Goal: Task Accomplishment & Management: Manage account settings

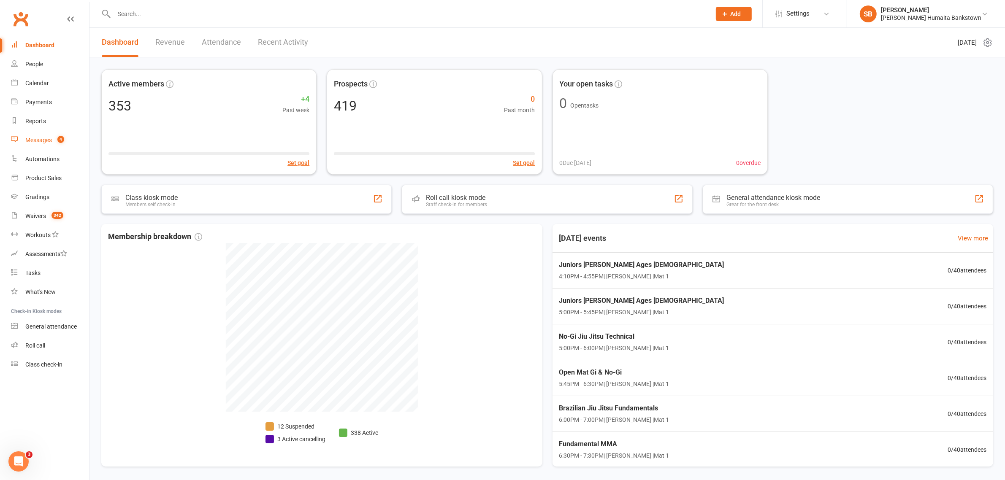
click at [49, 149] on link "Messages 4" at bounding box center [50, 140] width 78 height 19
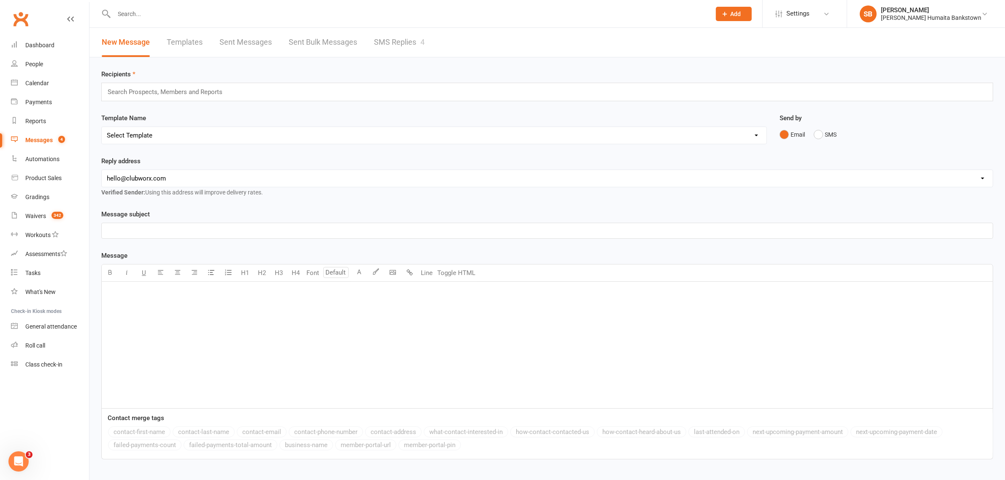
click at [190, 15] on input "text" at bounding box center [408, 14] width 594 height 12
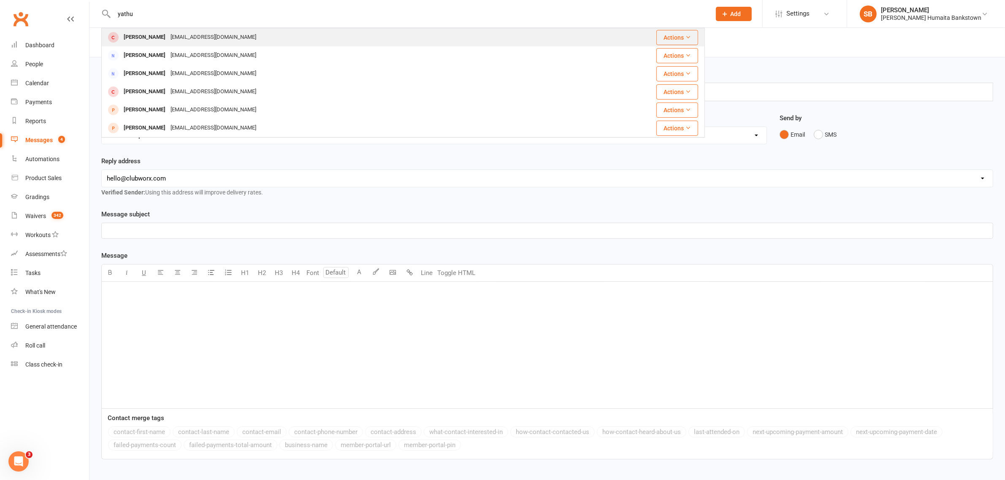
type input "yathu"
click at [168, 42] on div "Yathu Vijeyaratnam" at bounding box center [144, 37] width 47 height 12
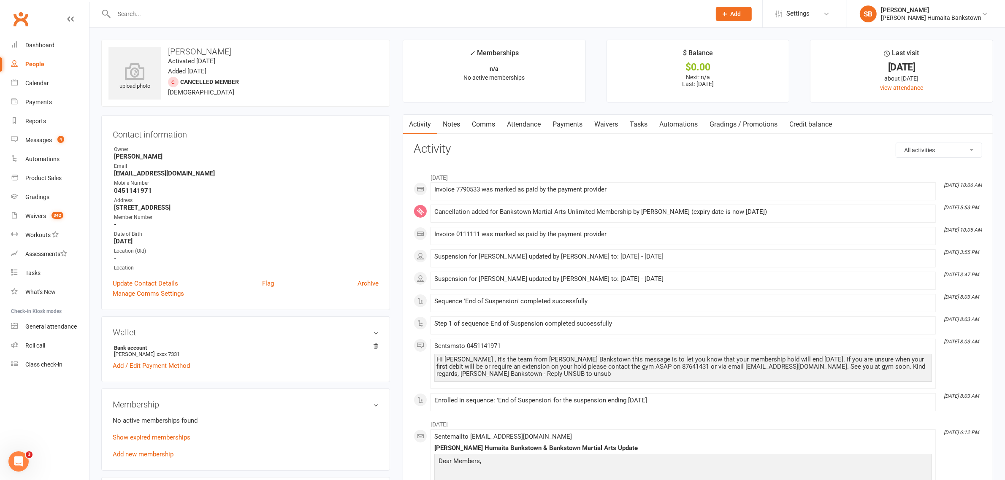
click at [558, 130] on link "Payments" at bounding box center [568, 124] width 42 height 19
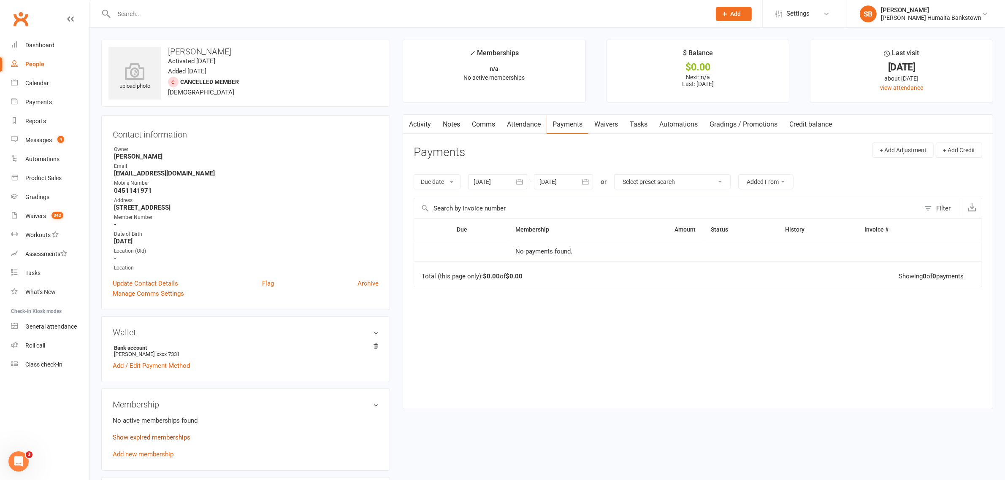
click at [148, 441] on link "Show expired memberships" at bounding box center [152, 438] width 78 height 8
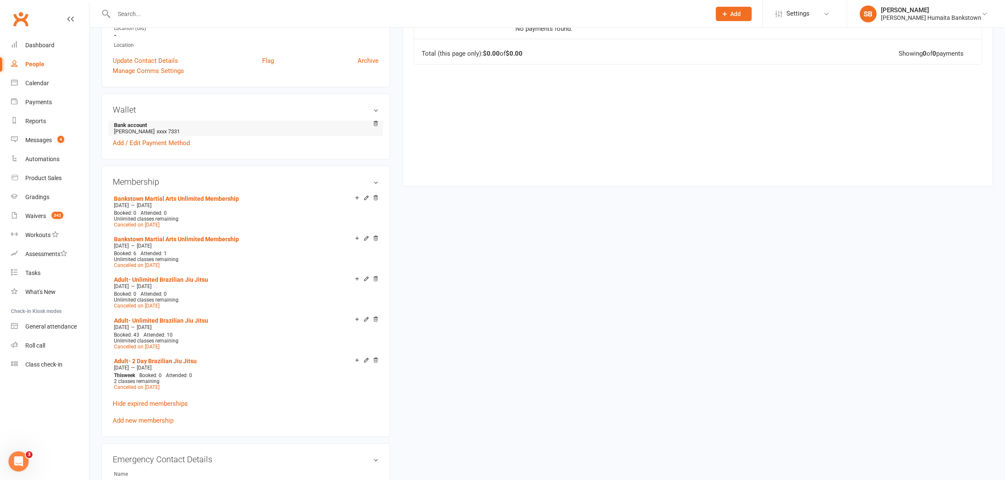
scroll to position [53, 0]
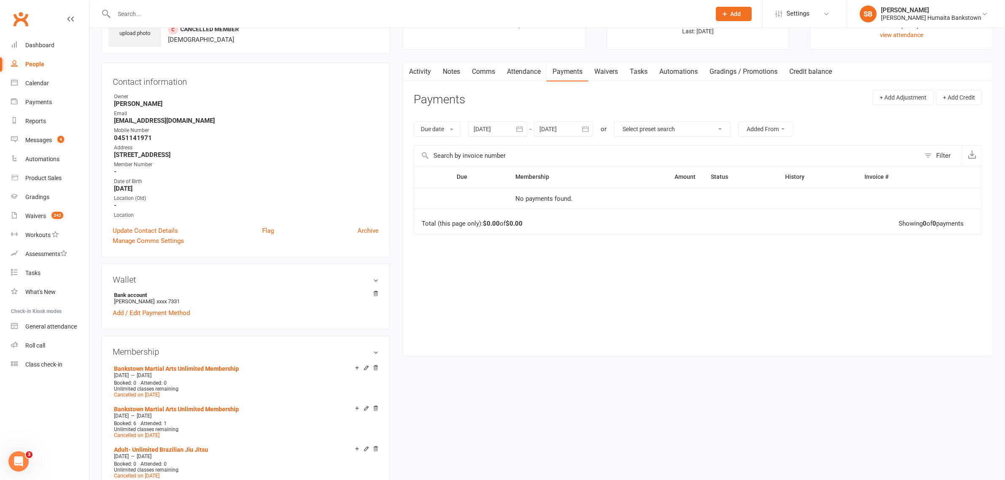
click at [205, 16] on input "text" at bounding box center [408, 14] width 594 height 12
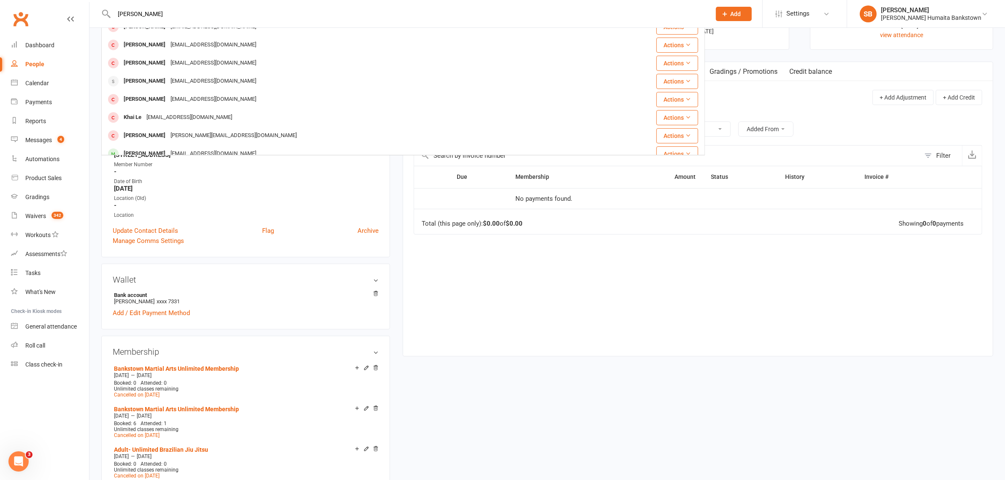
scroll to position [106, 0]
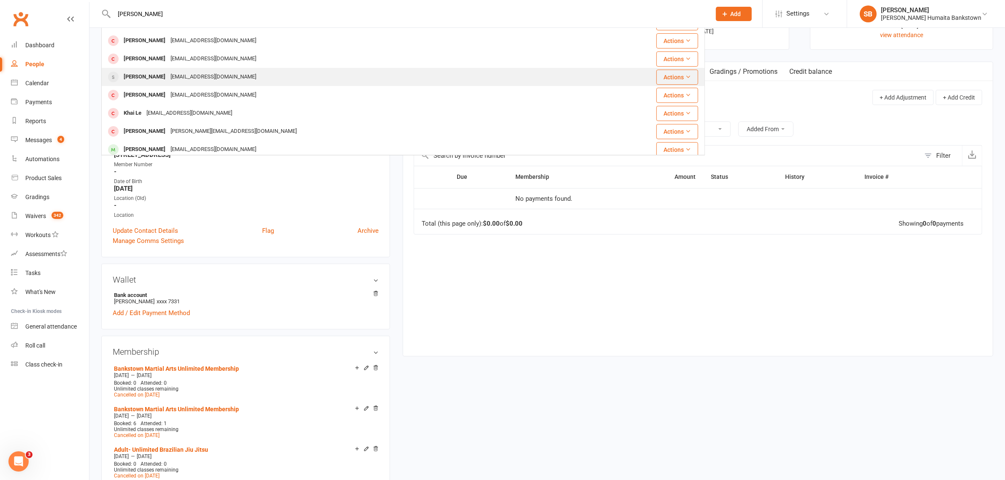
type input "kevin"
click at [184, 81] on div "kevinwehbe123@gmail.com" at bounding box center [213, 77] width 91 height 12
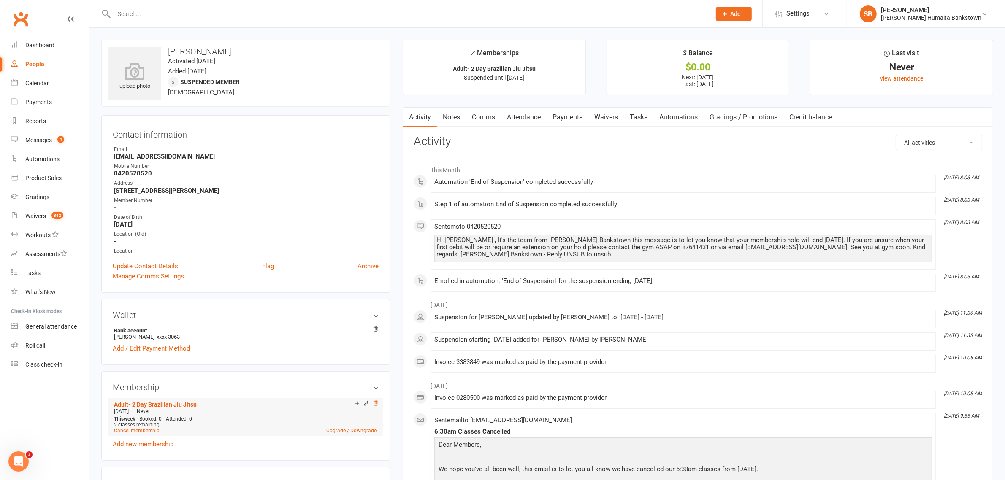
click at [377, 405] on icon at bounding box center [376, 403] width 4 height 5
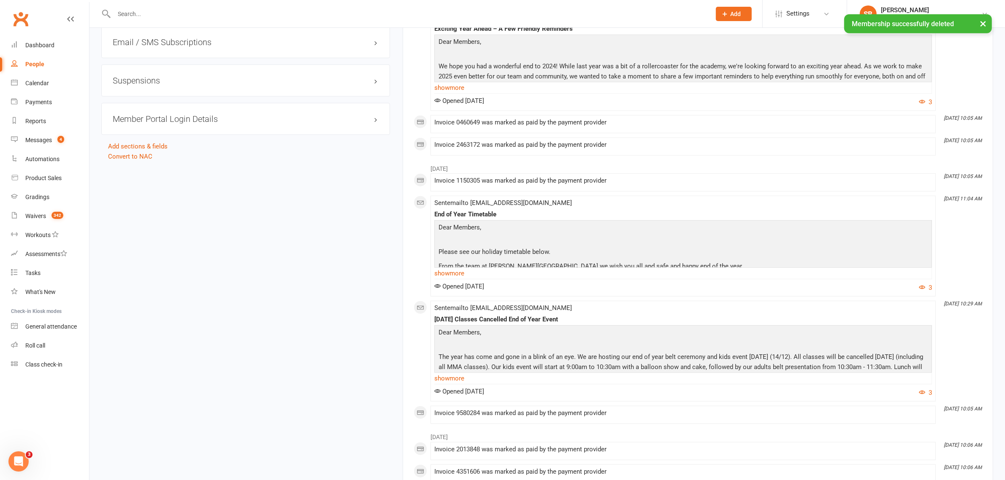
scroll to position [884, 0]
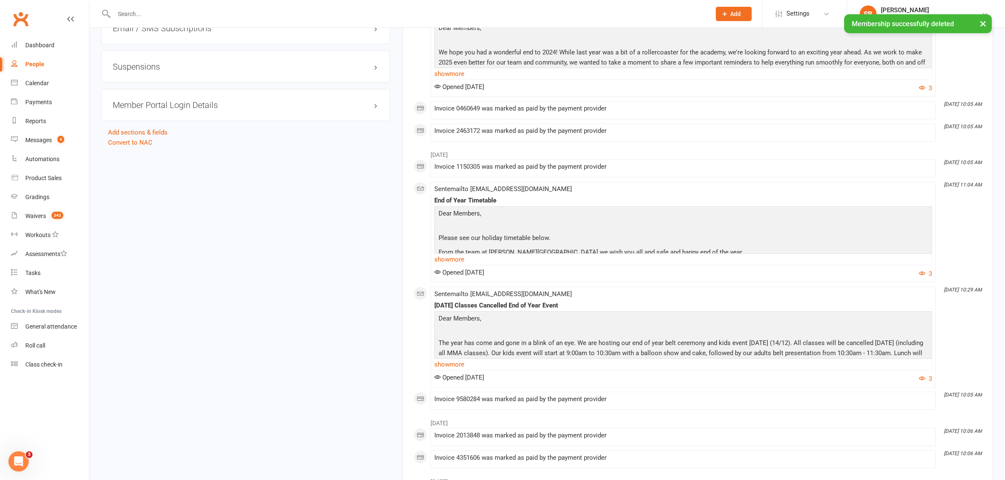
click at [190, 62] on h3 "Suspensions" at bounding box center [246, 66] width 266 height 9
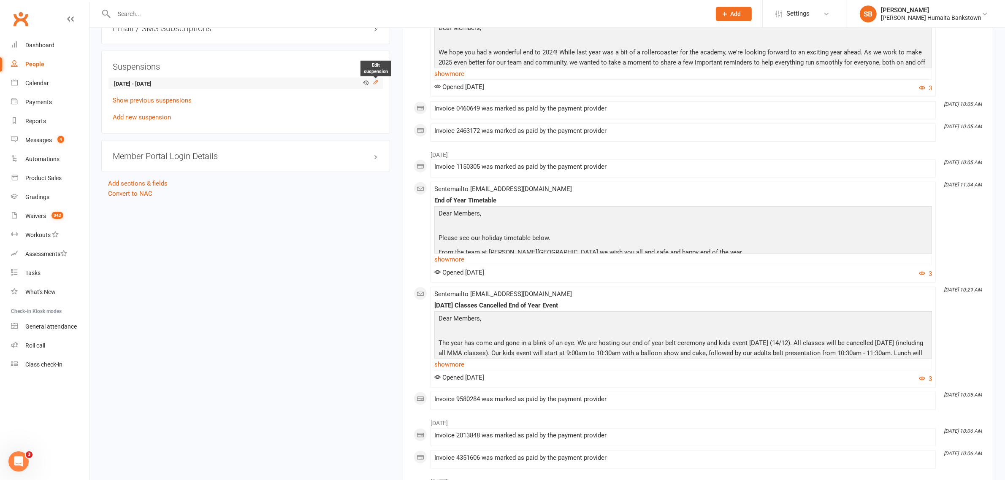
click at [377, 79] on icon at bounding box center [376, 82] width 6 height 6
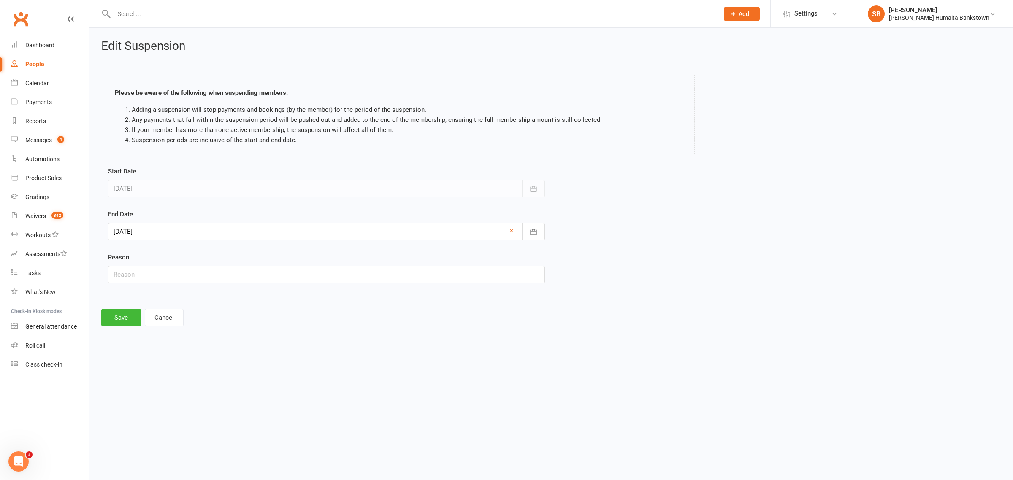
click at [151, 233] on div at bounding box center [326, 232] width 437 height 18
click at [178, 314] on span "12" at bounding box center [179, 317] width 7 height 7
type input "12 Aug 2025"
click at [112, 310] on button "Save" at bounding box center [121, 318] width 40 height 18
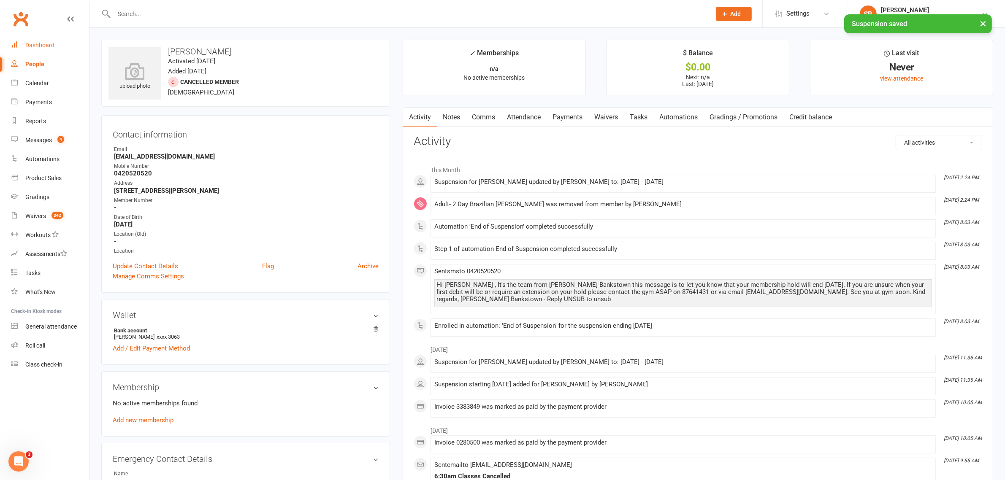
click at [57, 45] on link "Dashboard" at bounding box center [50, 45] width 78 height 19
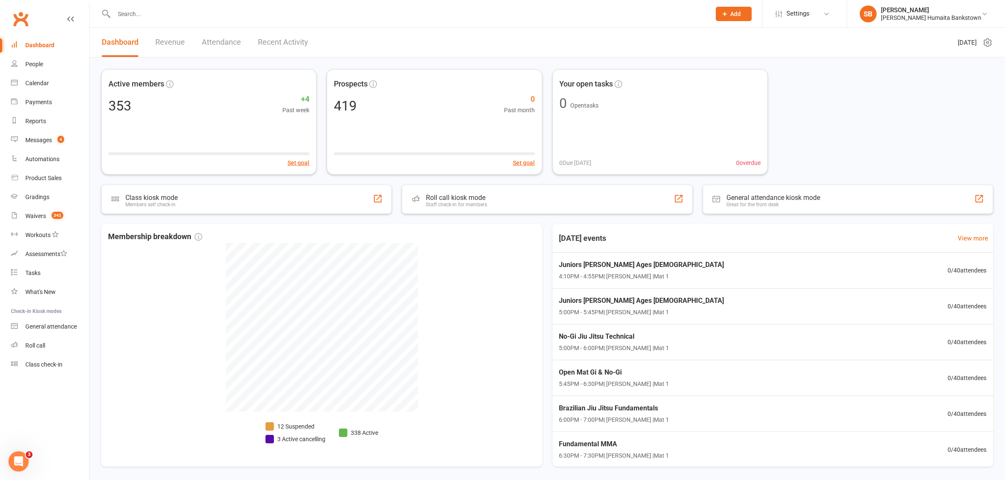
click at [132, 13] on input "text" at bounding box center [408, 14] width 594 height 12
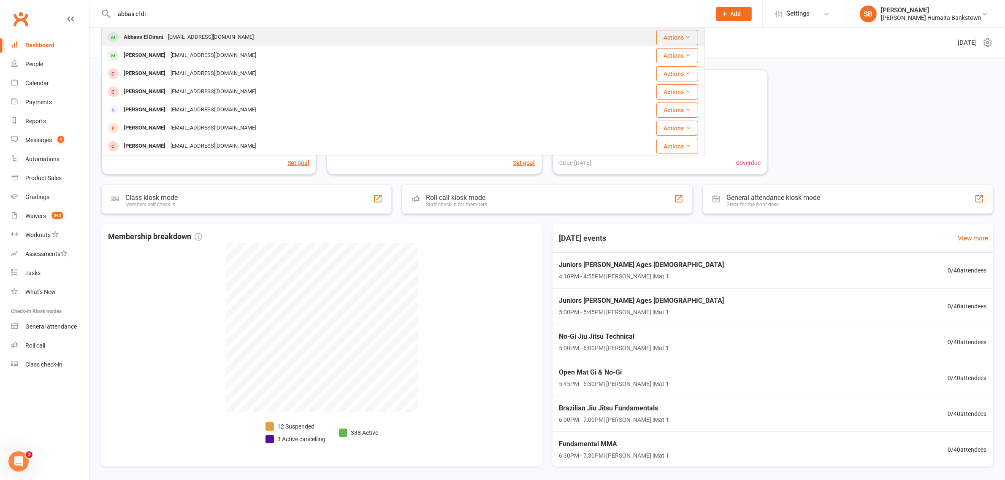
type input "abbas el di"
click at [176, 41] on div "abbasseldirani6@gmail.com" at bounding box center [210, 37] width 91 height 12
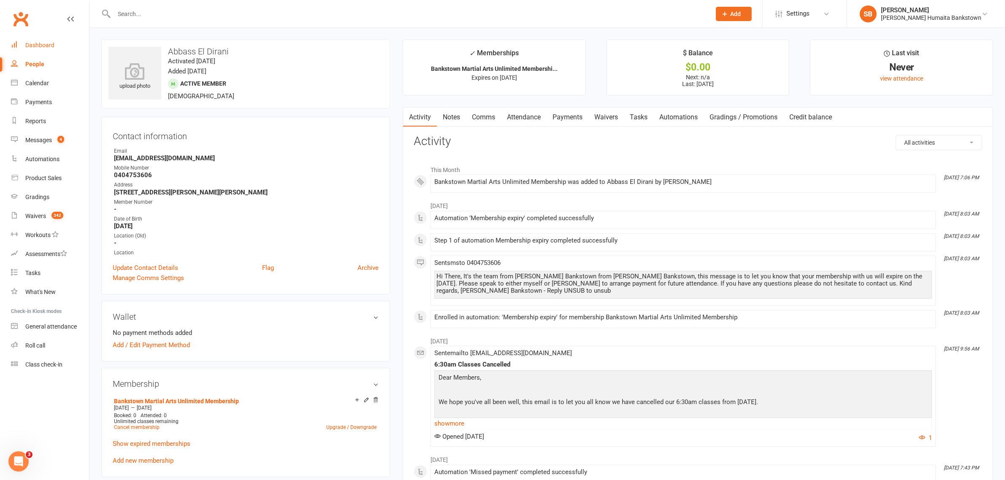
click at [45, 47] on div "Dashboard" at bounding box center [39, 45] width 29 height 7
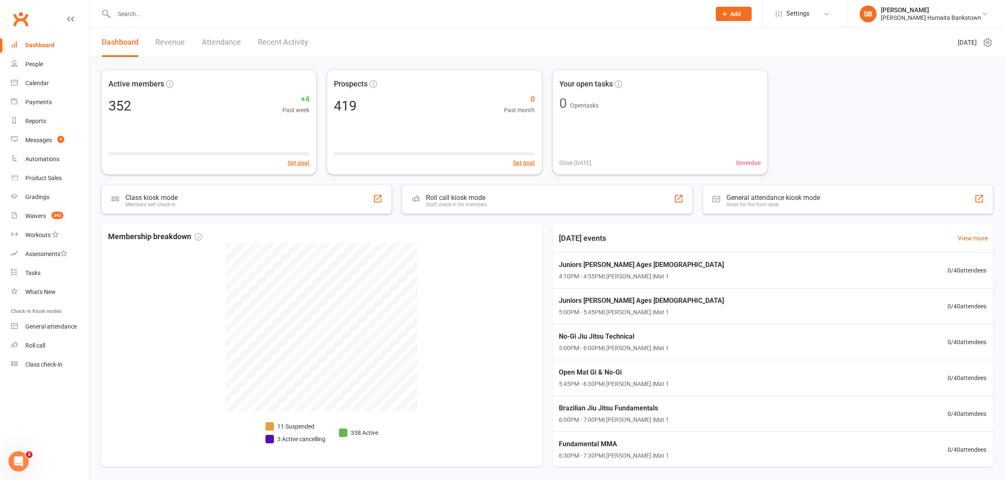
click at [199, 5] on div at bounding box center [403, 13] width 604 height 27
click at [199, 13] on input "text" at bounding box center [408, 14] width 594 height 12
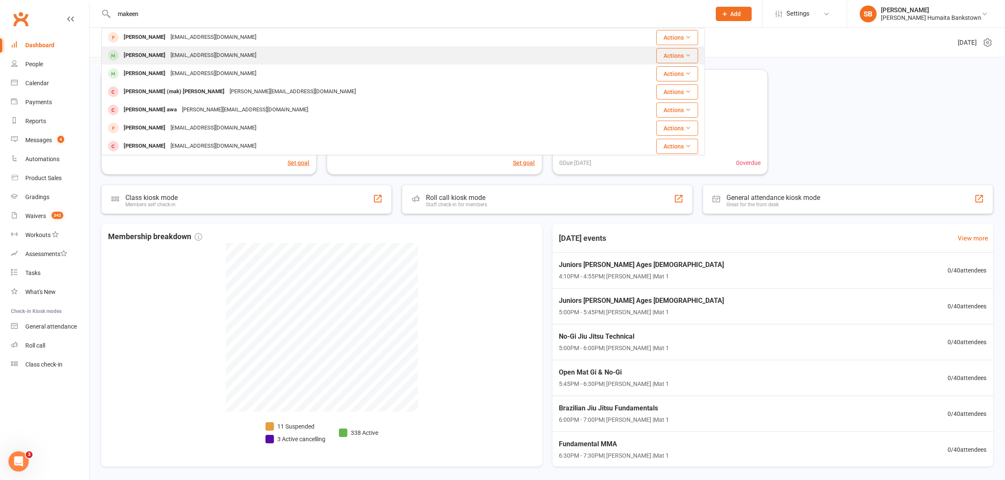
type input "makeen"
click at [288, 54] on div "Makeen Al-Khateeb salsalmany@yahoo.com" at bounding box center [355, 55] width 507 height 17
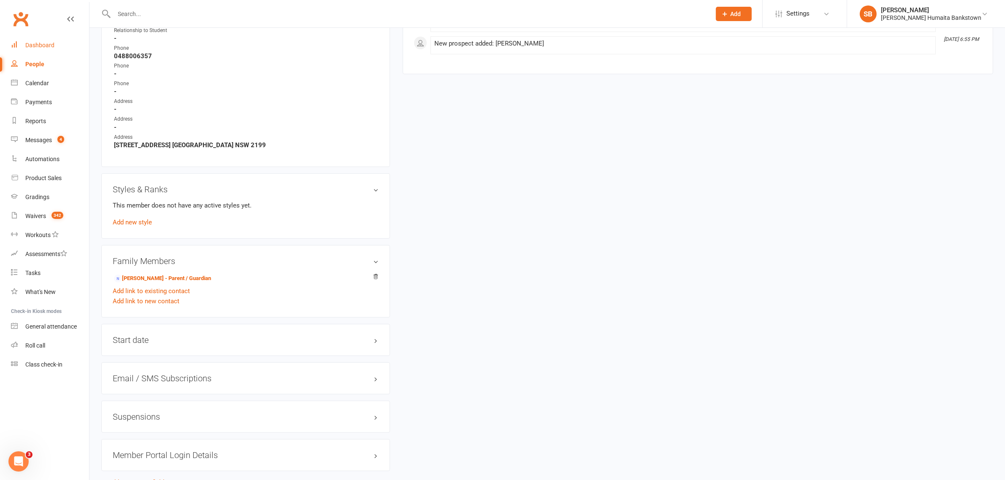
scroll to position [608, 0]
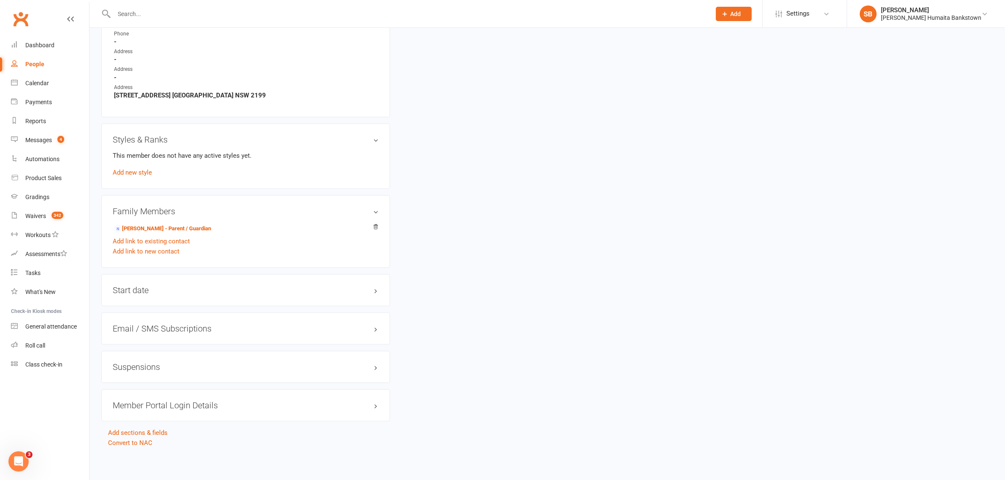
click at [225, 363] on h3 "Suspensions" at bounding box center [246, 367] width 266 height 9
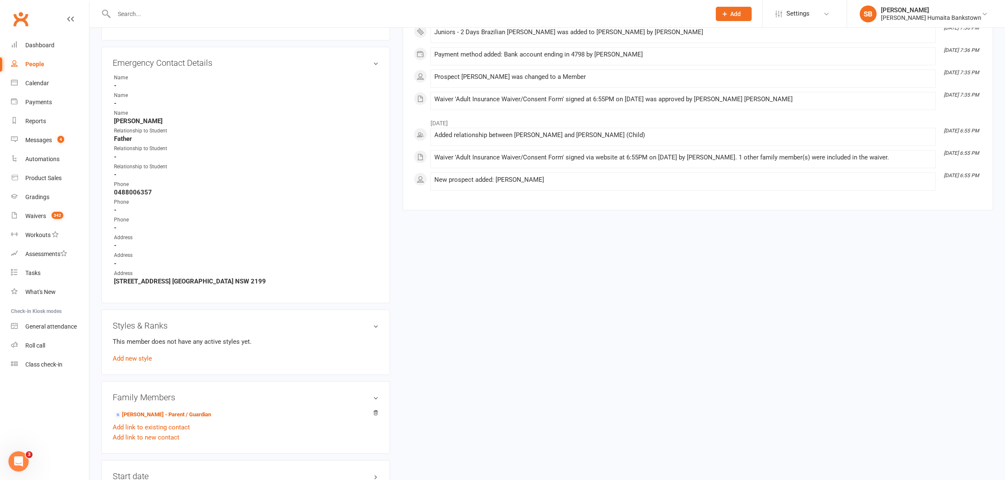
scroll to position [642, 0]
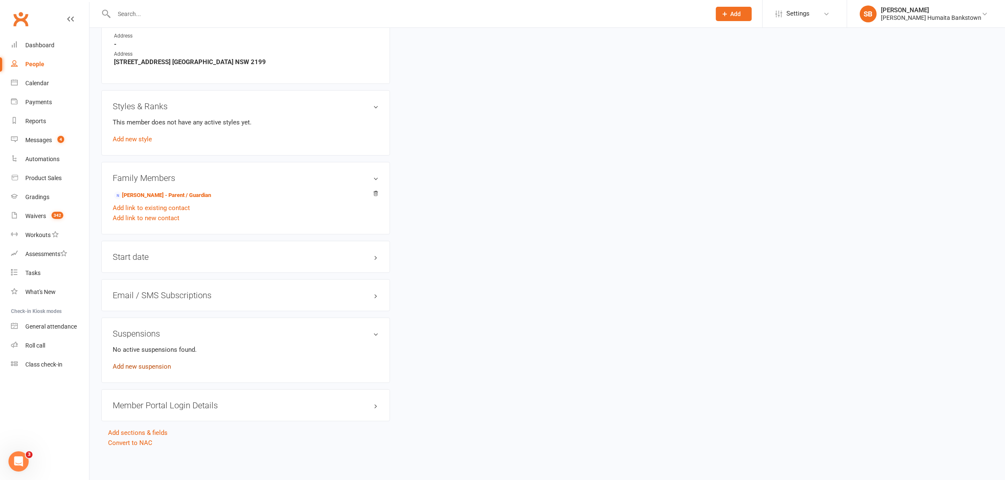
click at [162, 366] on link "Add new suspension" at bounding box center [142, 367] width 58 height 8
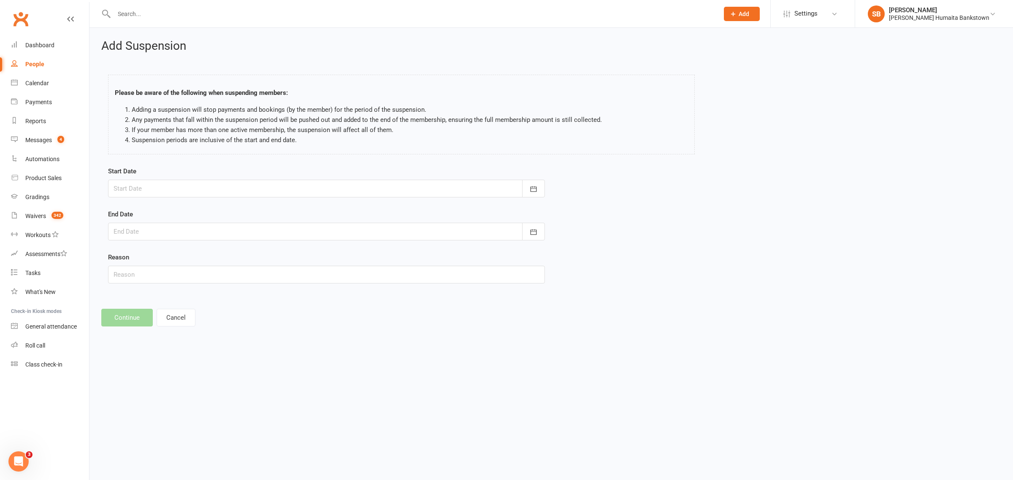
click at [216, 187] on div at bounding box center [326, 189] width 437 height 18
click at [260, 210] on button "button" at bounding box center [256, 210] width 18 height 15
click at [167, 306] on button "29" at bounding box center [161, 306] width 18 height 15
type input "29 Sep 2025"
click at [165, 234] on div at bounding box center [326, 232] width 437 height 18
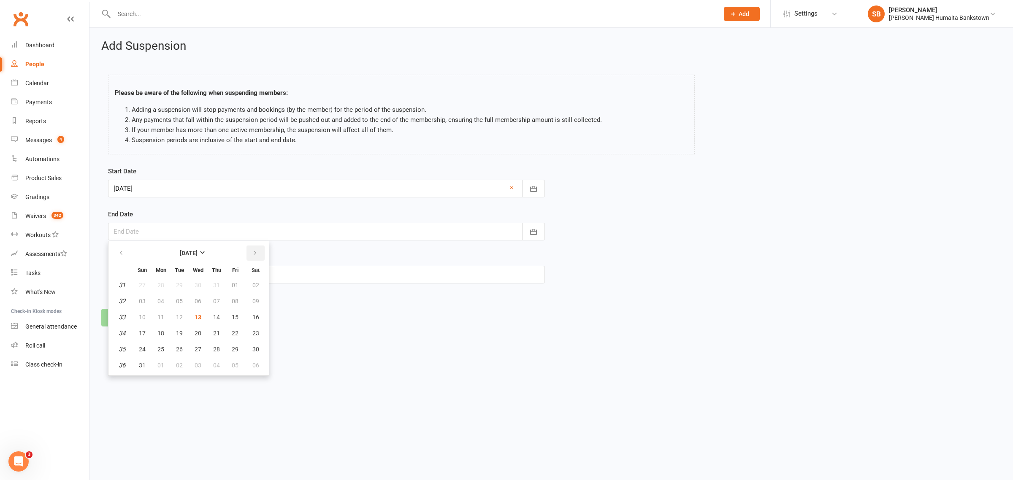
click at [254, 260] on button "button" at bounding box center [256, 253] width 18 height 15
click at [461, 350] on html "Prospect Member Non-attending contact Class / event Appointment Grading event T…" at bounding box center [506, 175] width 1013 height 350
click at [190, 319] on button "Cancel" at bounding box center [176, 318] width 39 height 18
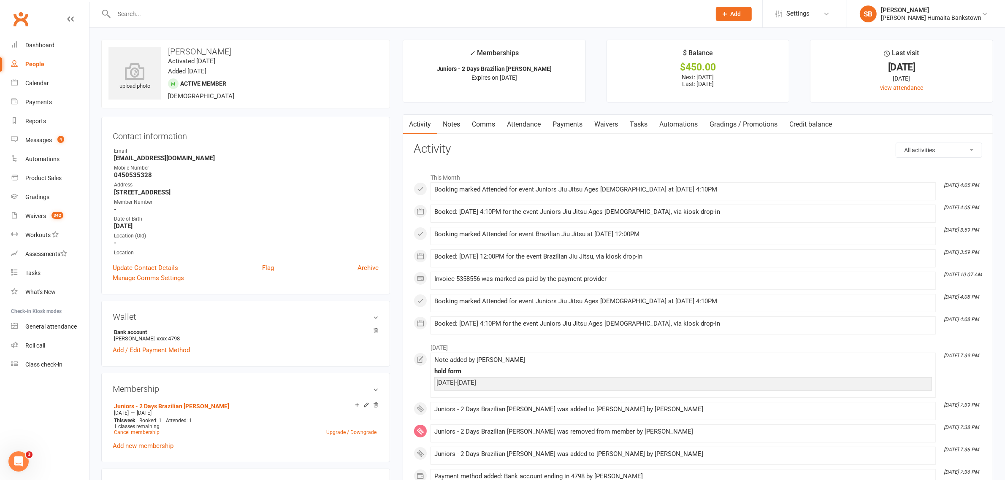
click at [584, 124] on link "Payments" at bounding box center [568, 124] width 42 height 19
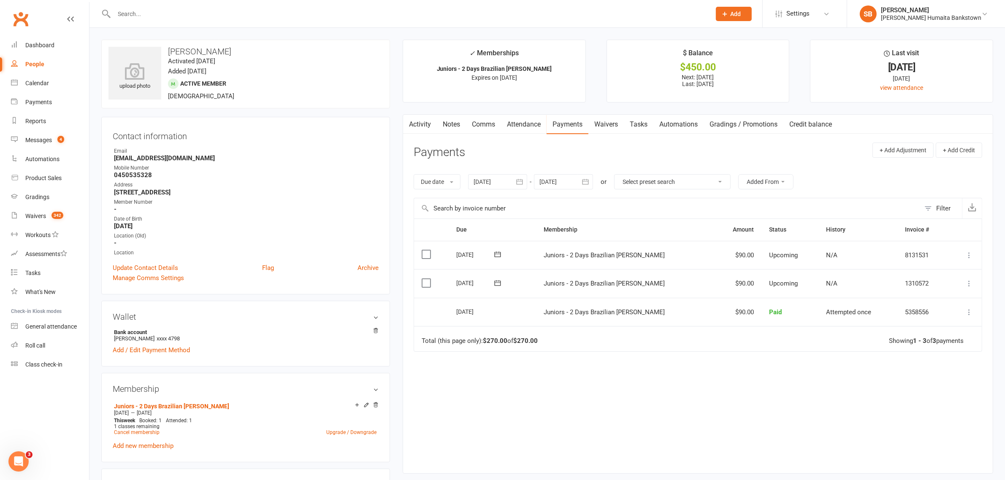
click at [601, 187] on div "Due date Due date Date paid Date failed Date settled 13 Jul 2025 July 2025 Sun …" at bounding box center [698, 182] width 569 height 32
click at [585, 182] on icon "button" at bounding box center [585, 181] width 6 height 5
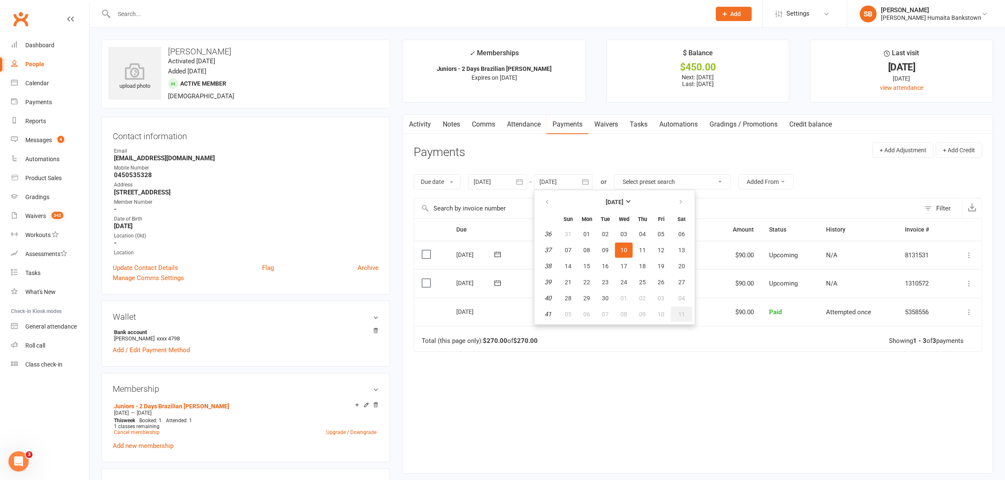
click at [671, 315] on button "11" at bounding box center [682, 314] width 22 height 15
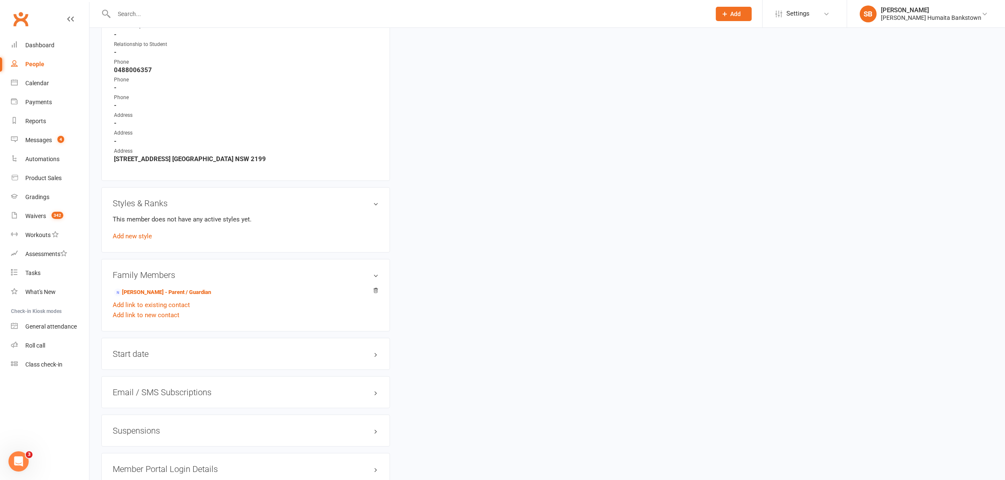
scroll to position [608, 0]
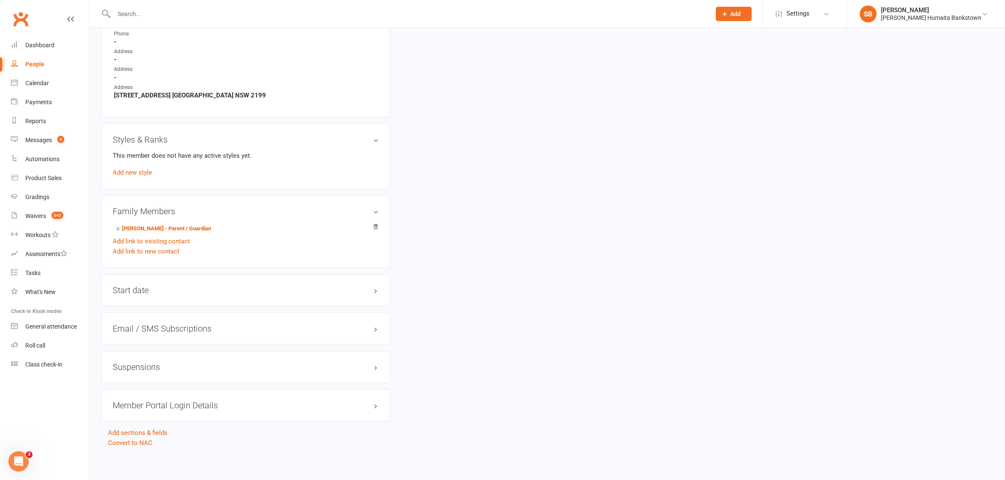
click at [182, 359] on div "Suspensions" at bounding box center [245, 367] width 289 height 32
click at [179, 361] on div "Suspensions" at bounding box center [245, 367] width 289 height 32
click at [179, 363] on h3 "Suspensions" at bounding box center [246, 367] width 266 height 9
click at [218, 392] on div "No active suspensions found. Add new suspension" at bounding box center [246, 391] width 266 height 27
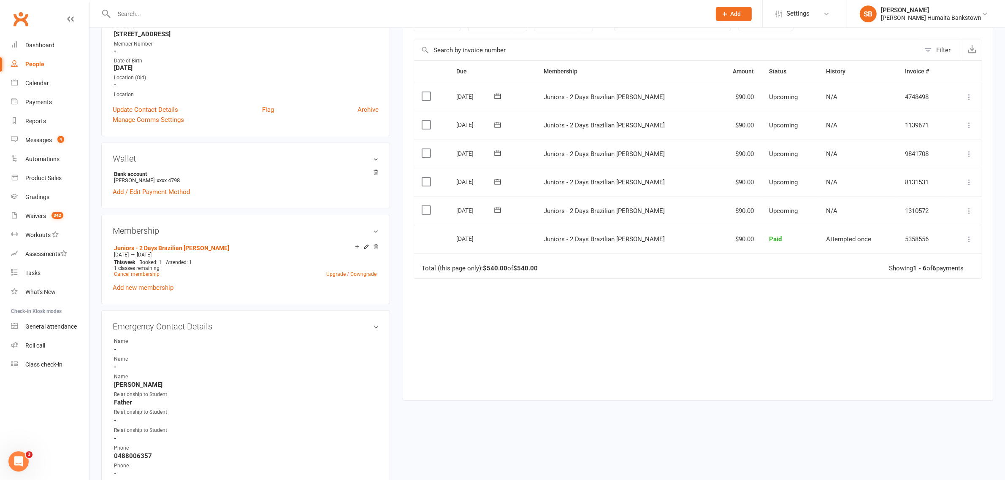
scroll to position [106, 0]
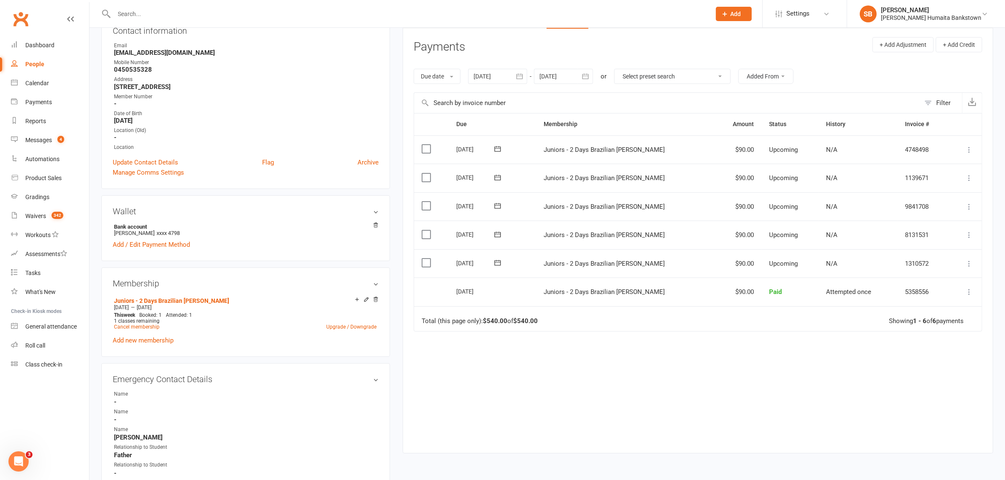
click at [561, 79] on div at bounding box center [563, 76] width 59 height 15
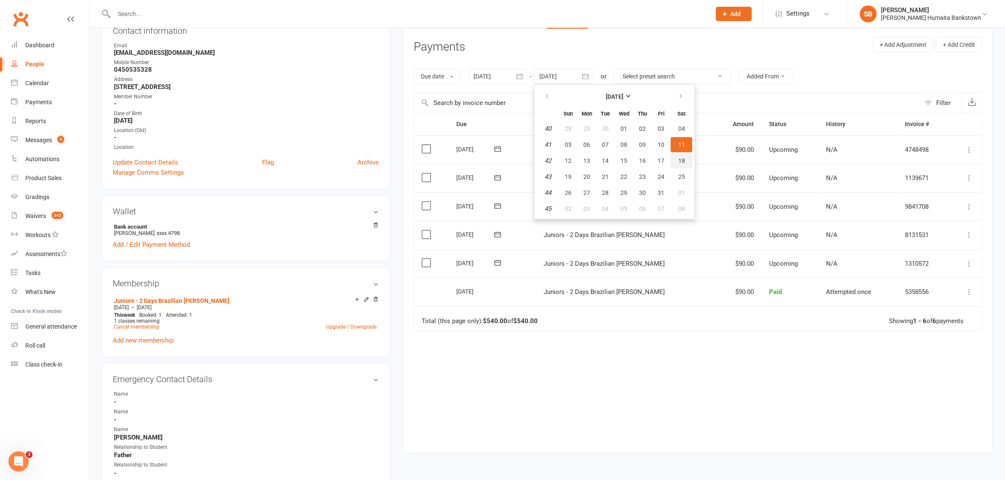
click at [671, 154] on button "18" at bounding box center [682, 160] width 22 height 15
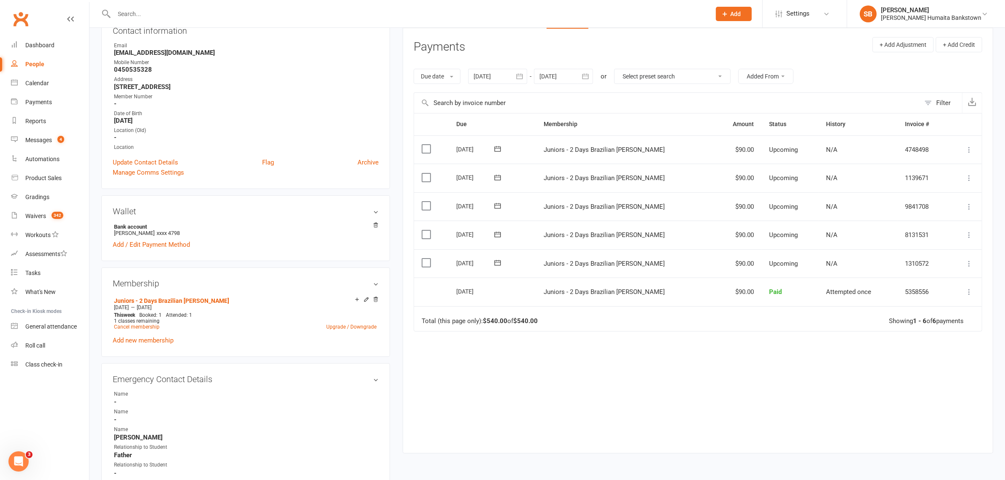
click at [583, 85] on div "Due date Due date Date paid Date failed Date settled 13 Jul 2025 July 2025 Sun …" at bounding box center [698, 76] width 569 height 32
click at [596, 103] on input "text" at bounding box center [667, 103] width 506 height 20
click at [587, 91] on div "Due date Due date Date paid Date failed Date settled 13 Jul 2025 July 2025 Sun …" at bounding box center [698, 76] width 569 height 32
click at [585, 80] on icon "button" at bounding box center [585, 76] width 8 height 8
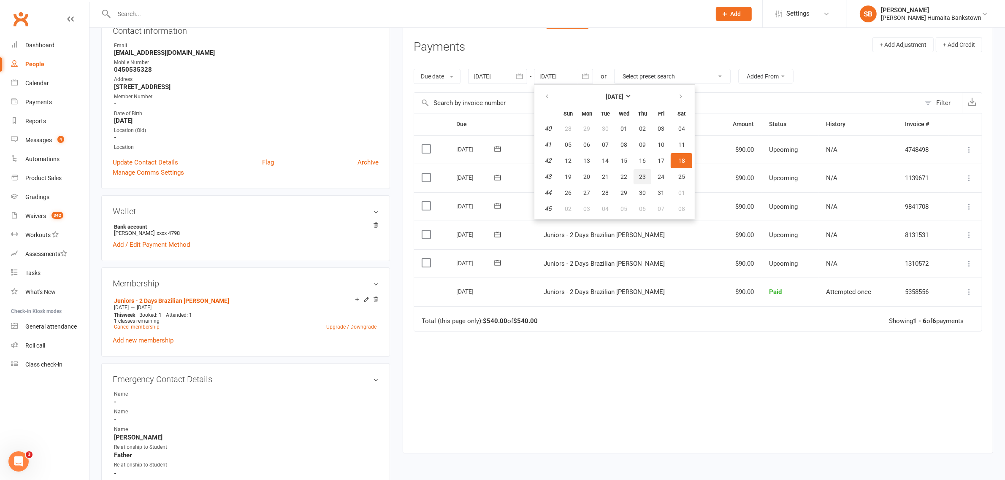
click at [645, 180] on button "23" at bounding box center [643, 176] width 18 height 15
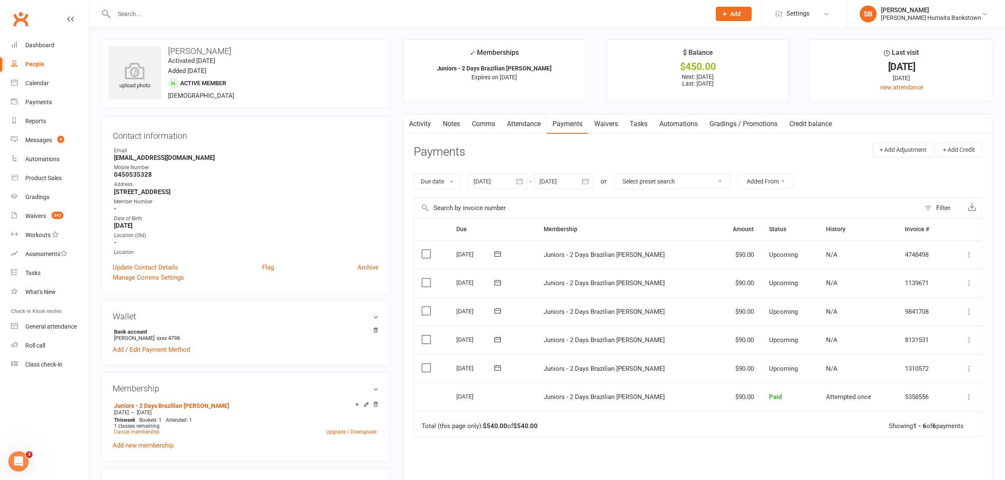
scroll to position [0, 0]
click at [577, 190] on div at bounding box center [563, 181] width 59 height 15
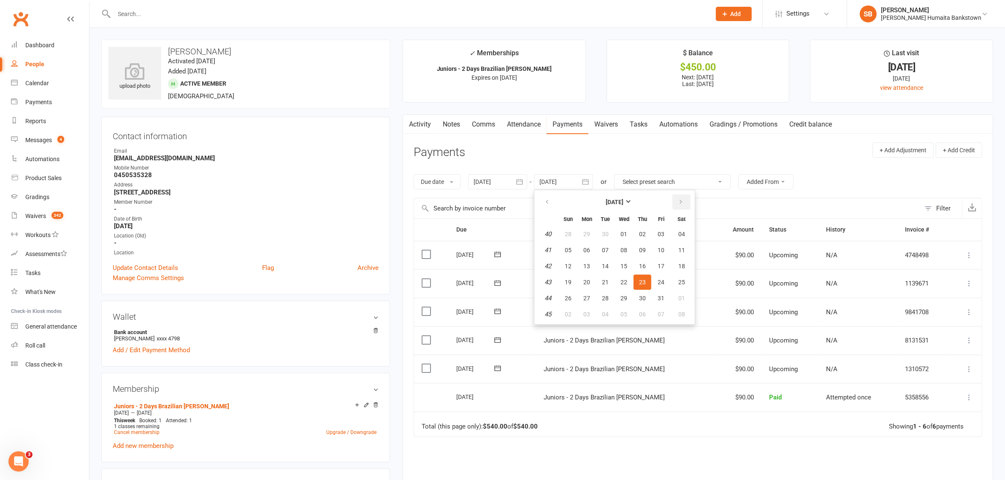
click at [683, 205] on button "button" at bounding box center [681, 202] width 18 height 15
click at [674, 313] on button "10" at bounding box center [682, 314] width 22 height 15
type input "10 Jan 2026"
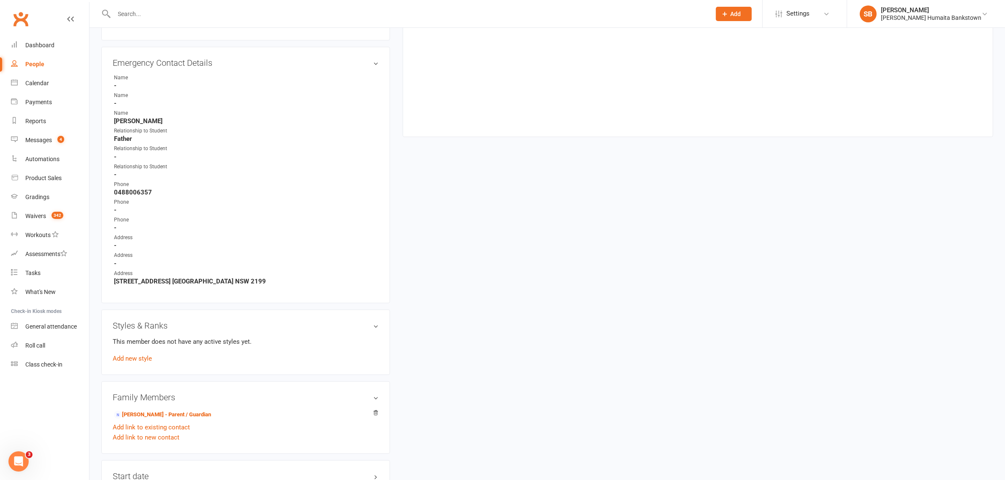
scroll to position [642, 0]
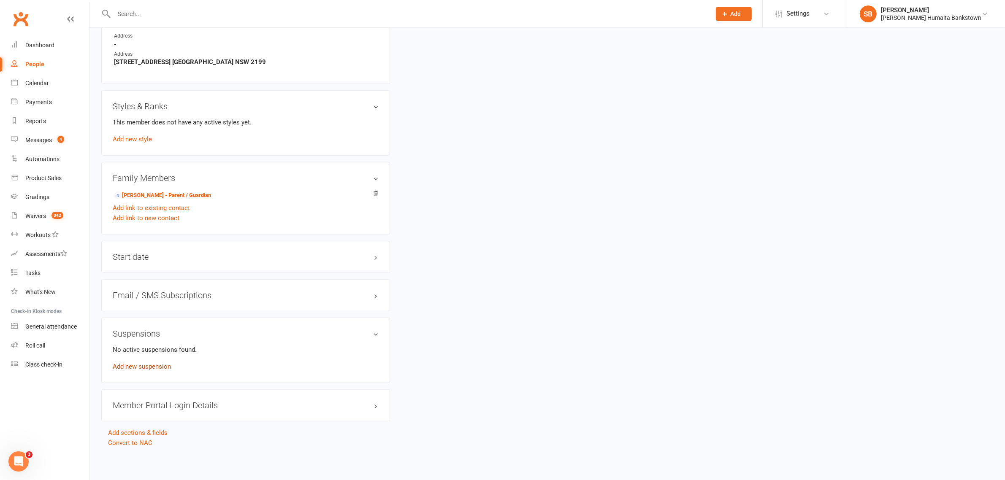
click at [153, 367] on link "Add new suspension" at bounding box center [142, 367] width 58 height 8
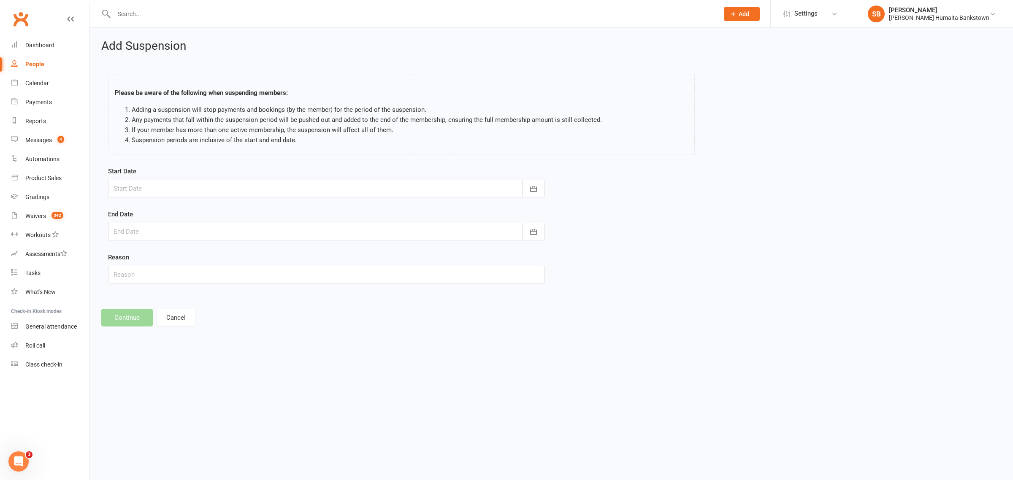
click at [163, 182] on div at bounding box center [326, 189] width 437 height 18
click at [252, 209] on icon "button" at bounding box center [255, 210] width 6 height 7
click at [213, 292] on span "25" at bounding box center [216, 290] width 7 height 7
type input "25 Sep 2025"
click at [211, 231] on div at bounding box center [326, 232] width 437 height 18
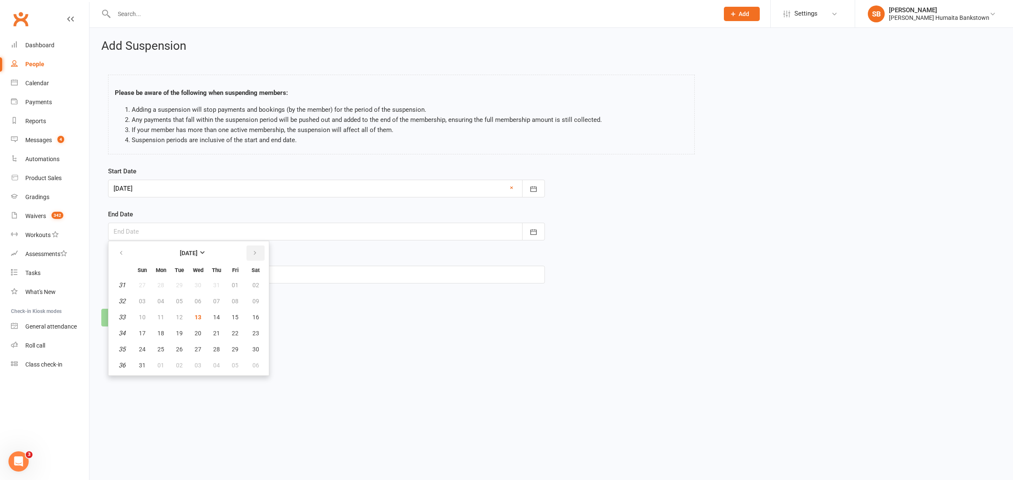
click at [252, 256] on icon "button" at bounding box center [255, 253] width 6 height 7
click at [264, 252] on ul "September 2025 Sun Mon Tue Wed Thu Fri Sat 36 31 01 02 03 04 05 06 37 07 08 09 …" at bounding box center [188, 308] width 161 height 135
click at [253, 255] on icon "button" at bounding box center [255, 253] width 6 height 7
click at [191, 305] on button "08" at bounding box center [198, 301] width 18 height 15
type input "08 Oct 2025"
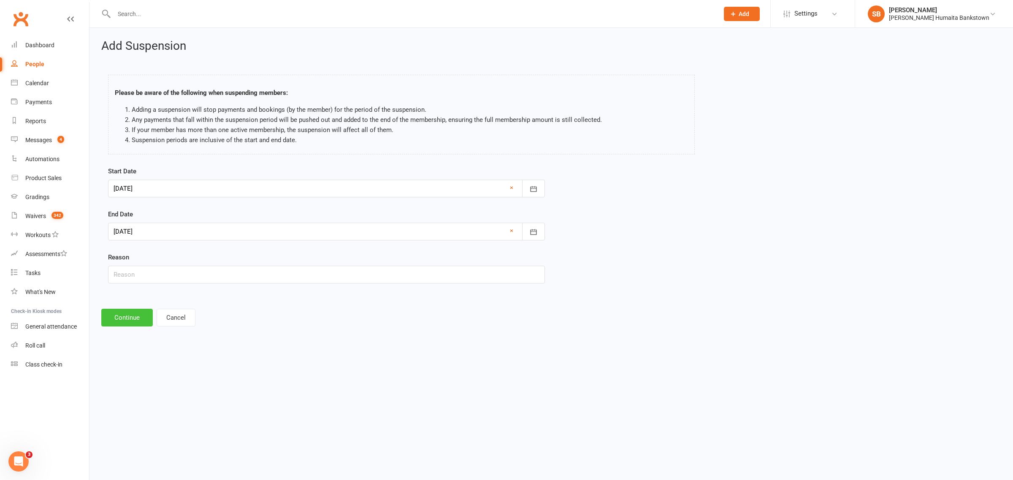
click at [127, 312] on button "Continue" at bounding box center [126, 318] width 51 height 18
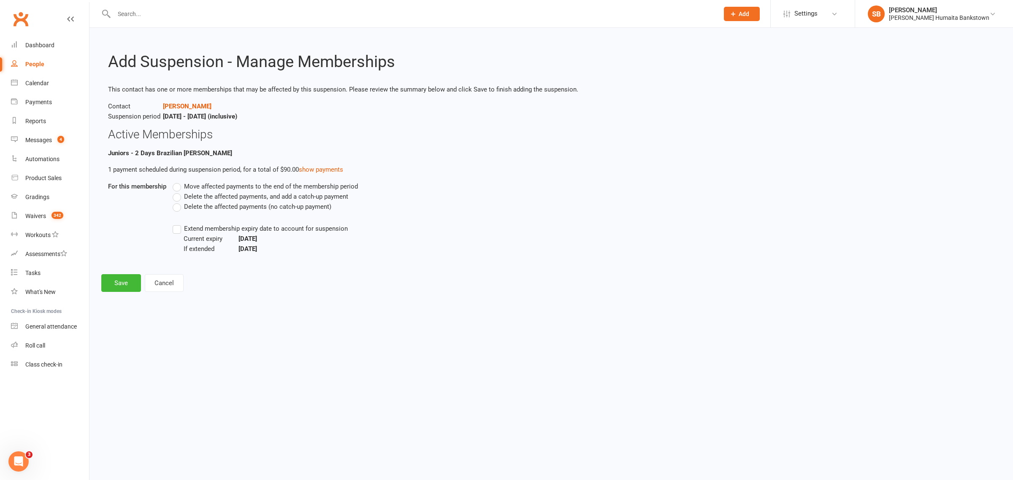
click at [175, 233] on label "Extend membership expiry date to account for suspension" at bounding box center [260, 229] width 175 height 10
click at [175, 224] on input "Extend membership expiry date to account for suspension" at bounding box center [175, 224] width 5 height 0
click at [176, 186] on label "Move affected payments to the end of the membership period" at bounding box center [265, 187] width 185 height 10
click at [176, 182] on input "Move affected payments to the end of the membership period" at bounding box center [175, 182] width 5 height 0
click at [112, 282] on button "Save" at bounding box center [121, 283] width 40 height 18
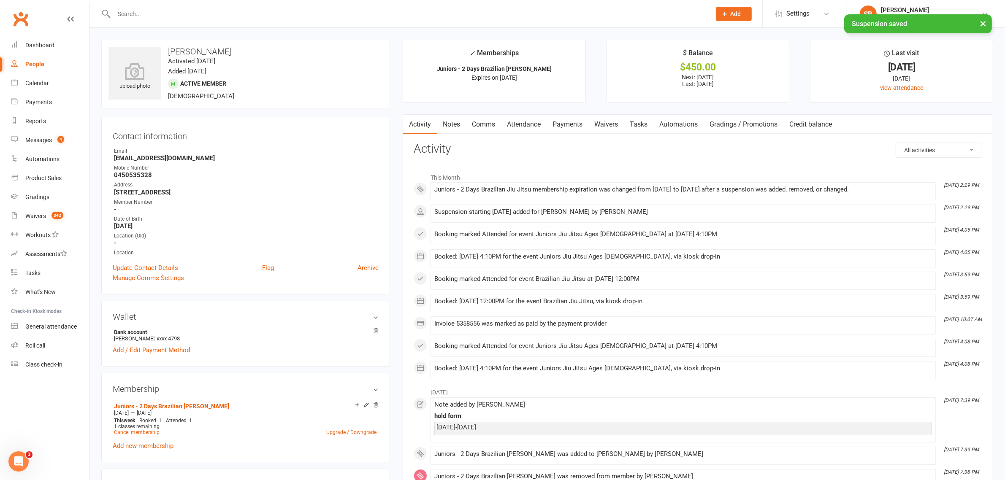
click at [561, 120] on link "Payments" at bounding box center [568, 124] width 42 height 19
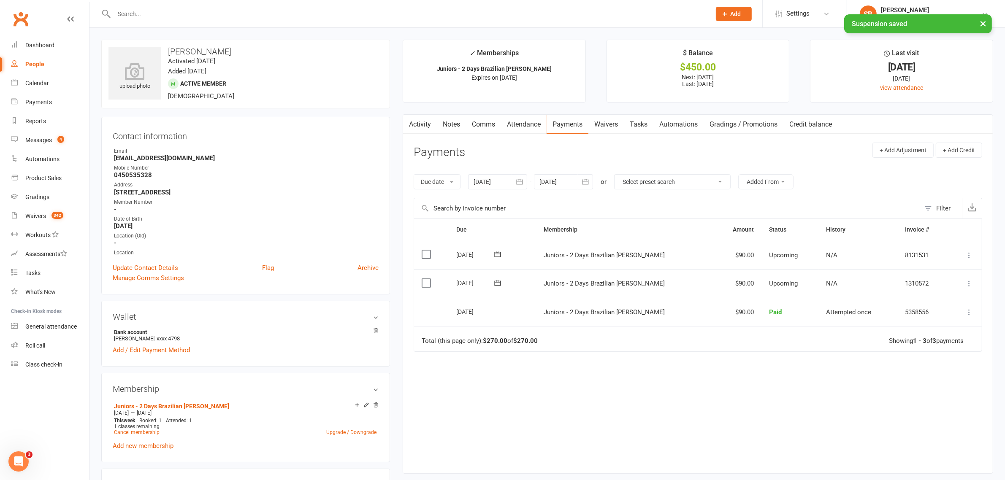
click at [592, 183] on button "button" at bounding box center [585, 181] width 15 height 15
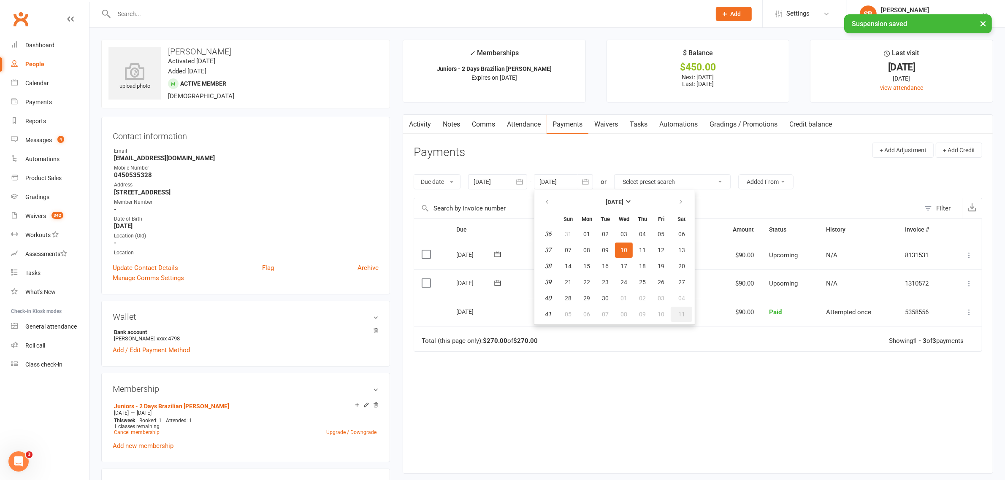
click at [678, 311] on span "11" at bounding box center [681, 314] width 7 height 7
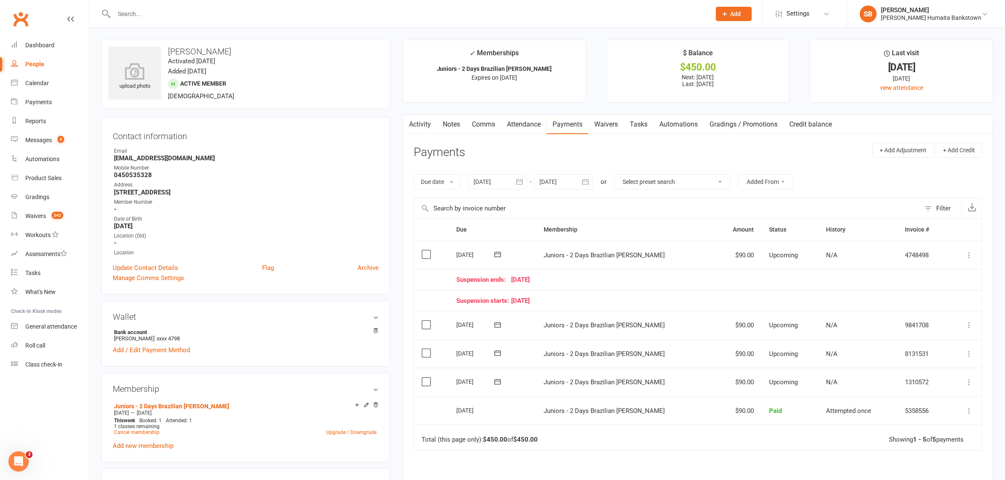
click at [583, 198] on div "Due date Due date Date paid Date failed Date settled 13 Jul 2025 July 2025 Sun …" at bounding box center [698, 182] width 569 height 32
click at [579, 187] on div at bounding box center [563, 181] width 59 height 15
click at [682, 312] on span "08" at bounding box center [681, 314] width 7 height 7
type input "08 Nov 2025"
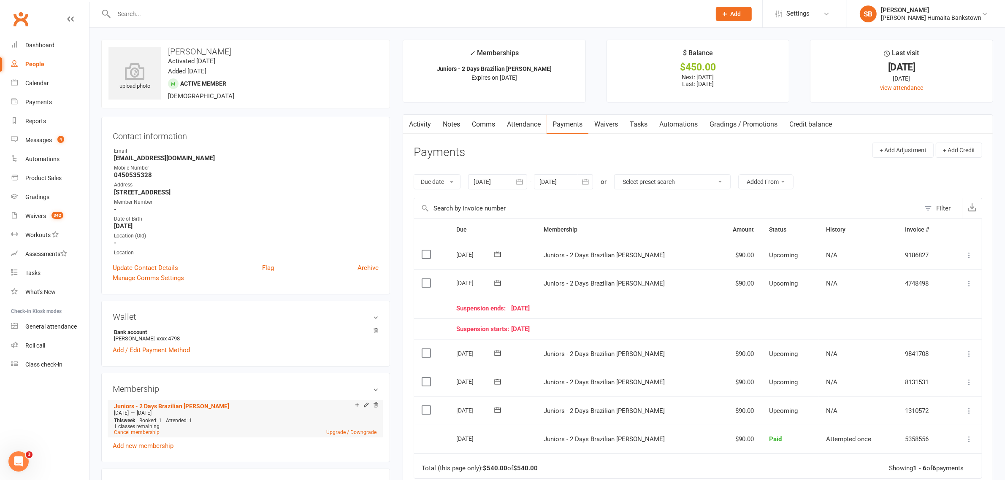
click at [366, 407] on div "Add make-up class" at bounding box center [386, 406] width 47 height 9
click at [366, 407] on icon at bounding box center [366, 405] width 6 height 6
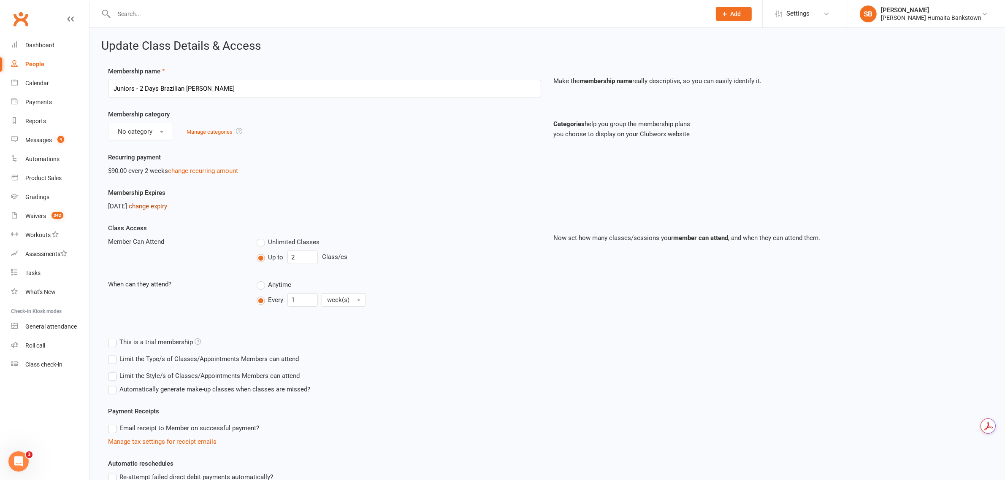
click at [160, 206] on link "change expiry" at bounding box center [148, 207] width 38 height 8
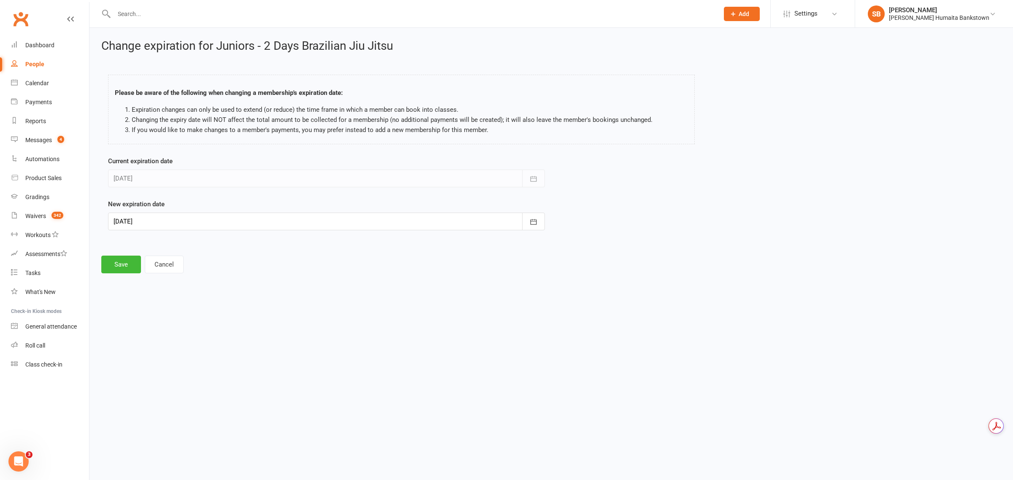
click at [317, 224] on div at bounding box center [326, 222] width 437 height 18
click at [208, 292] on button "06" at bounding box center [217, 291] width 18 height 15
type input "06 Nov 2025"
click at [112, 263] on button "Save" at bounding box center [121, 265] width 40 height 18
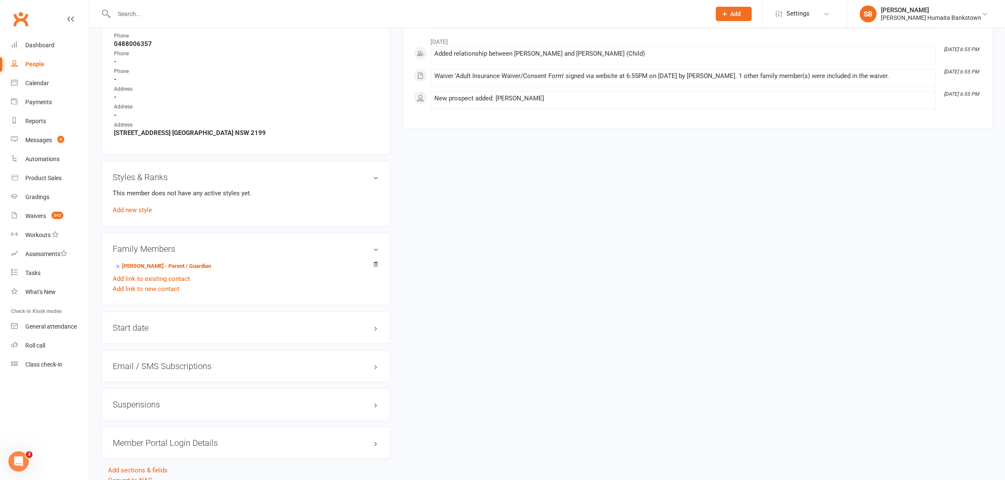
scroll to position [608, 0]
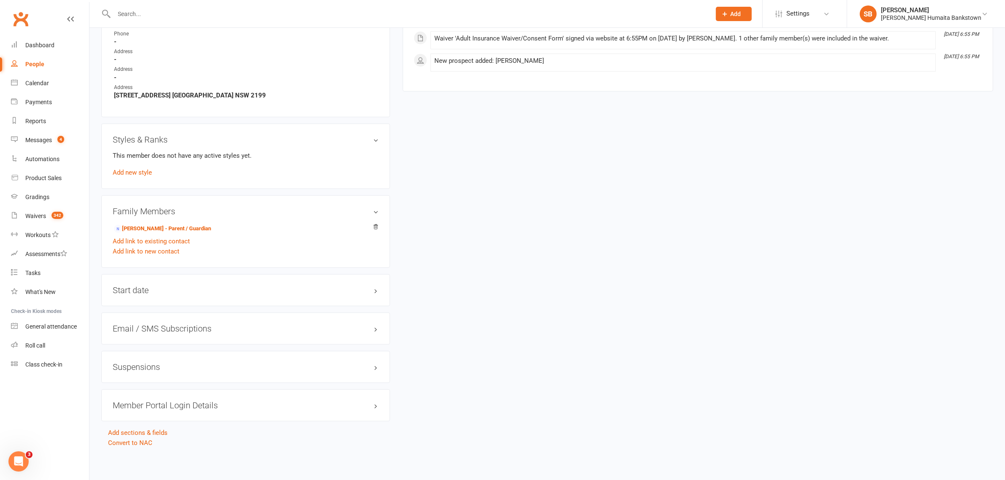
click at [168, 363] on h3 "Suspensions" at bounding box center [246, 367] width 266 height 9
click at [155, 393] on link "Add new suspension" at bounding box center [142, 397] width 58 height 8
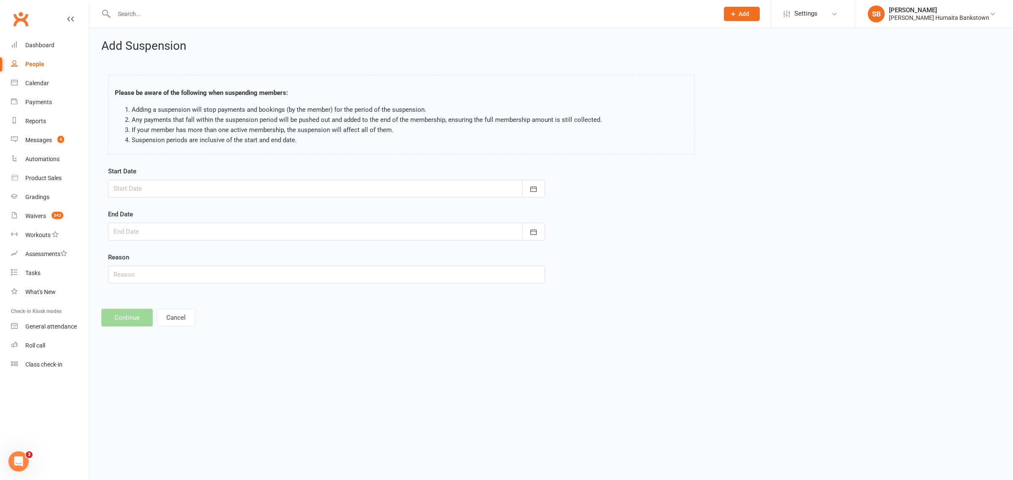
click at [265, 192] on div at bounding box center [326, 189] width 437 height 18
click at [252, 213] on icon "button" at bounding box center [255, 210] width 6 height 7
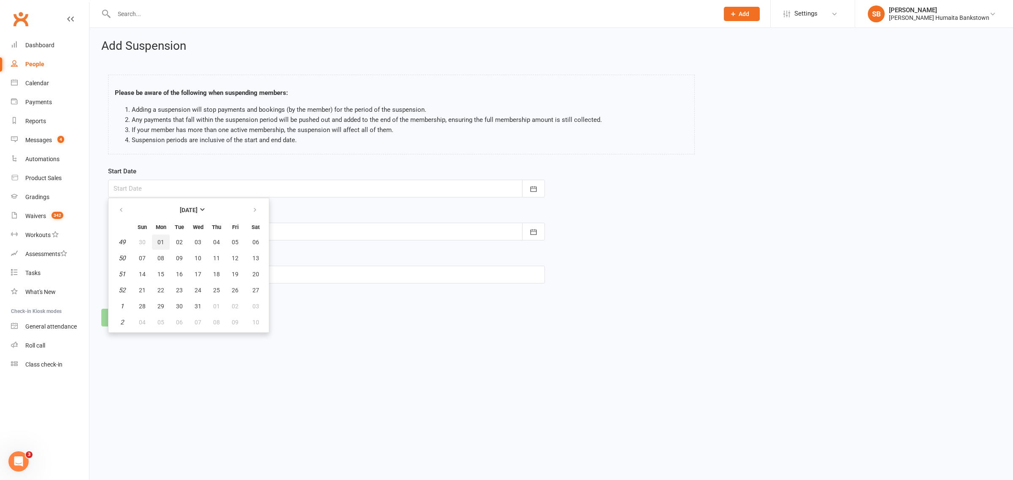
click at [160, 245] on button "01" at bounding box center [161, 242] width 18 height 15
type input "01 Dec 2025"
click at [223, 230] on div at bounding box center [326, 232] width 437 height 18
click at [255, 254] on button "button" at bounding box center [256, 253] width 18 height 15
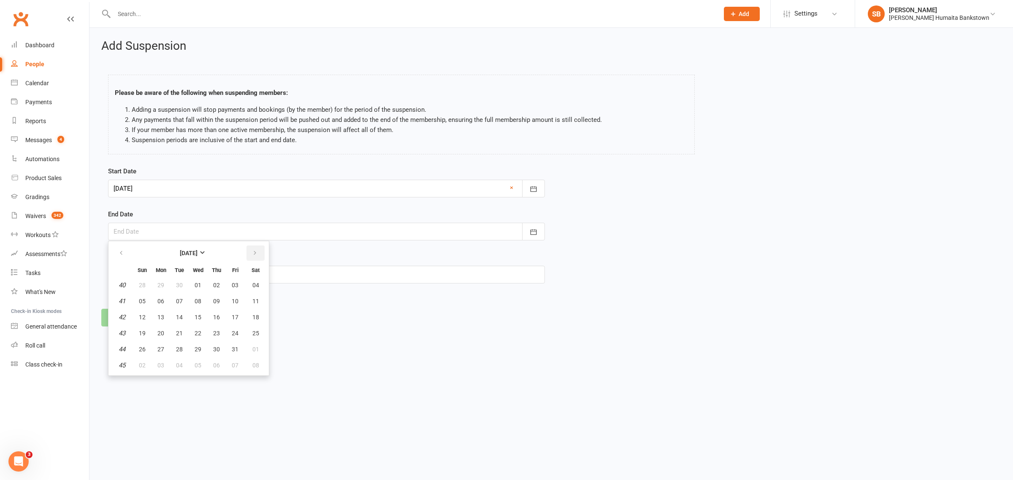
click at [255, 254] on button "button" at bounding box center [256, 253] width 18 height 15
click at [201, 302] on button "07" at bounding box center [198, 301] width 18 height 15
type input "07 Jan 2026"
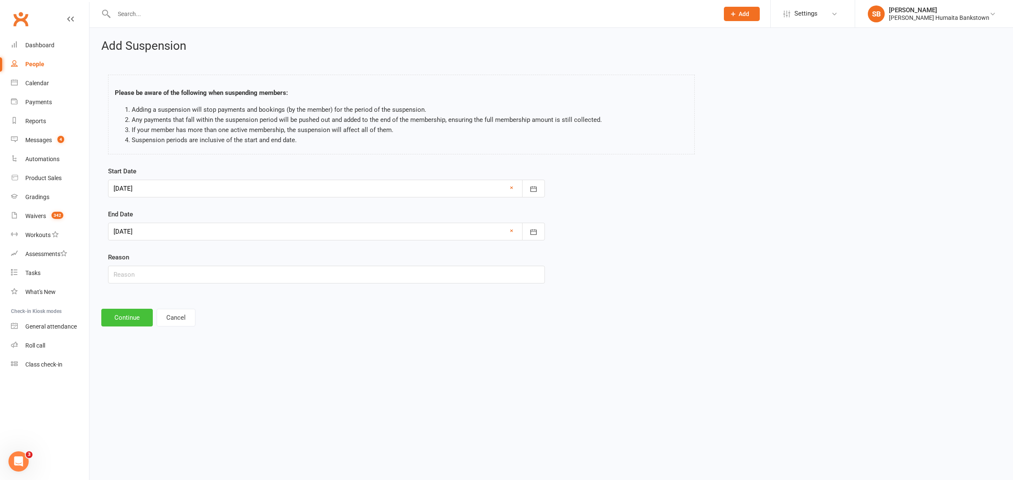
click at [119, 312] on button "Continue" at bounding box center [126, 318] width 51 height 18
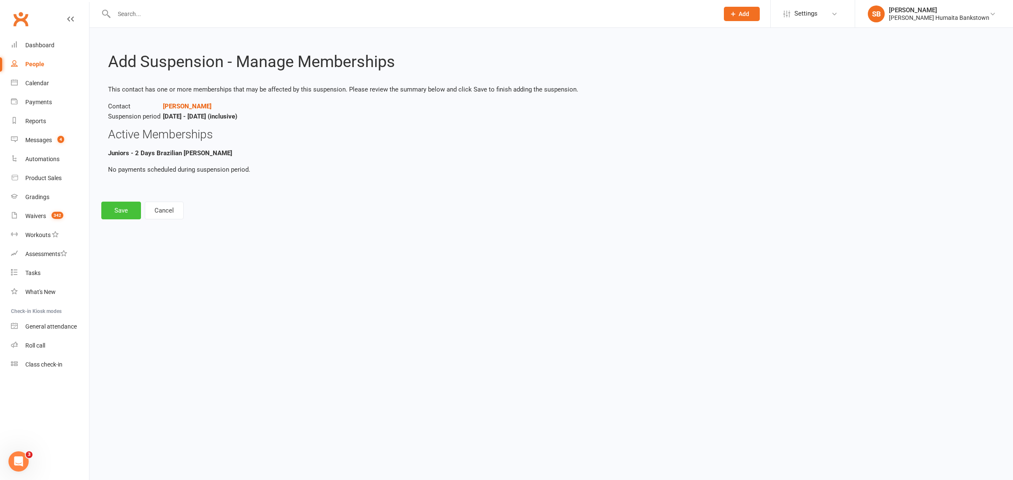
click at [123, 214] on button "Save" at bounding box center [121, 211] width 40 height 18
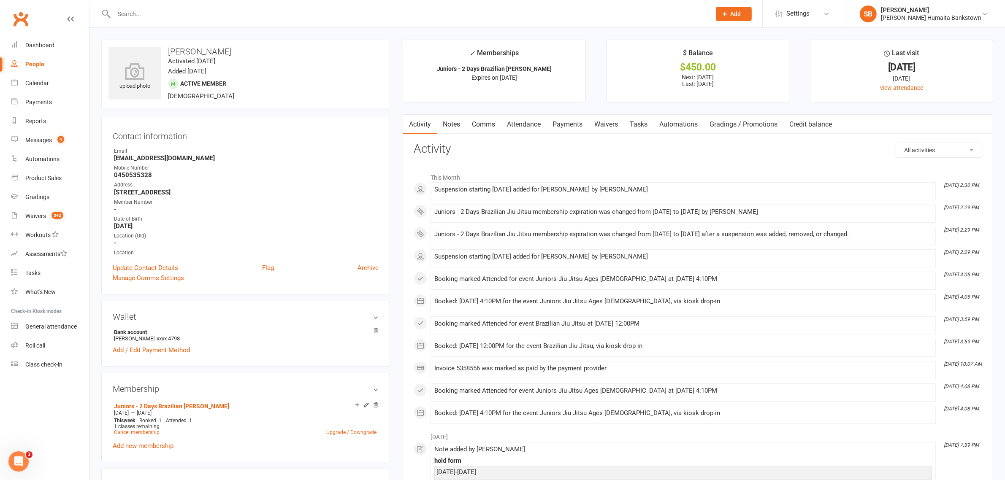
click at [210, 11] on input "text" at bounding box center [408, 14] width 594 height 12
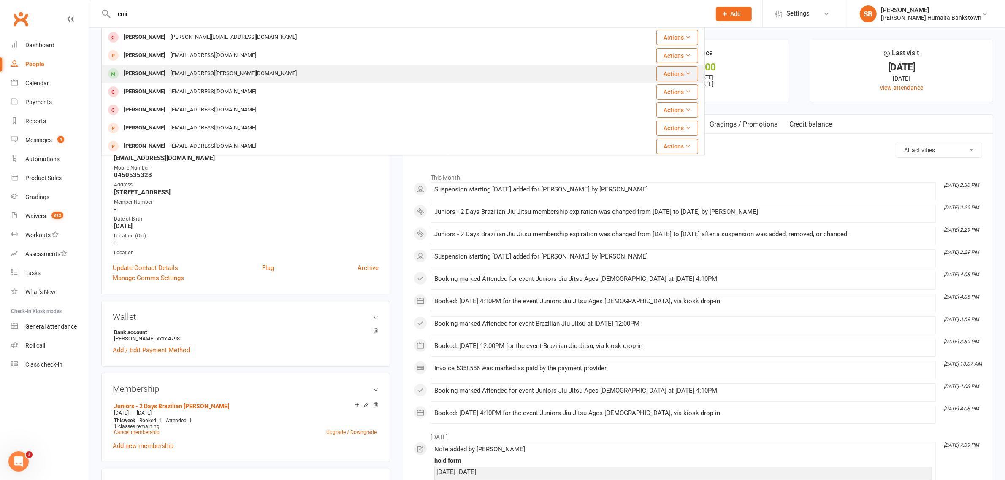
type input "emi"
click at [199, 79] on div "emir.hakki.sayan@gmail.com" at bounding box center [233, 74] width 131 height 12
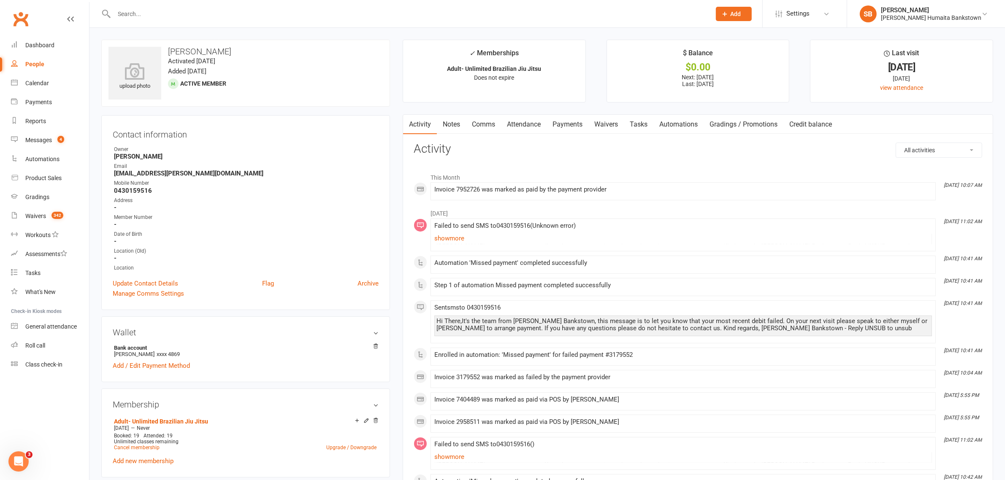
click at [583, 129] on link "Payments" at bounding box center [568, 124] width 42 height 19
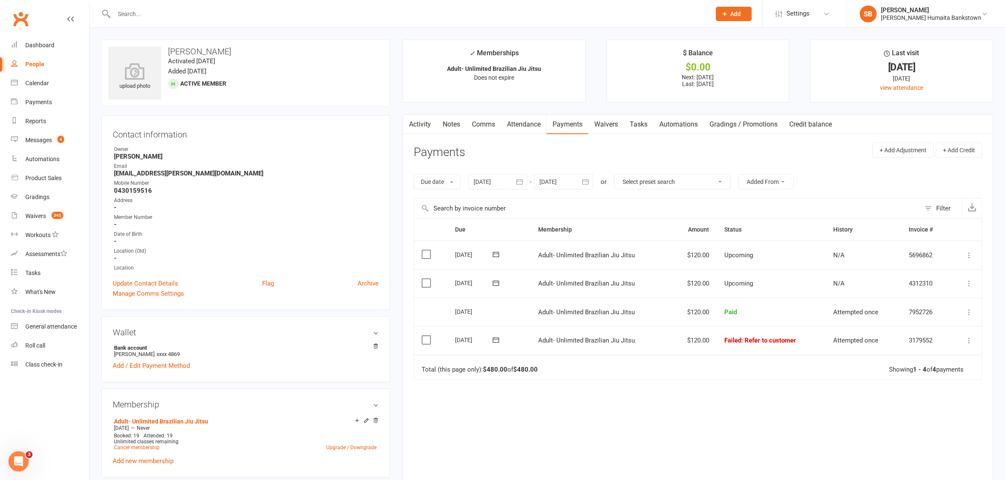
click at [499, 176] on div at bounding box center [497, 181] width 59 height 15
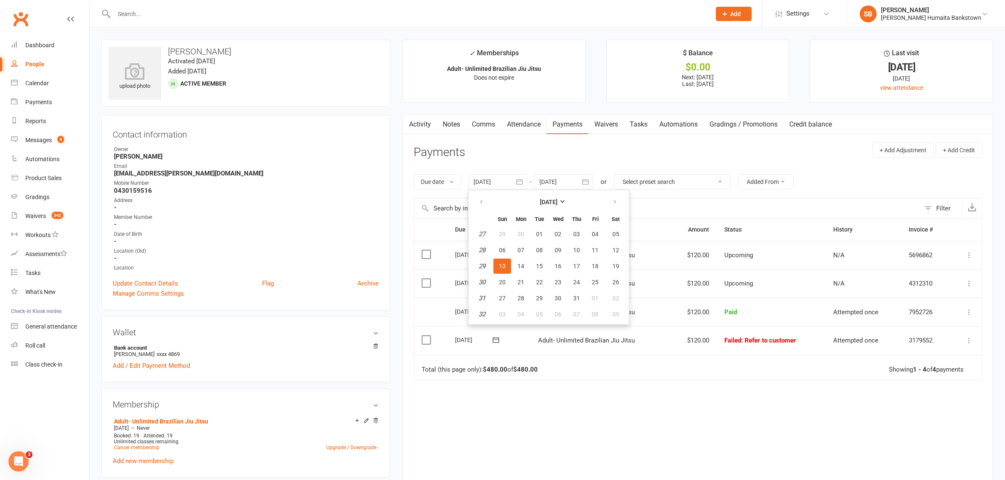
click at [478, 217] on th at bounding box center [482, 219] width 22 height 14
click at [484, 210] on button "button" at bounding box center [482, 202] width 18 height 15
click at [484, 209] on button "button" at bounding box center [482, 202] width 18 height 15
click at [505, 233] on span "30" at bounding box center [502, 234] width 7 height 7
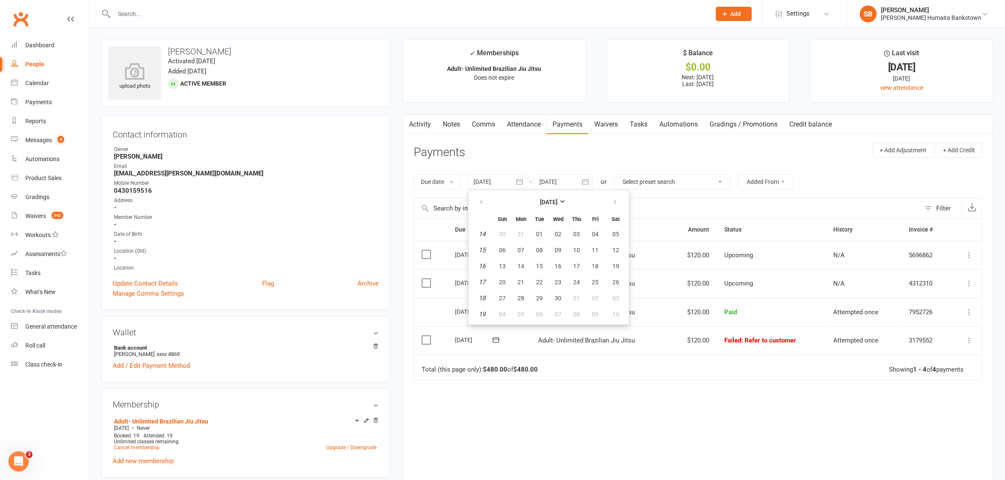
type input "30 Mar 2025"
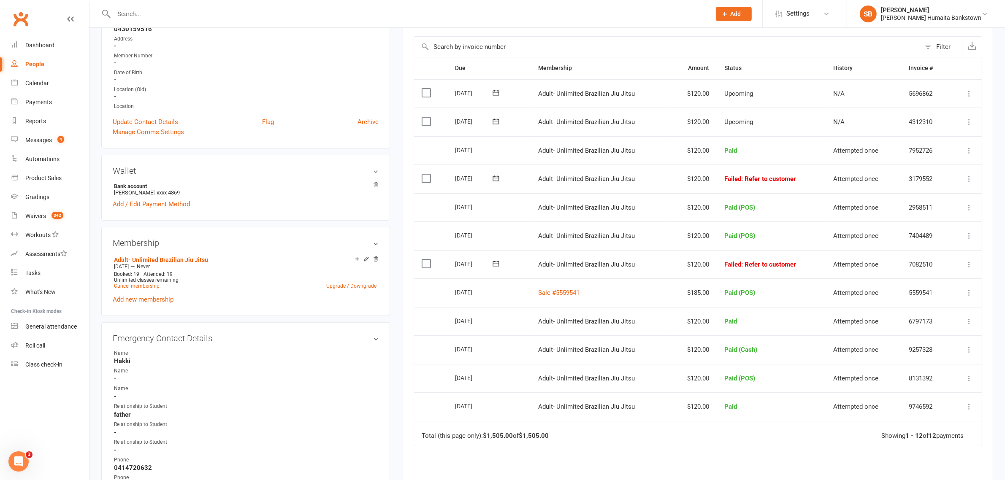
scroll to position [158, 0]
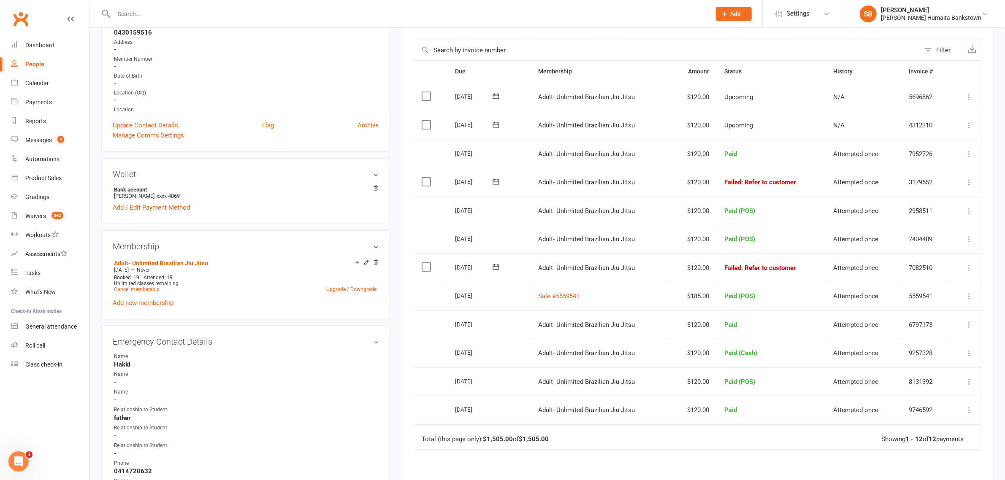
click at [967, 270] on icon at bounding box center [969, 268] width 8 height 8
click at [657, 208] on td "Adult- Unlimited Brazilian Jiu Jitsu" at bounding box center [601, 211] width 140 height 29
click at [972, 187] on icon at bounding box center [969, 182] width 8 height 8
click at [944, 220] on link "Mark as Paid (POS)" at bounding box center [932, 215] width 84 height 17
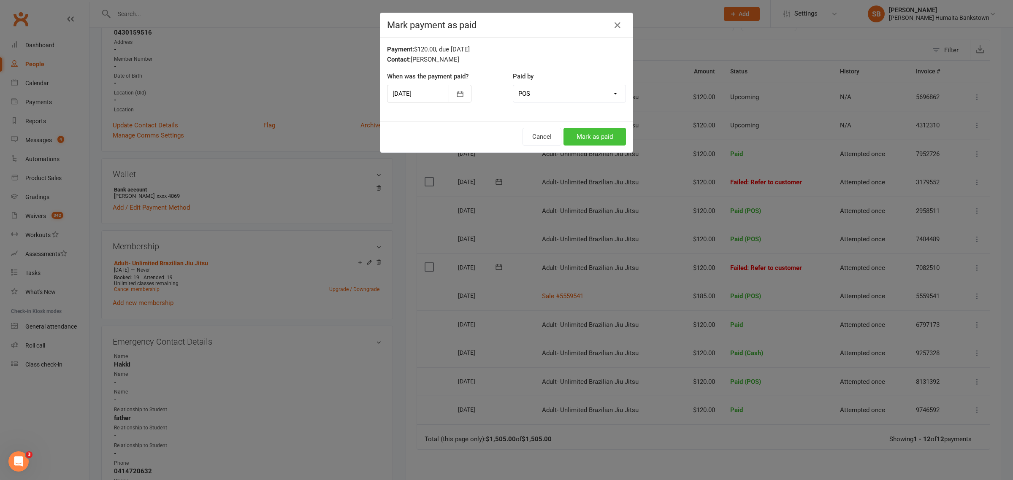
click at [579, 135] on button "Mark as paid" at bounding box center [595, 137] width 62 height 18
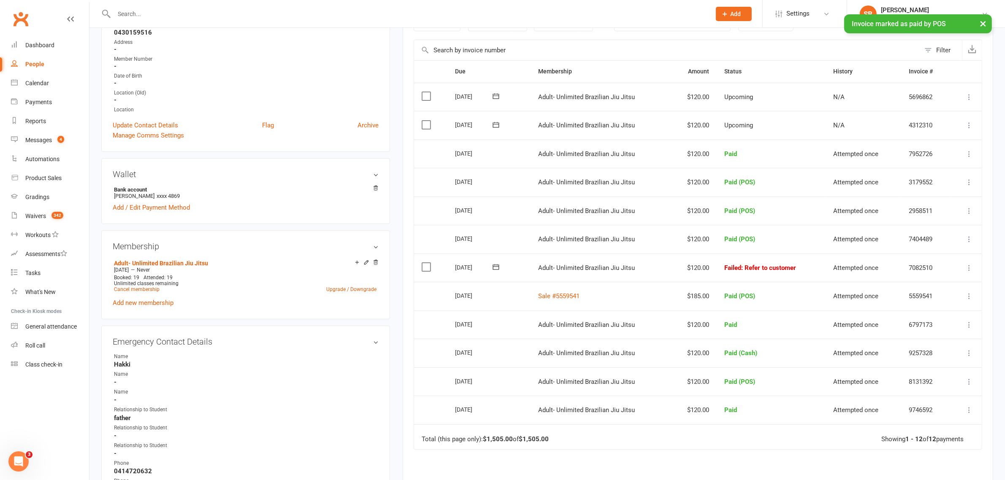
click at [972, 270] on icon at bounding box center [969, 268] width 8 height 8
click at [965, 297] on link "Mark as Paid (POS)" at bounding box center [932, 301] width 84 height 17
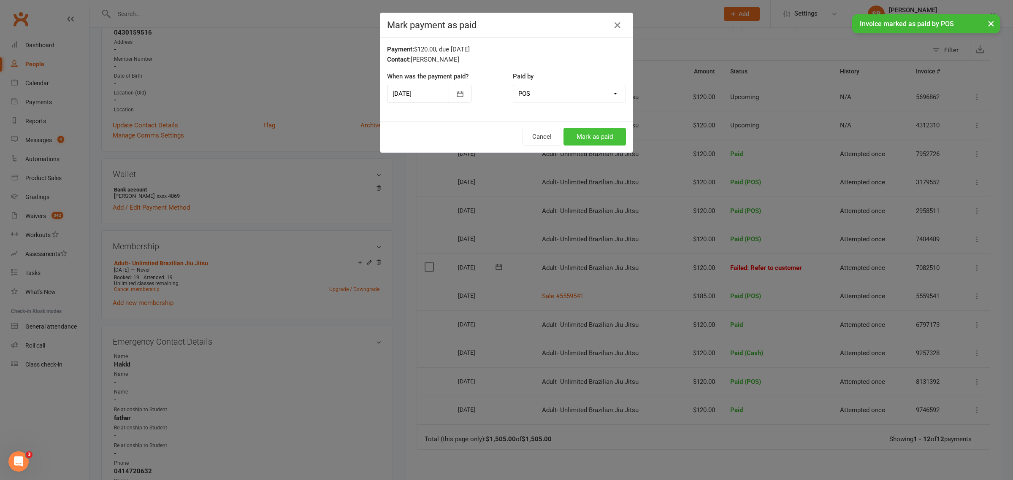
click at [577, 138] on button "Mark as paid" at bounding box center [595, 137] width 62 height 18
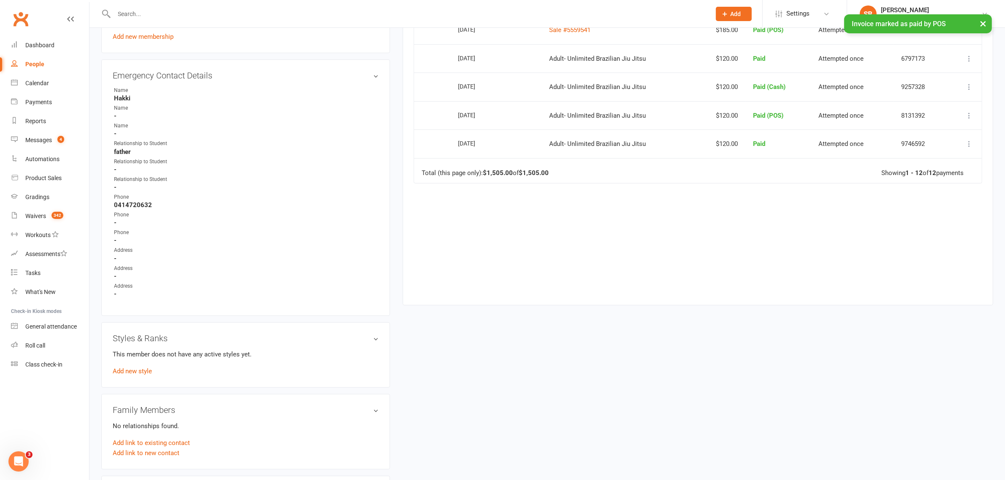
scroll to position [626, 0]
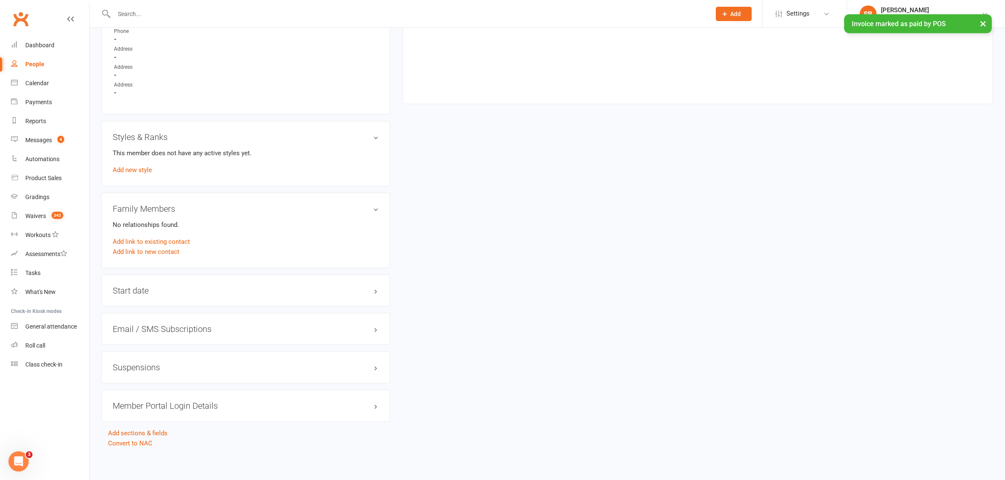
click at [184, 364] on h3 "Suspensions" at bounding box center [246, 367] width 266 height 9
click at [154, 397] on link "Add new suspension" at bounding box center [142, 401] width 58 height 8
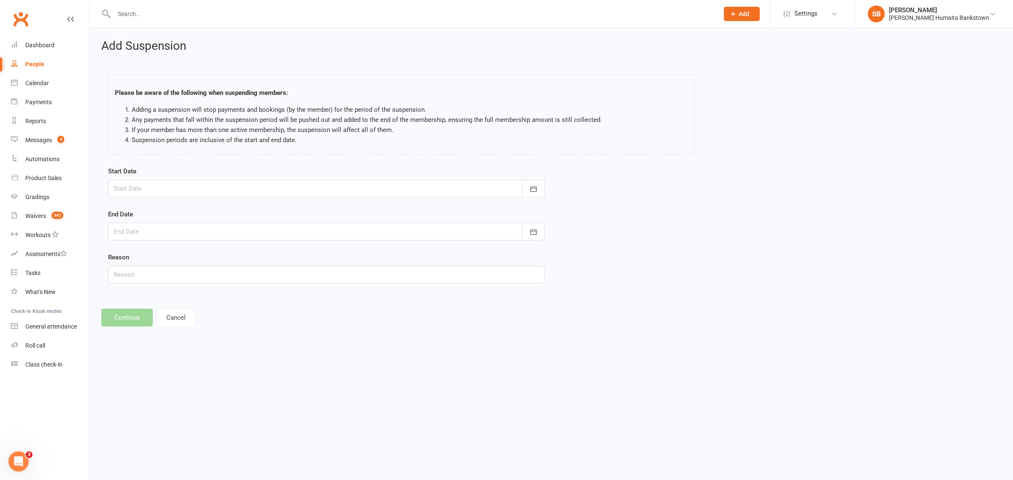
click at [301, 197] on div at bounding box center [326, 189] width 437 height 18
click at [260, 209] on button "button" at bounding box center [256, 210] width 18 height 15
click at [214, 257] on span "11" at bounding box center [216, 258] width 7 height 7
type input "11 Sep 2025"
click at [239, 223] on div at bounding box center [326, 232] width 437 height 18
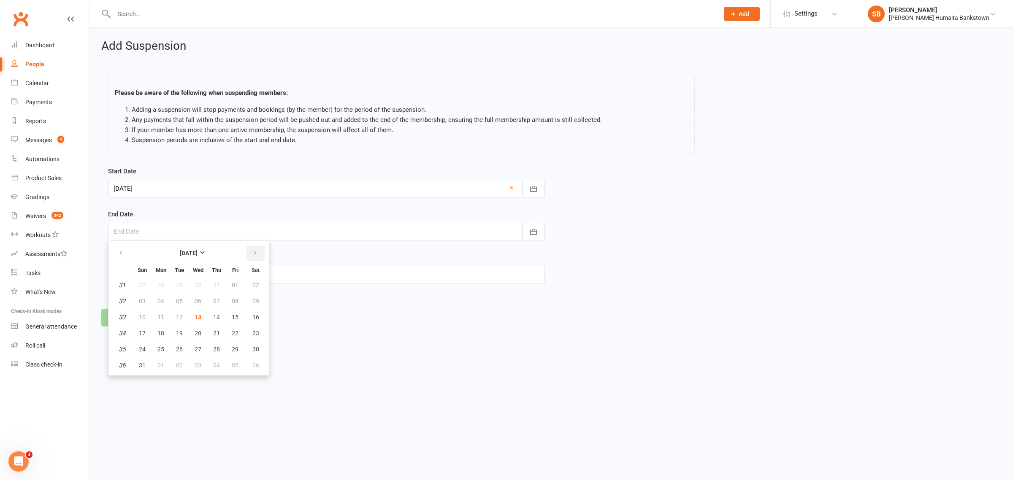
click at [256, 251] on button "button" at bounding box center [256, 253] width 18 height 15
click at [197, 300] on span "05" at bounding box center [198, 301] width 7 height 7
type input "05 Nov 2025"
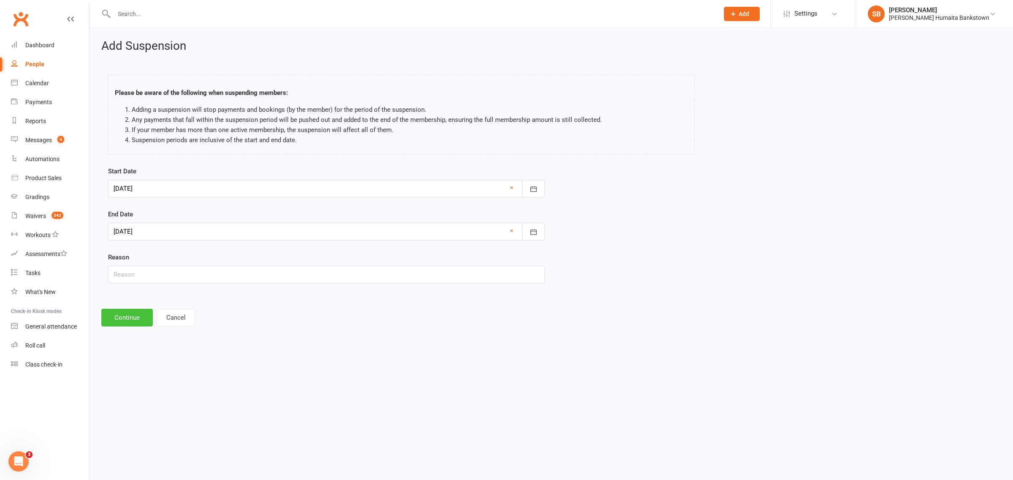
click at [125, 322] on button "Continue" at bounding box center [126, 318] width 51 height 18
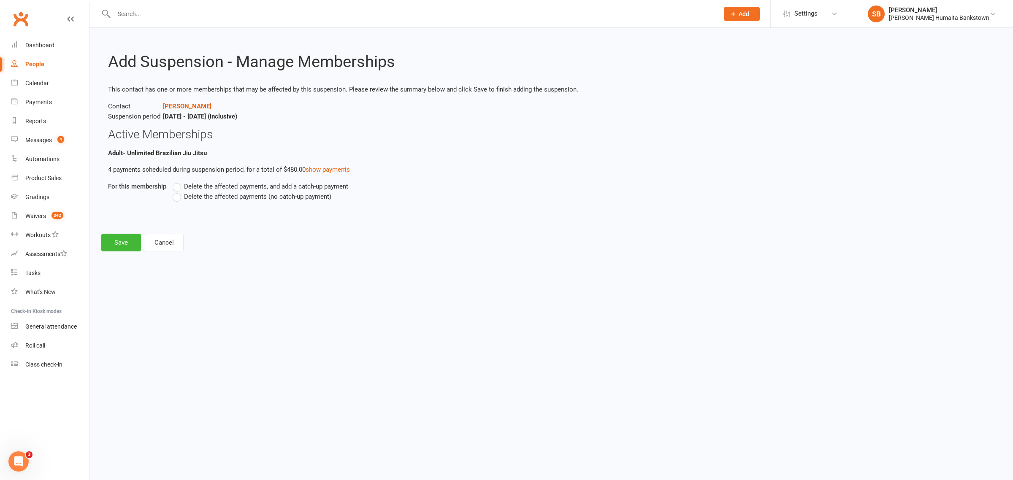
click at [179, 195] on label "Delete the affected payments (no catch-up payment)" at bounding box center [252, 197] width 159 height 10
click at [178, 192] on input "Delete the affected payments (no catch-up payment)" at bounding box center [175, 192] width 5 height 0
click at [108, 241] on button "Save" at bounding box center [121, 243] width 40 height 18
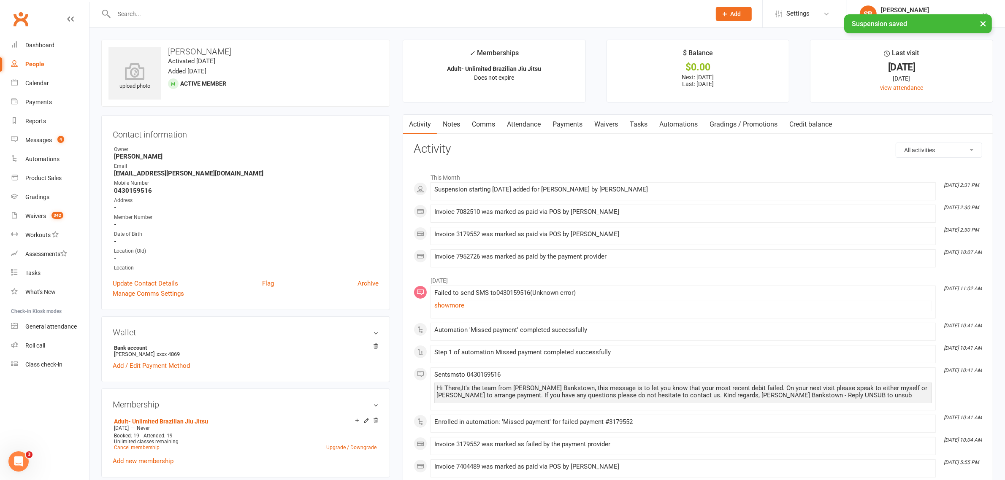
click at [571, 129] on link "Payments" at bounding box center [568, 124] width 42 height 19
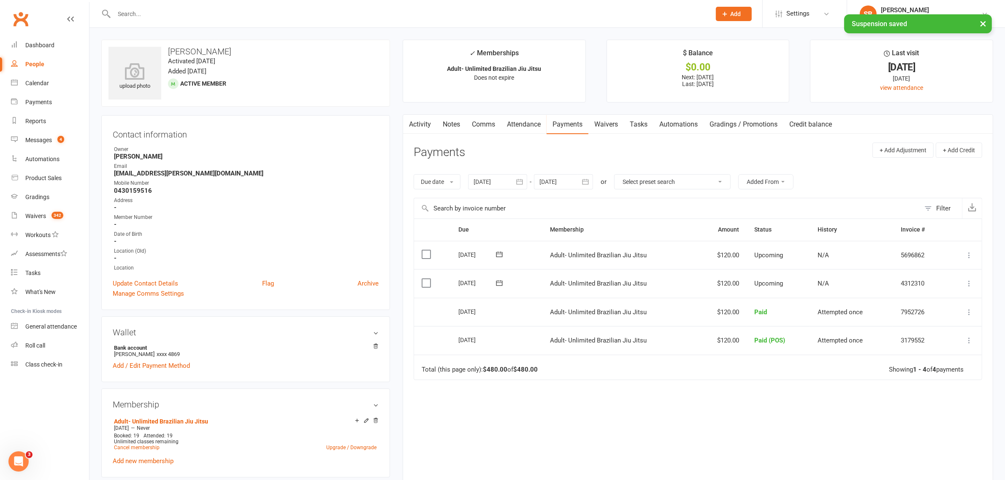
click at [560, 178] on div at bounding box center [563, 181] width 59 height 15
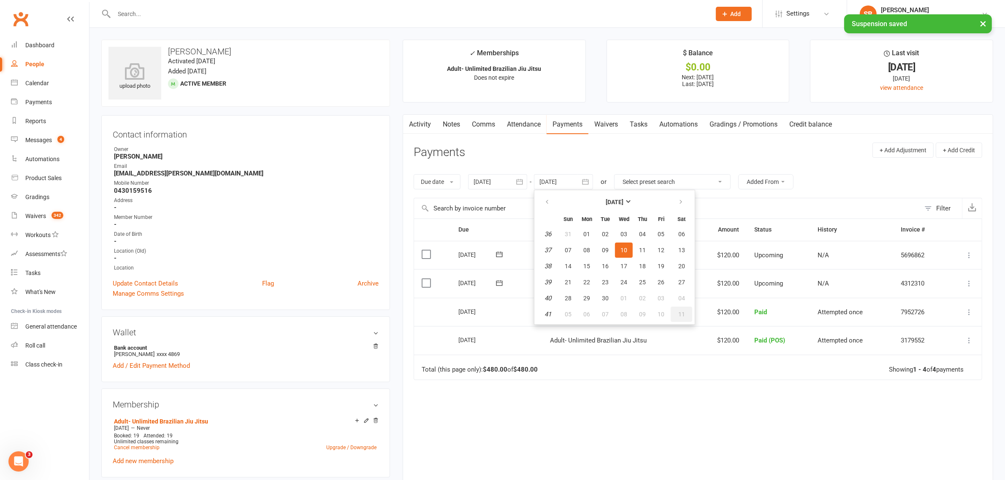
click at [675, 309] on button "11" at bounding box center [682, 314] width 22 height 15
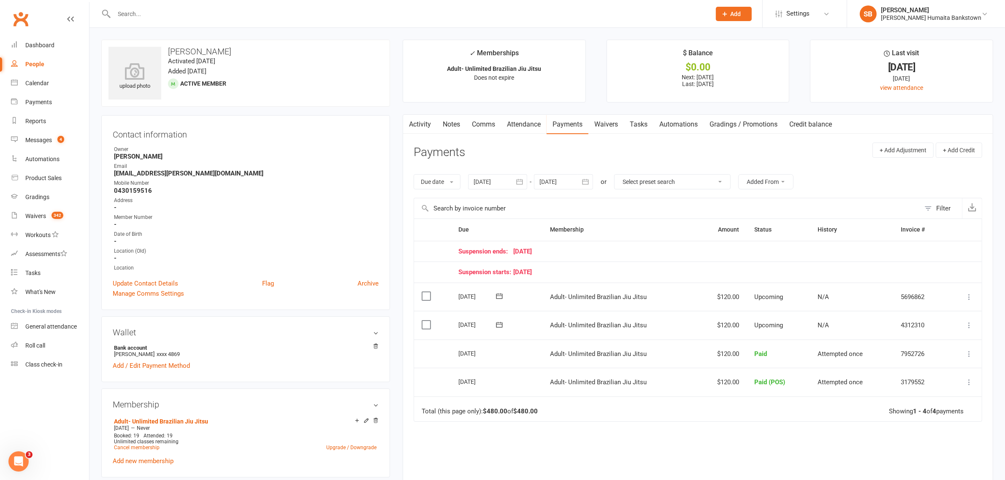
click at [581, 192] on div "Due date Due date Date paid Date failed Date settled 13 Jul 2025 July 2025 Sun …" at bounding box center [698, 182] width 569 height 32
click at [573, 187] on div at bounding box center [563, 181] width 59 height 15
click at [693, 303] on ul "October 2025 Sun Mon Tue Wed Thu Fri Sat 40 28 29 30 01 02 03 04 41 05 06 07 08…" at bounding box center [614, 257] width 161 height 135
click at [676, 300] on button "01" at bounding box center [682, 298] width 22 height 15
click at [548, 176] on div at bounding box center [563, 181] width 59 height 15
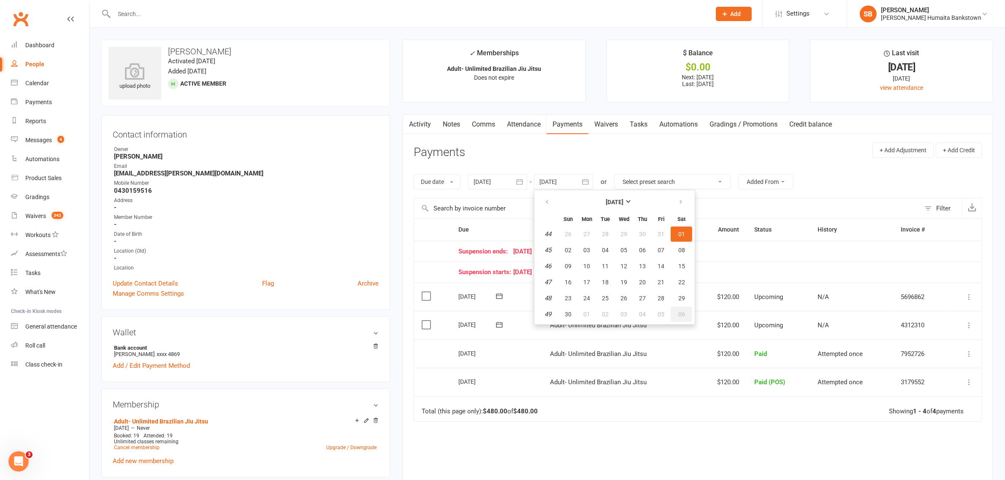
click at [675, 307] on button "06" at bounding box center [682, 314] width 22 height 15
type input "06 Dec 2025"
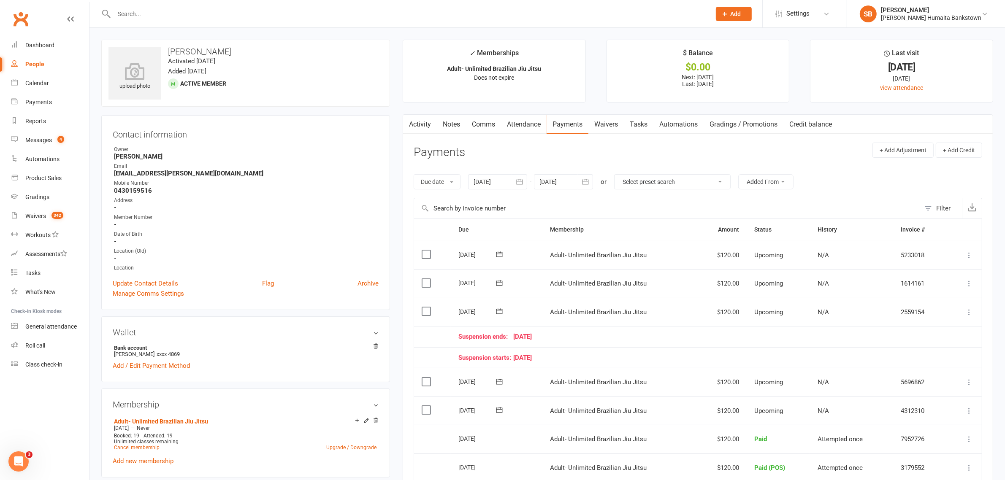
click at [285, 11] on input "text" at bounding box center [408, 14] width 594 height 12
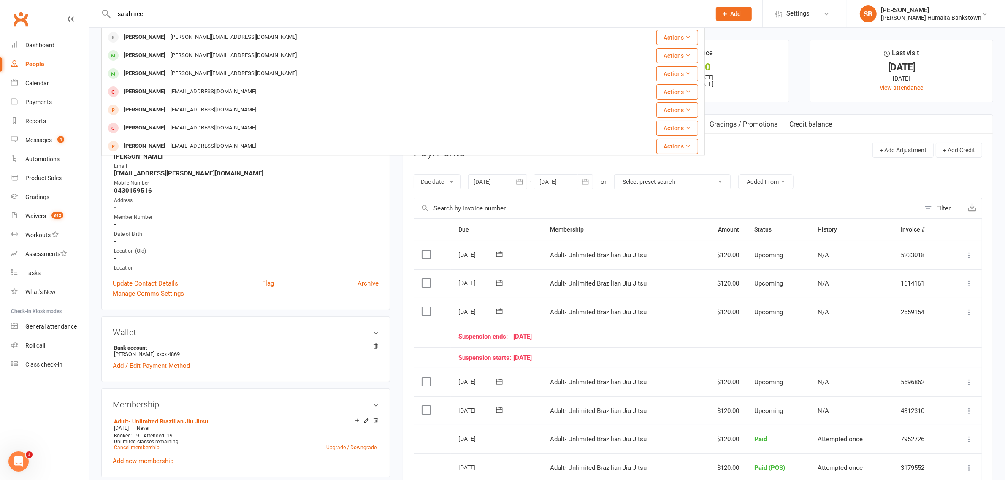
type input "salah nec"
click at [192, 38] on div "salahace@hotmail.com" at bounding box center [233, 37] width 131 height 12
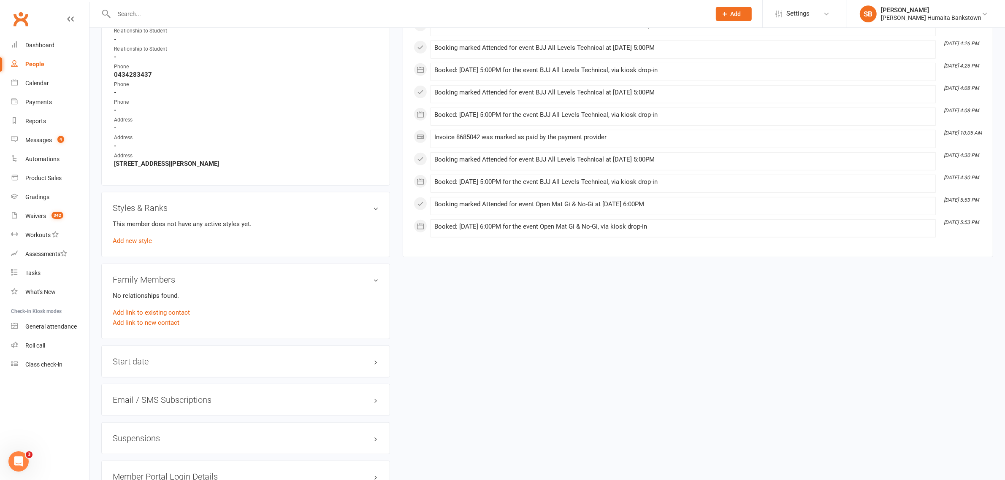
scroll to position [632, 0]
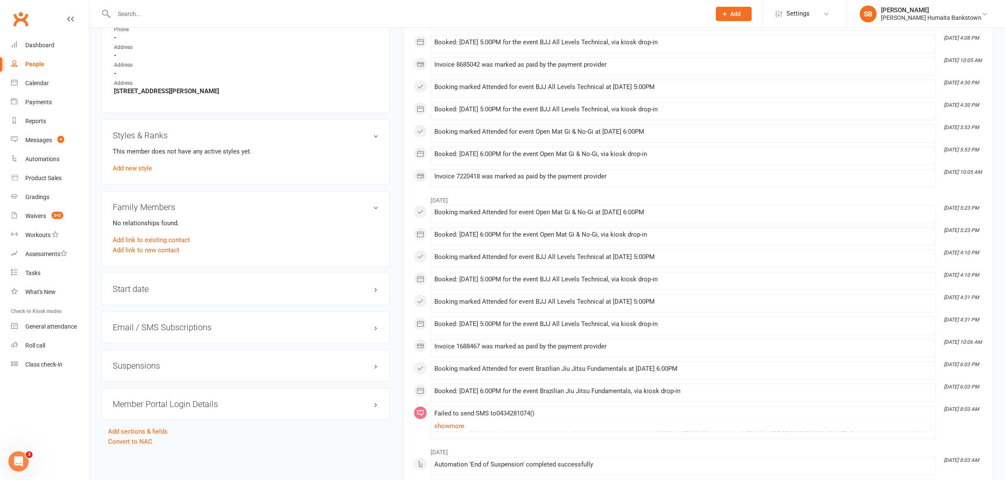
click at [165, 368] on h3 "Suspensions" at bounding box center [246, 365] width 266 height 9
click at [374, 382] on icon at bounding box center [376, 381] width 4 height 4
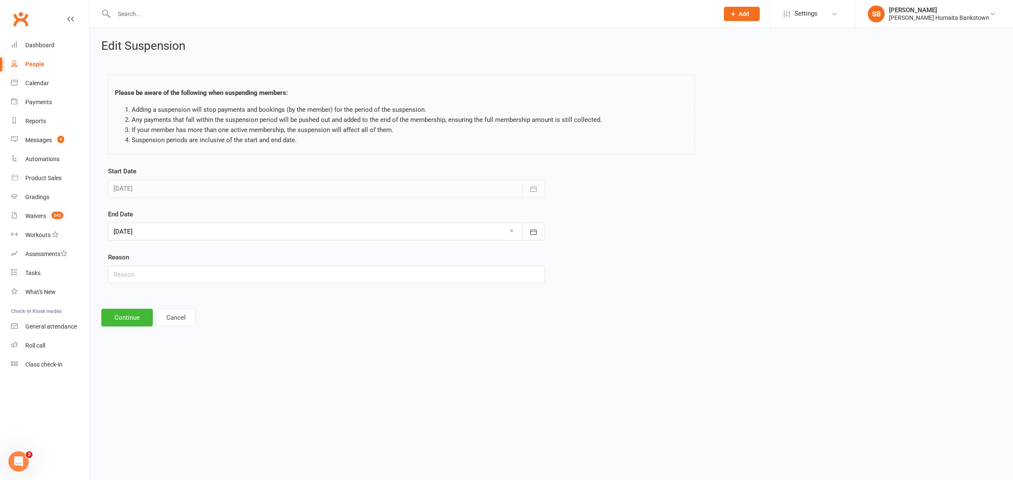
click at [184, 239] on div at bounding box center [326, 232] width 437 height 18
click at [152, 362] on button "01" at bounding box center [161, 365] width 18 height 15
type input "01 Sep 2025"
click at [116, 303] on div "Edit Suspension Please be aware of the following when suspending members: Addin…" at bounding box center [551, 183] width 924 height 311
click at [112, 320] on button "Continue" at bounding box center [126, 318] width 51 height 18
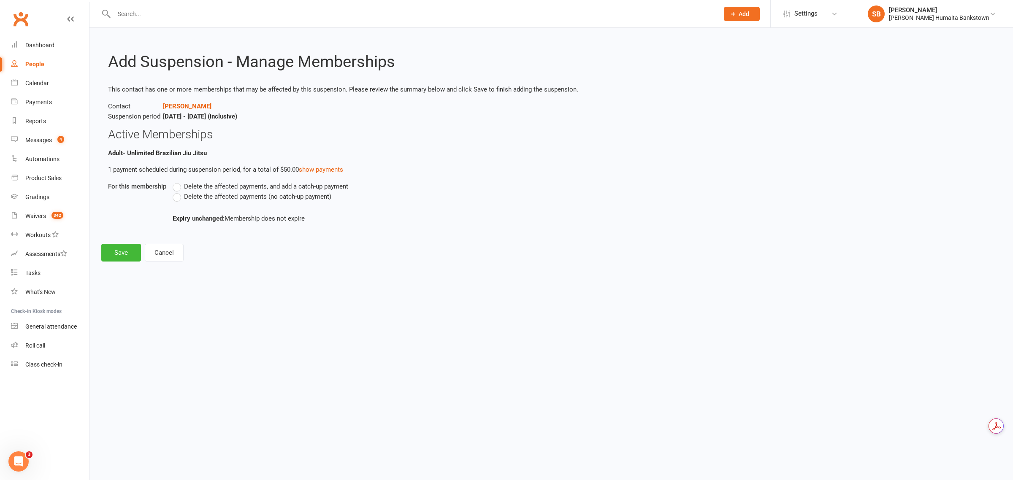
click at [195, 201] on label "Delete the affected payments (no catch-up payment)" at bounding box center [252, 197] width 159 height 10
click at [178, 192] on input "Delete the affected payments (no catch-up payment)" at bounding box center [175, 192] width 5 height 0
click at [125, 257] on button "Save" at bounding box center [121, 253] width 40 height 18
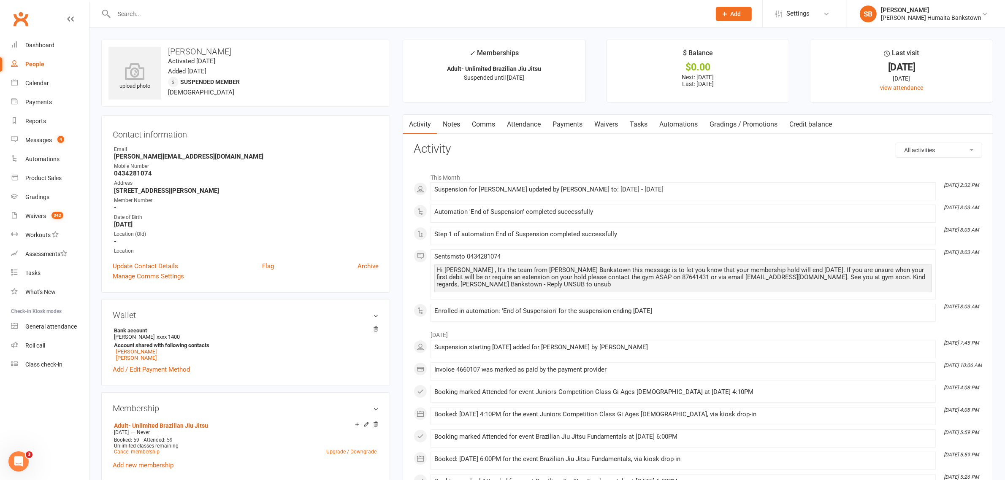
click at [193, 10] on input "text" at bounding box center [408, 14] width 594 height 12
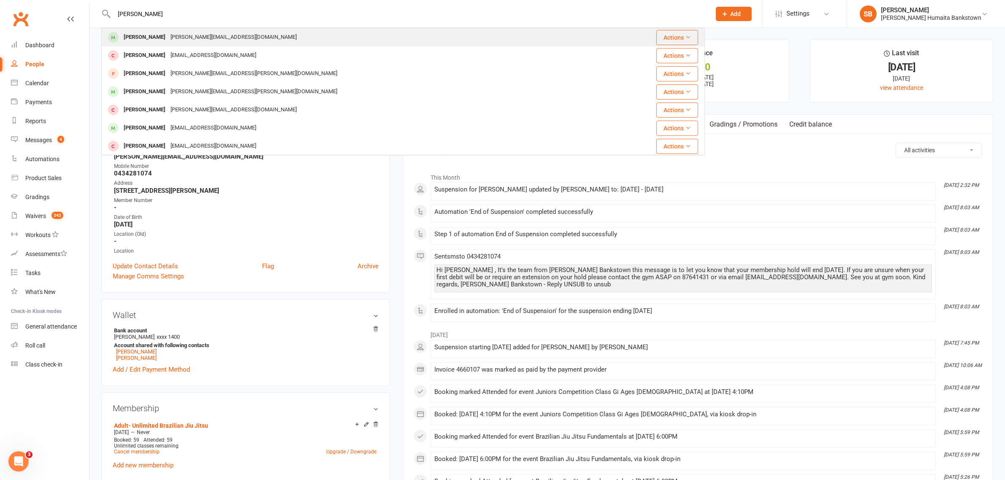
type input "johnathan tran"
click at [190, 37] on div "tran.jmq@gmail.com" at bounding box center [233, 37] width 131 height 12
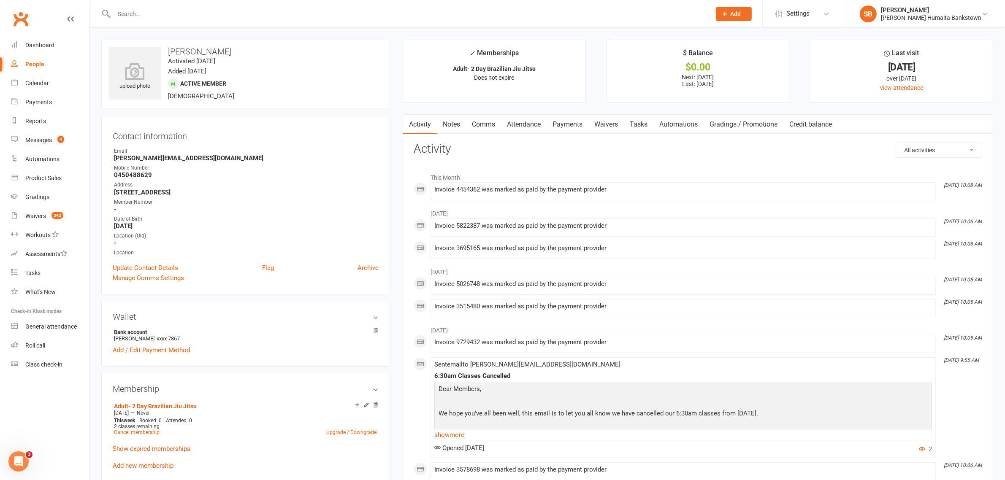
click at [558, 129] on link "Payments" at bounding box center [568, 124] width 42 height 19
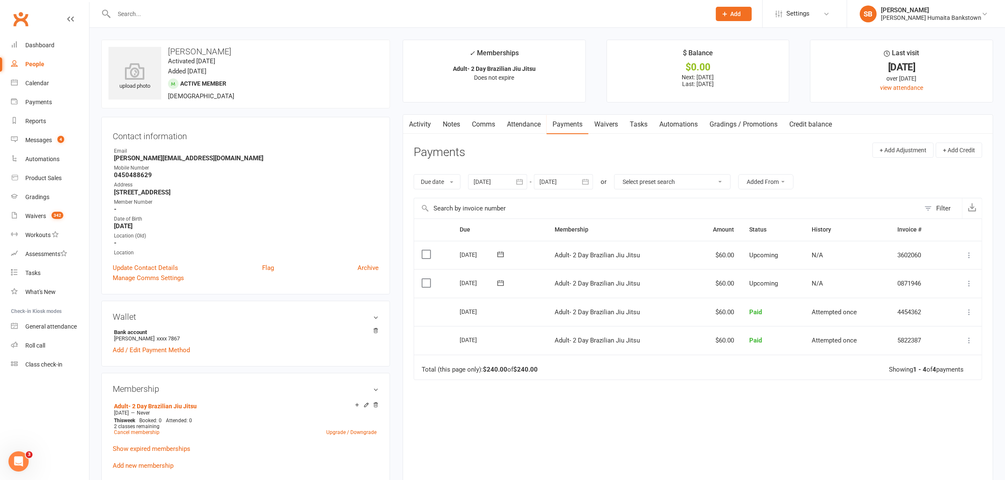
click at [684, 185] on select "Select preset search All failures All skipped payments All pending payments Suc…" at bounding box center [673, 182] width 116 height 14
drag, startPoint x: 607, startPoint y: 182, endPoint x: 594, endPoint y: 182, distance: 12.7
click at [607, 182] on div "or" at bounding box center [604, 182] width 6 height 10
click at [587, 180] on icon "button" at bounding box center [585, 182] width 8 height 8
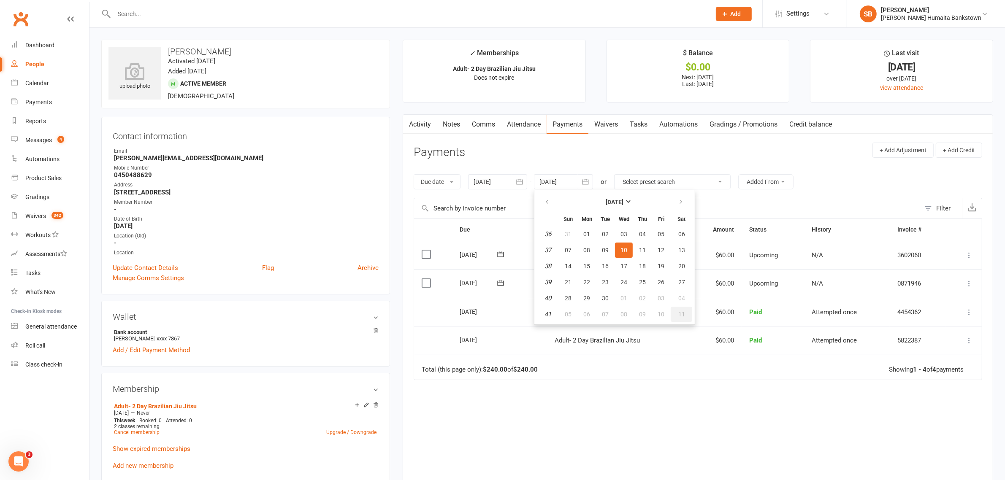
click at [678, 314] on span "11" at bounding box center [681, 314] width 7 height 7
type input "11 Oct 2025"
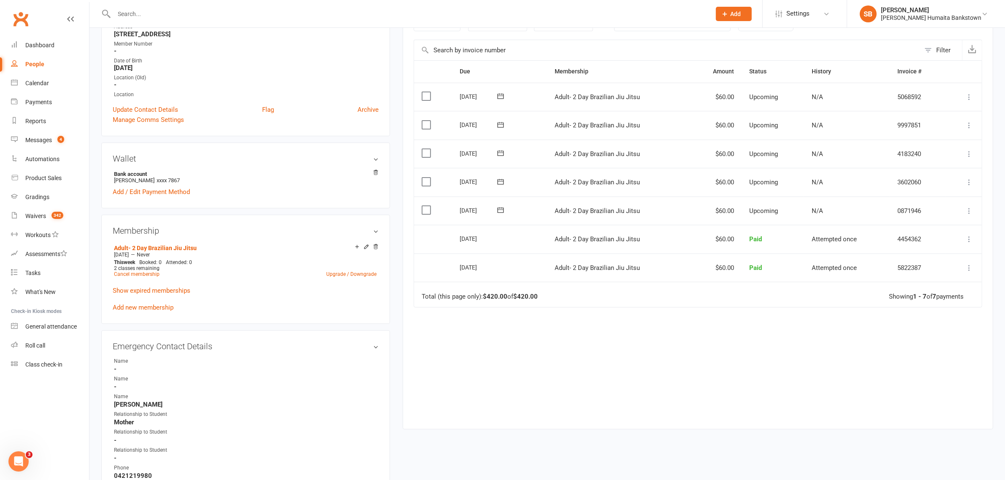
scroll to position [317, 0]
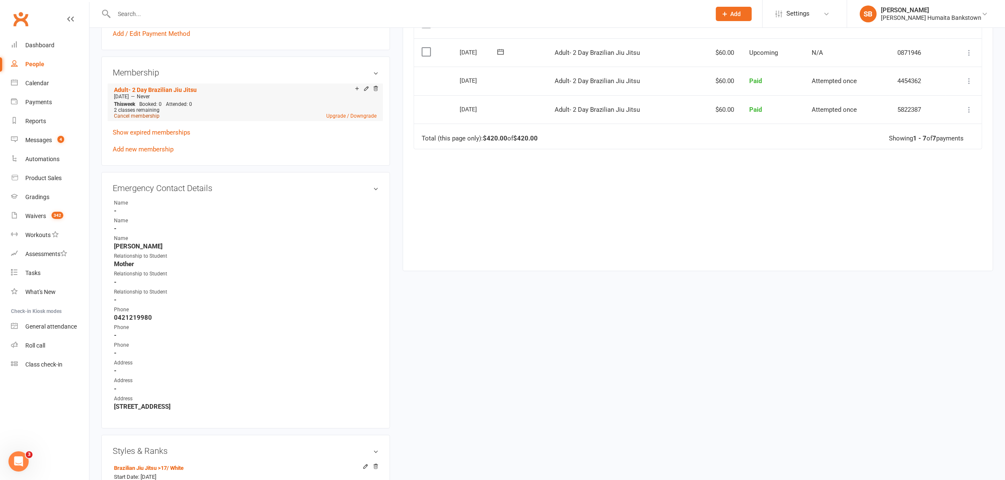
click at [136, 117] on link "Cancel membership" at bounding box center [137, 116] width 46 height 6
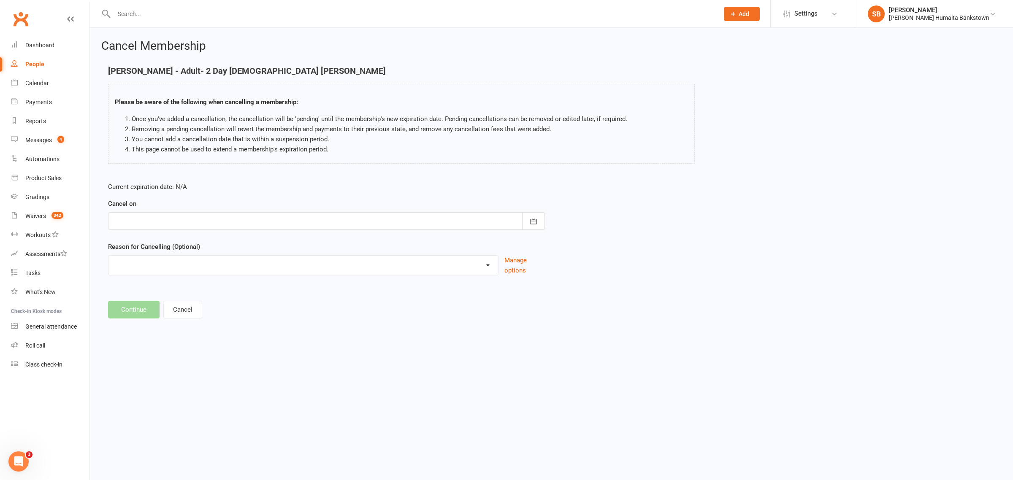
click at [203, 192] on p "Current expiration date: N/A" at bounding box center [326, 187] width 437 height 10
click at [205, 222] on div at bounding box center [326, 221] width 437 height 18
click at [255, 247] on button "button" at bounding box center [256, 242] width 18 height 15
click at [189, 293] on button "10" at bounding box center [198, 290] width 18 height 15
type input "10 Sep 2025"
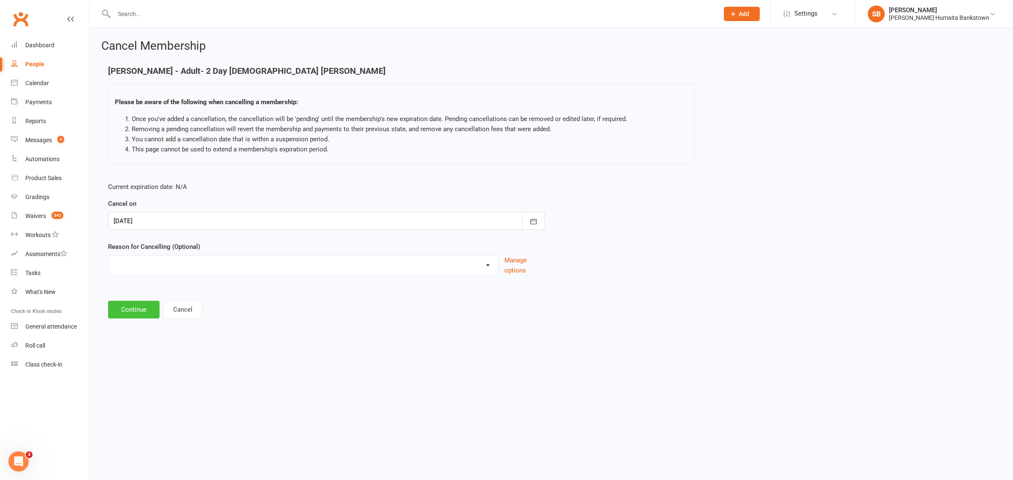
click at [127, 314] on button "Continue" at bounding box center [133, 310] width 51 height 18
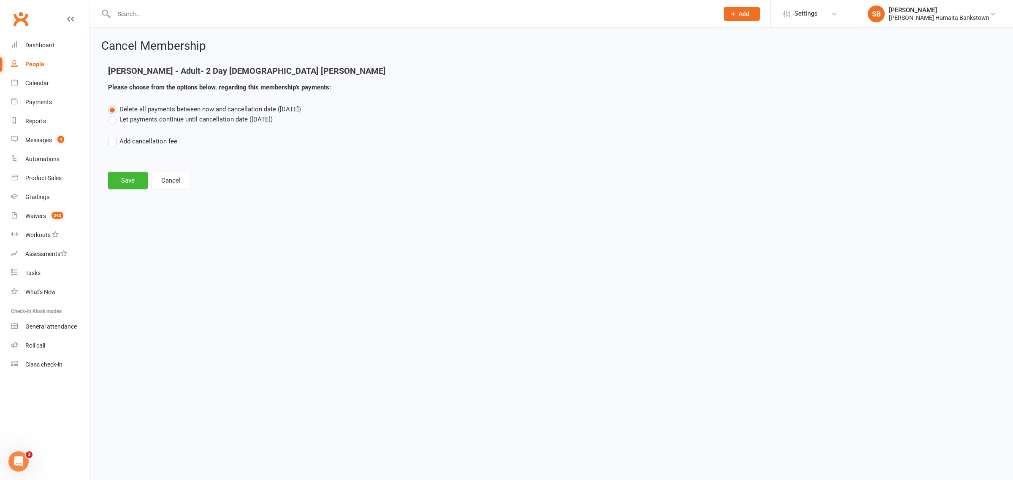
click at [174, 117] on label "Let payments continue until cancellation date (Sep 10, 2025)" at bounding box center [190, 119] width 165 height 10
click at [114, 114] on input "Let payments continue until cancellation date (Sep 10, 2025)" at bounding box center [110, 114] width 5 height 0
click at [132, 188] on button "Save" at bounding box center [128, 181] width 40 height 18
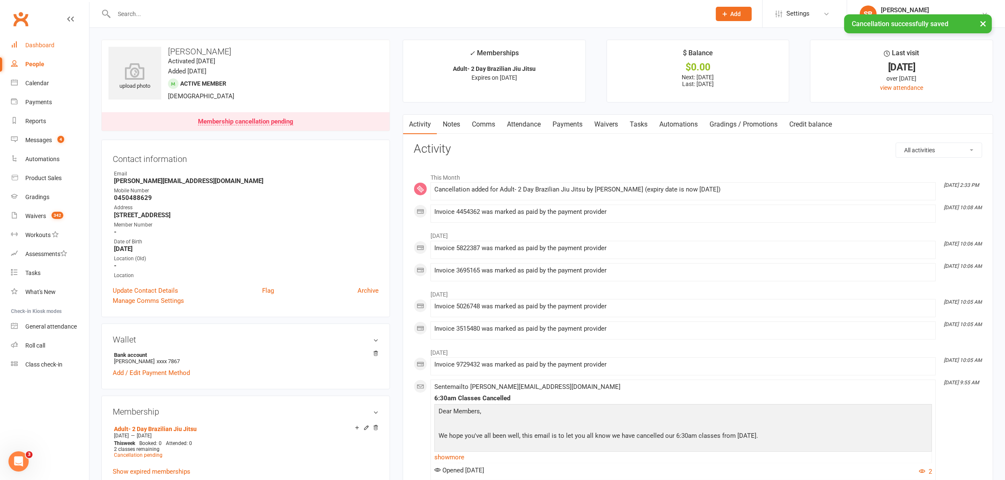
click at [47, 44] on div "Dashboard" at bounding box center [39, 45] width 29 height 7
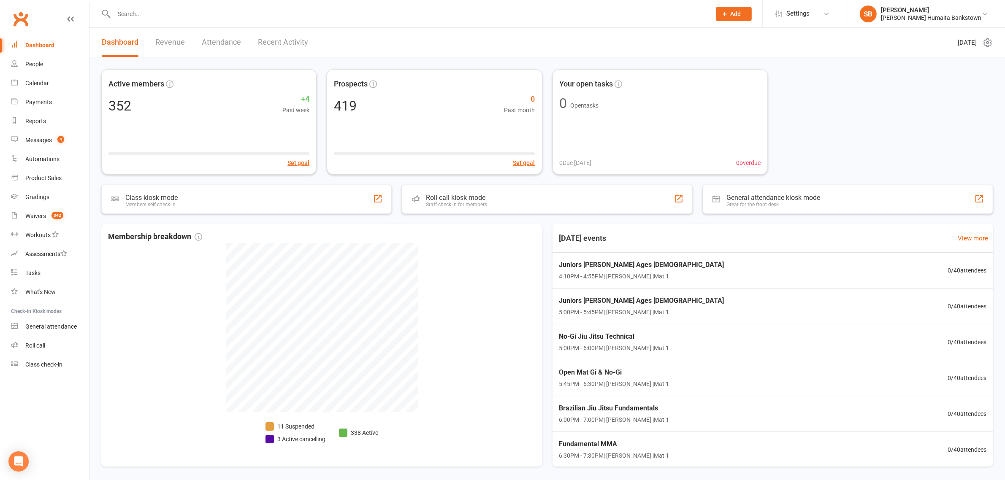
click at [186, 9] on input "text" at bounding box center [408, 14] width 594 height 12
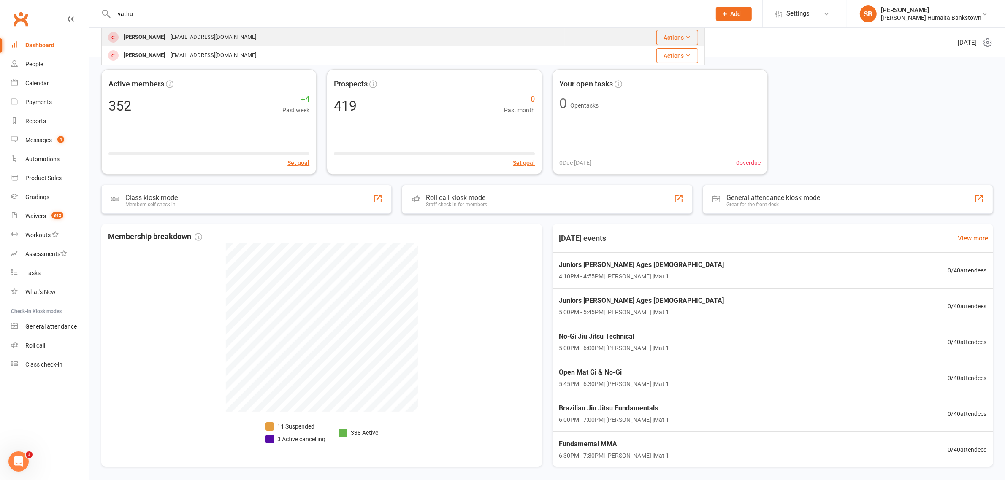
type input "vathu"
click at [175, 36] on div "yathu1053@outlook.com" at bounding box center [213, 37] width 91 height 12
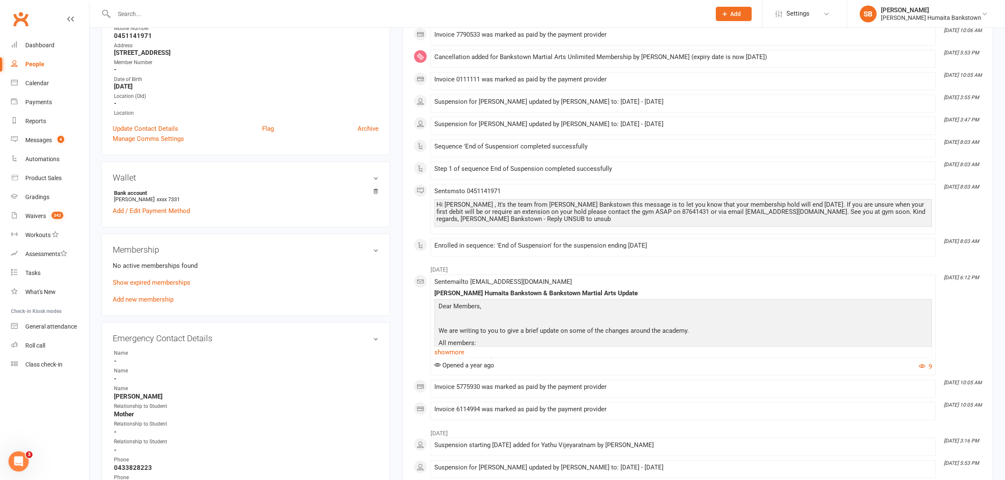
scroll to position [158, 0]
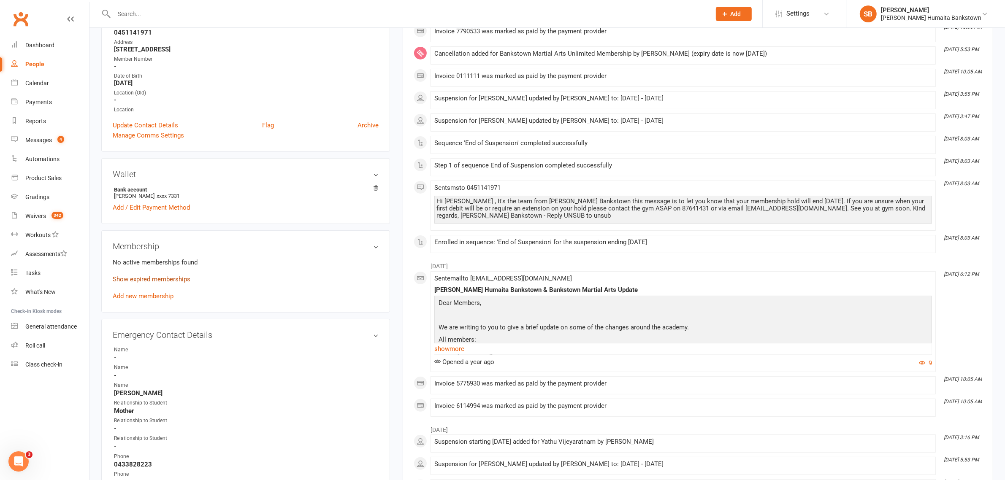
click at [145, 278] on link "Show expired memberships" at bounding box center [152, 280] width 78 height 8
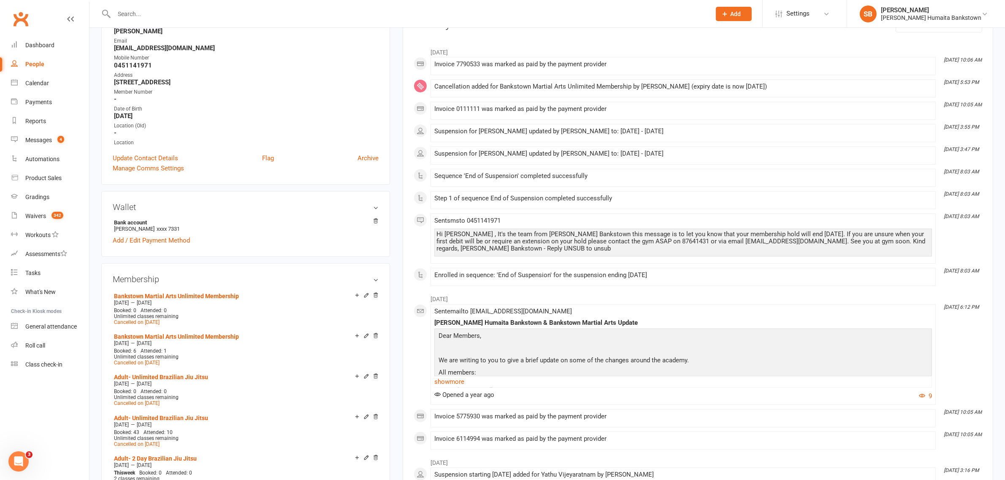
scroll to position [0, 0]
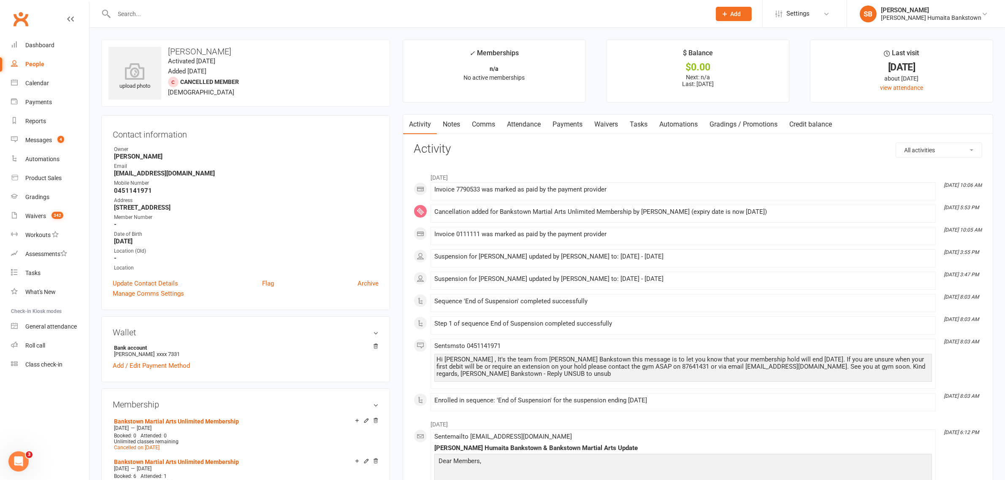
click at [578, 119] on link "Payments" at bounding box center [568, 124] width 42 height 19
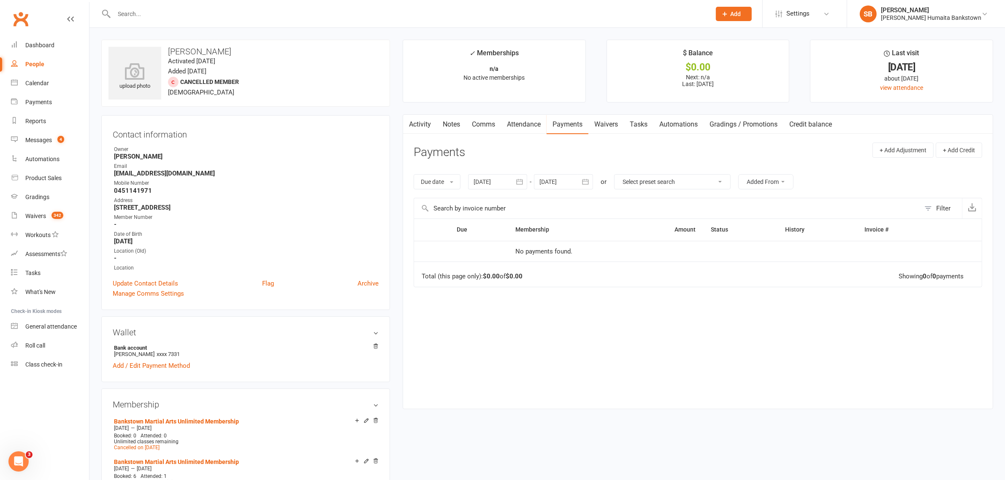
click at [507, 188] on div at bounding box center [497, 181] width 59 height 15
click at [483, 201] on icon "button" at bounding box center [481, 202] width 6 height 7
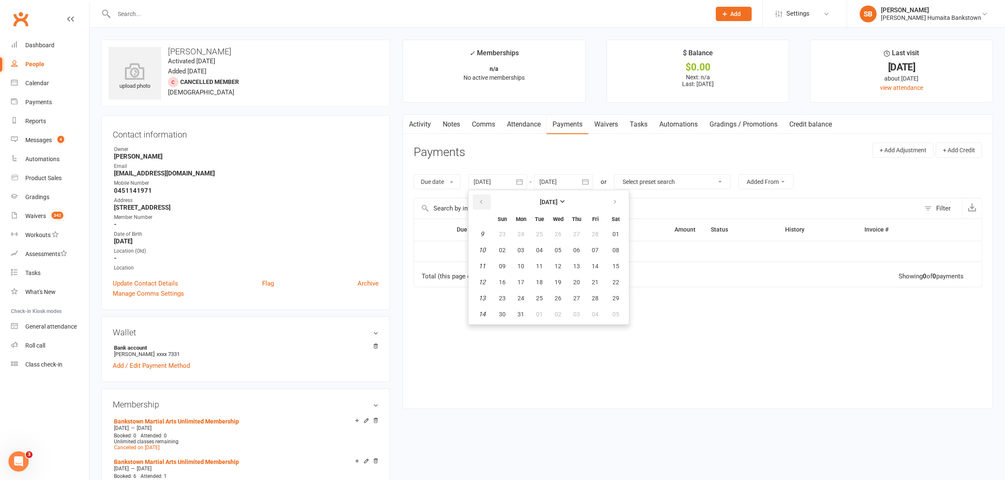
click at [483, 201] on icon "button" at bounding box center [481, 202] width 6 height 7
click at [227, 418] on li "Bankstown Martial Arts Unlimited Membership Nov 1 2023 — Oct 29 2024 Booked: 0 …" at bounding box center [245, 434] width 267 height 37
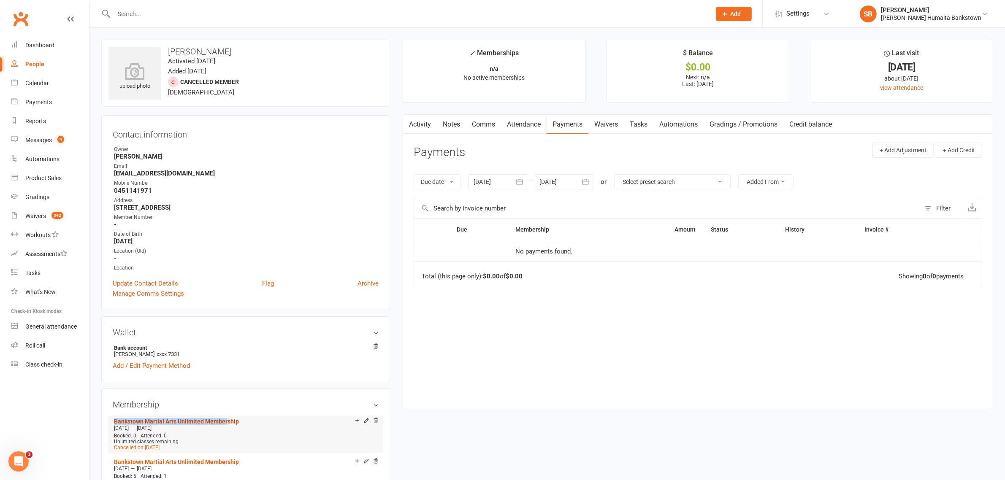
click at [226, 419] on link "Bankstown Martial Arts Unlimited Membership" at bounding box center [176, 421] width 125 height 7
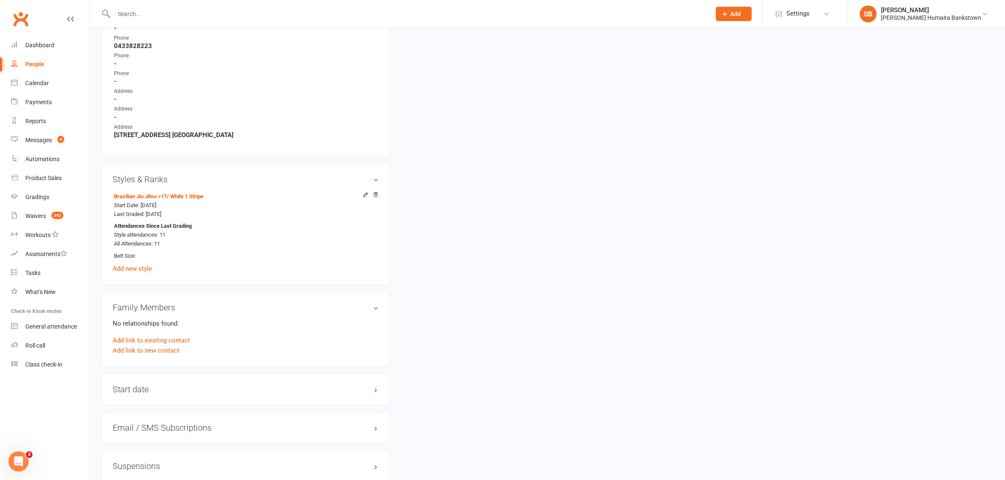
scroll to position [158, 0]
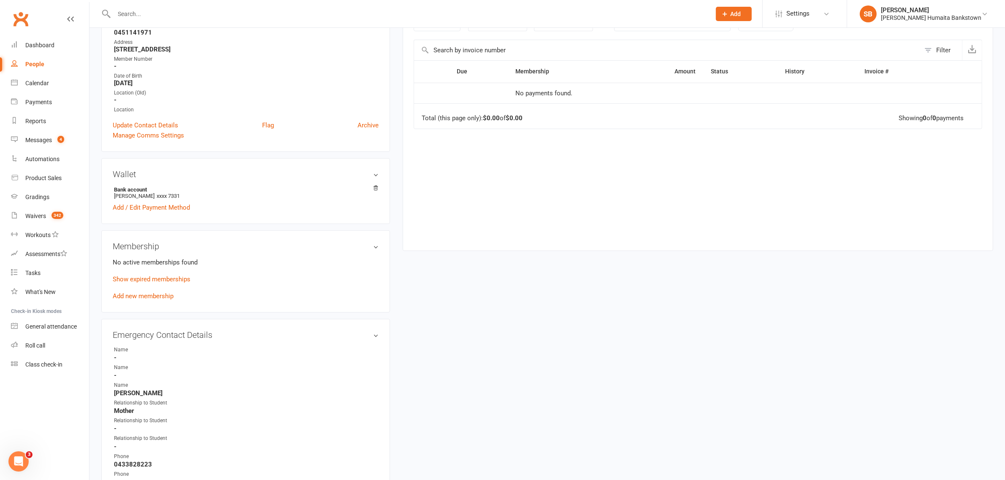
click at [143, 290] on div "No active memberships found Show expired memberships Add new membership" at bounding box center [246, 279] width 266 height 44
click at [139, 293] on link "Add new membership" at bounding box center [143, 297] width 61 height 8
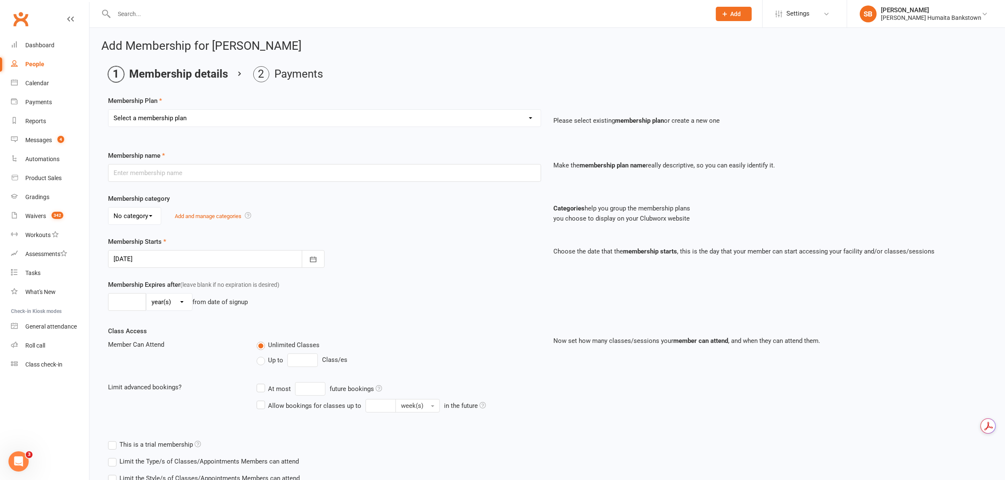
click at [170, 115] on select "Select a membership plan Create new Membership Plan Adult- Unlimited Brazilian …" at bounding box center [324, 118] width 432 height 17
select select "10"
click at [108, 110] on select "Select a membership plan Create new Membership Plan Adult- Unlimited Brazilian …" at bounding box center [324, 118] width 432 height 17
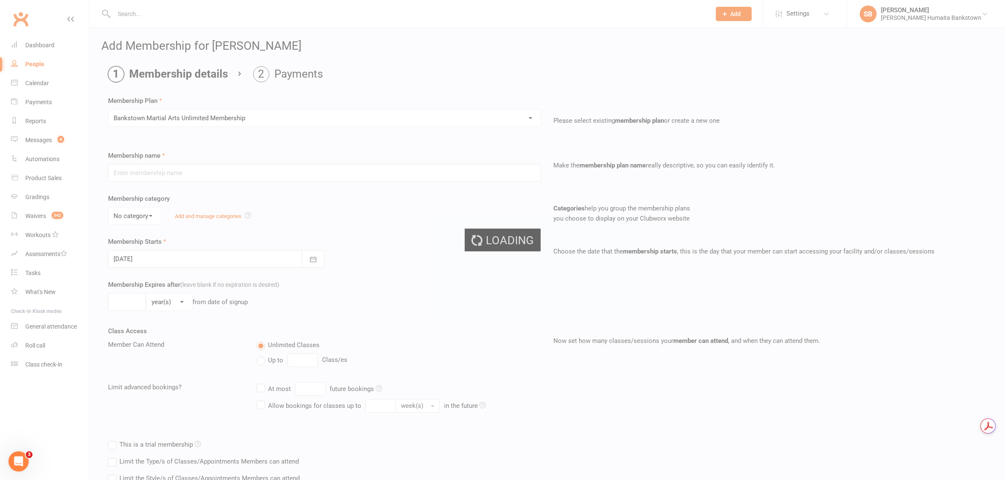
type input "Bankstown Martial Arts Unlimited Membership"
select select "0"
type input "0"
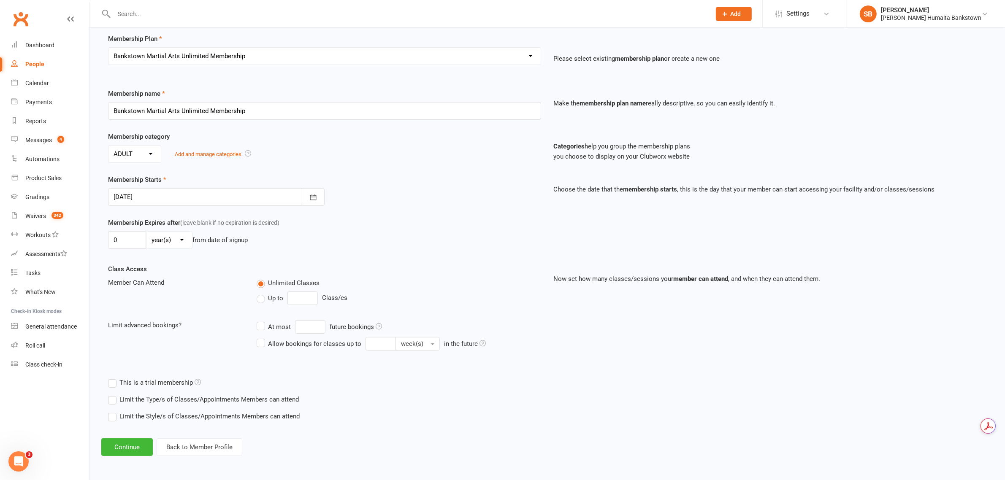
scroll to position [62, 0]
click at [127, 442] on button "Continue" at bounding box center [126, 448] width 51 height 18
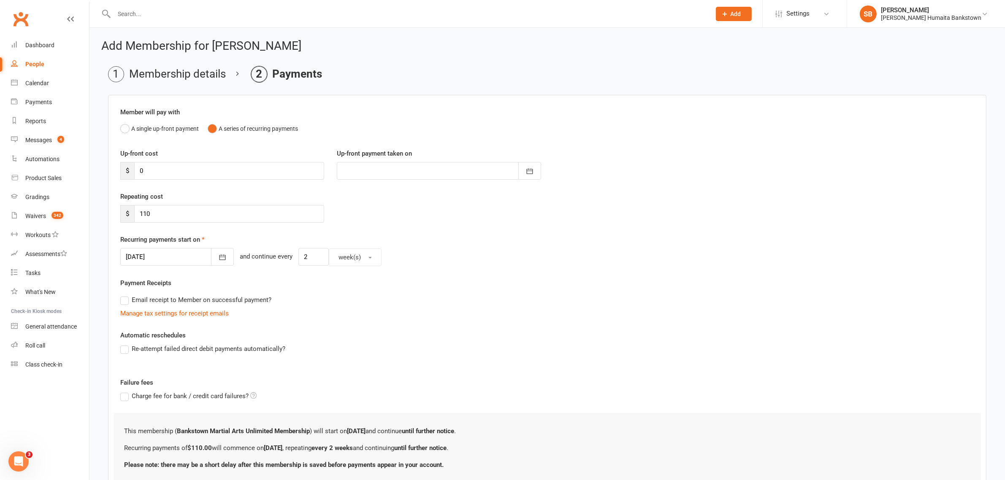
click at [170, 258] on div at bounding box center [177, 257] width 114 height 18
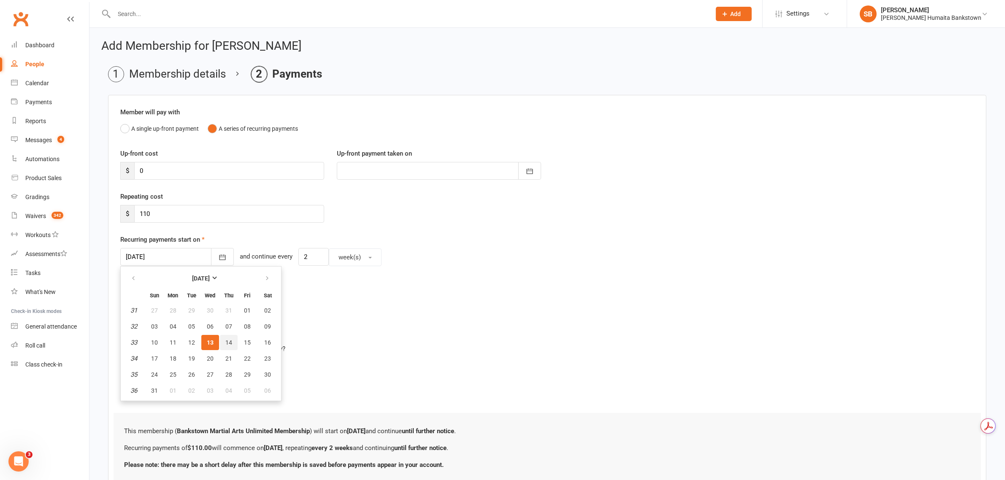
click at [227, 344] on span "14" at bounding box center [228, 342] width 7 height 7
type input "14 Aug 2025"
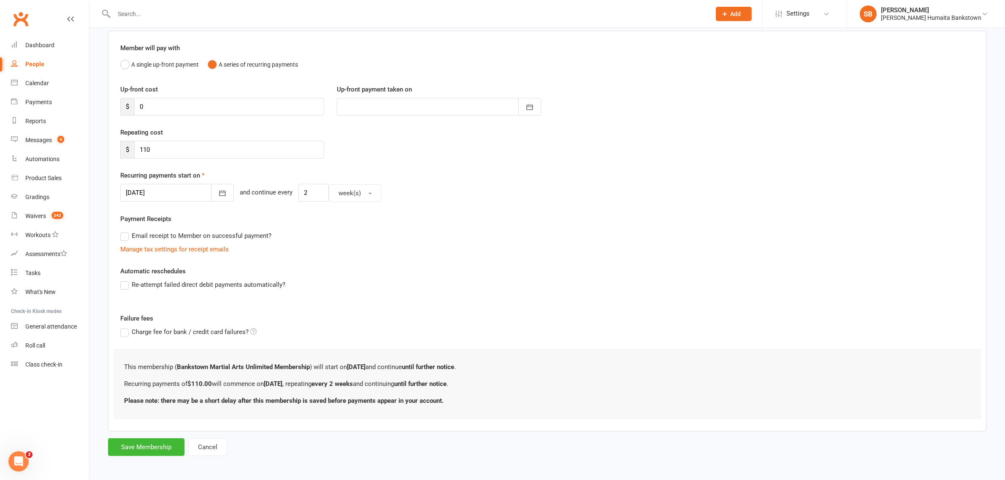
scroll to position [66, 0]
click at [138, 446] on button "Save Membership" at bounding box center [146, 446] width 76 height 18
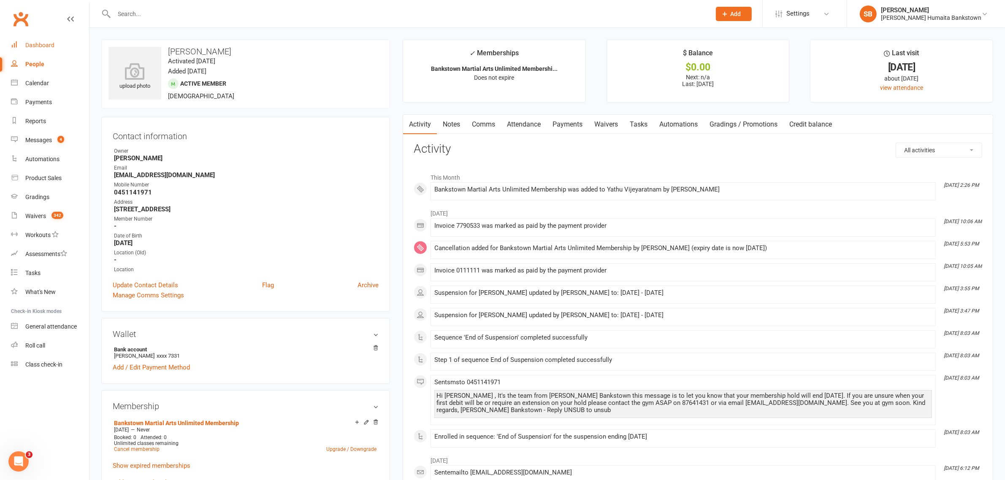
click at [48, 50] on link "Dashboard" at bounding box center [50, 45] width 78 height 19
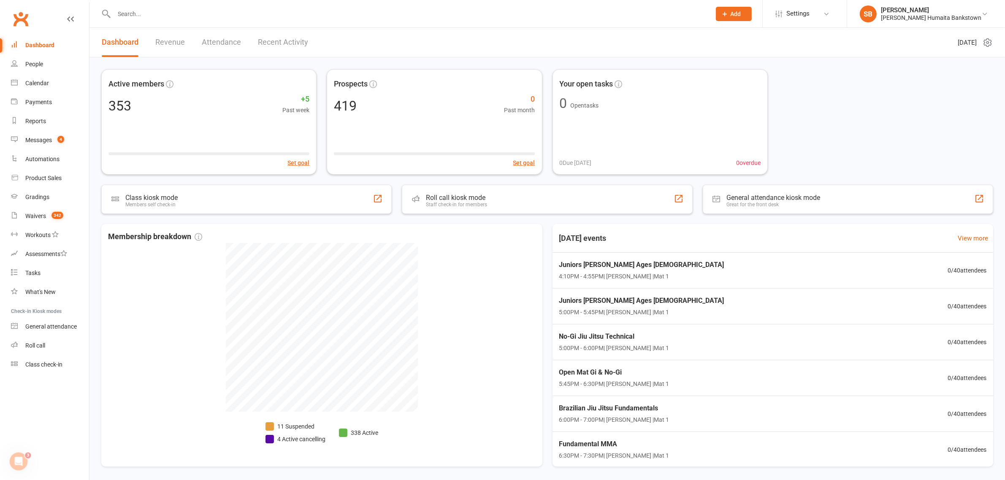
click at [34, 49] on link "Dashboard" at bounding box center [50, 45] width 78 height 19
click at [290, 12] on input "text" at bounding box center [408, 14] width 594 height 12
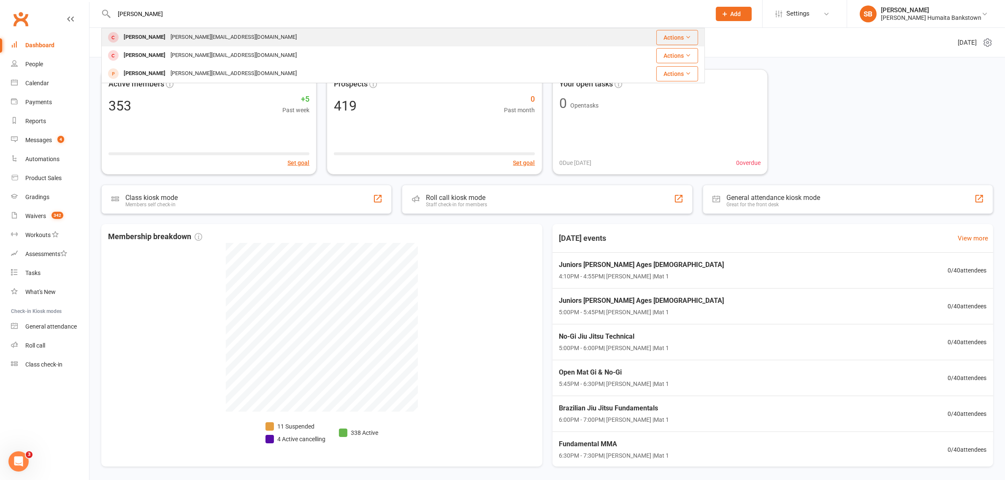
type input "felix"
click at [201, 38] on div "felix.chow@live.com" at bounding box center [233, 37] width 131 height 12
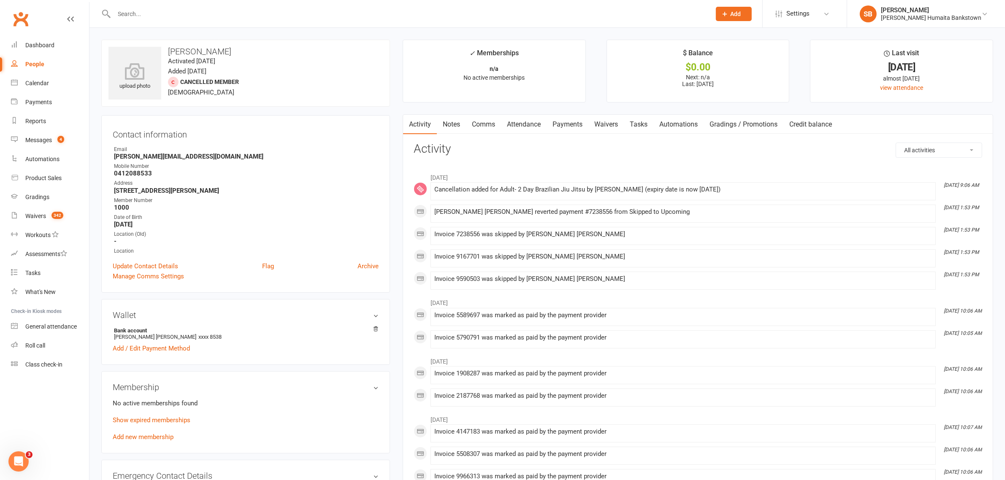
click at [560, 131] on link "Payments" at bounding box center [568, 124] width 42 height 19
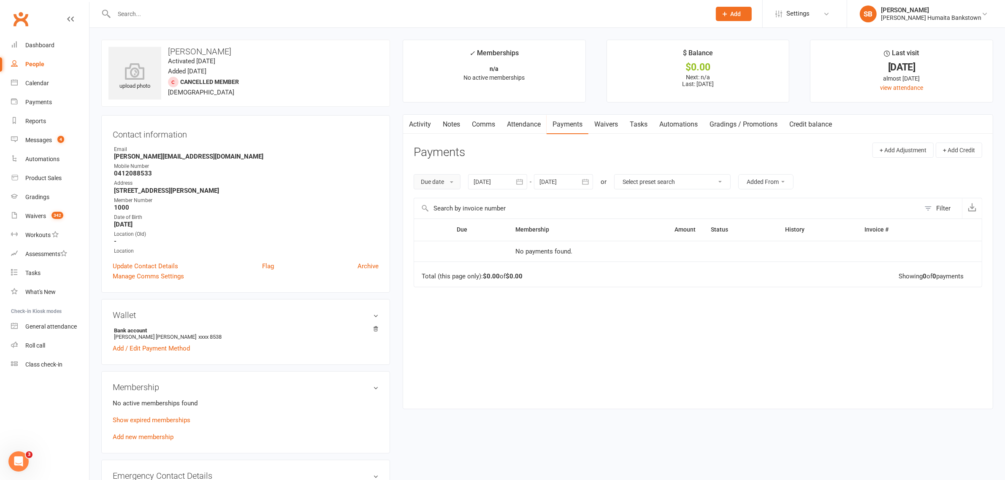
click at [450, 180] on button "Due date" at bounding box center [437, 181] width 47 height 15
click at [456, 212] on link "Date paid" at bounding box center [456, 217] width 84 height 17
click at [504, 187] on div at bounding box center [499, 181] width 59 height 15
click at [478, 201] on button "button" at bounding box center [483, 202] width 18 height 15
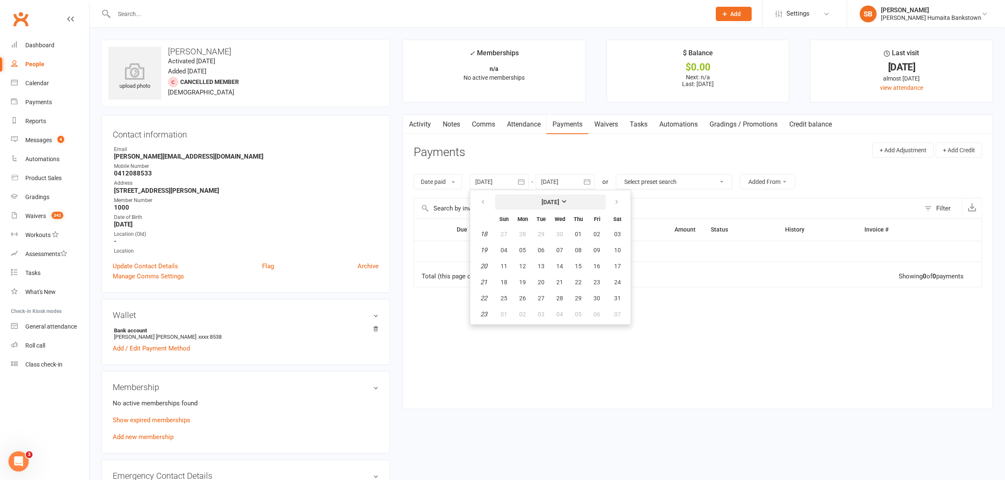
click at [528, 202] on button "May 2025" at bounding box center [550, 202] width 111 height 15
click at [488, 199] on button "button" at bounding box center [484, 200] width 18 height 15
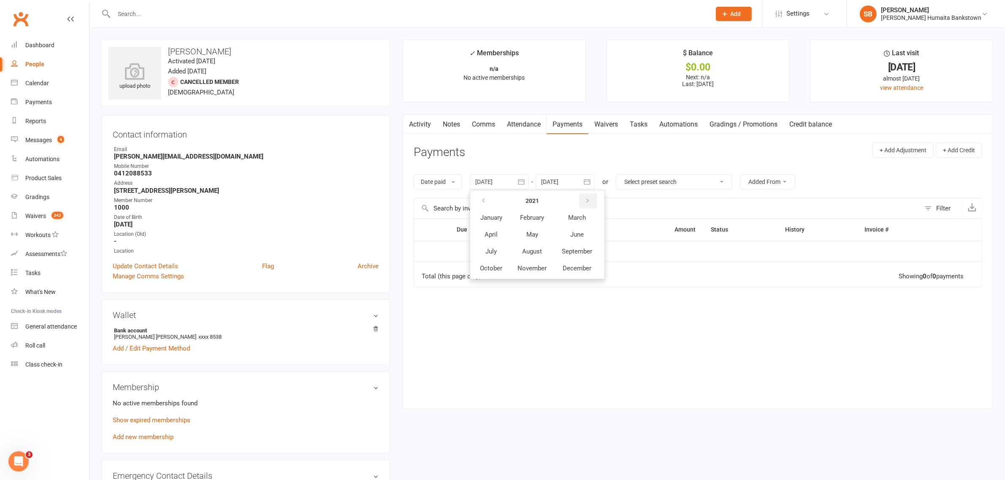
click at [594, 198] on button "button" at bounding box center [588, 200] width 18 height 15
click at [591, 235] on button "June" at bounding box center [577, 235] width 45 height 16
click at [627, 304] on ul "June 2022 Sun Mon Tue Wed Thu Fri Sat 22 29 30 31 01 02 03 04 23 05 06 07 08 09…" at bounding box center [550, 257] width 161 height 135
click at [621, 307] on button "09" at bounding box center [618, 314] width 22 height 15
type input "09 Jul 2022"
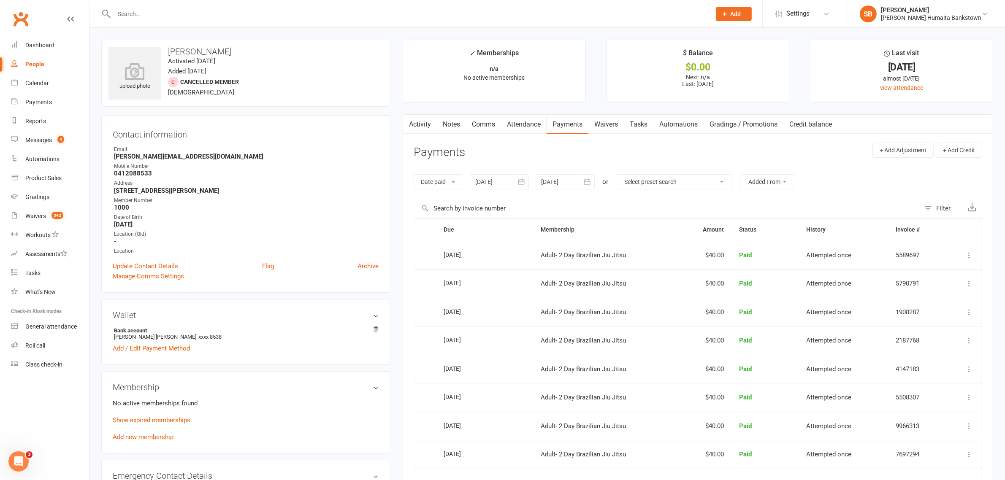
click at [588, 182] on icon "button" at bounding box center [587, 182] width 8 height 8
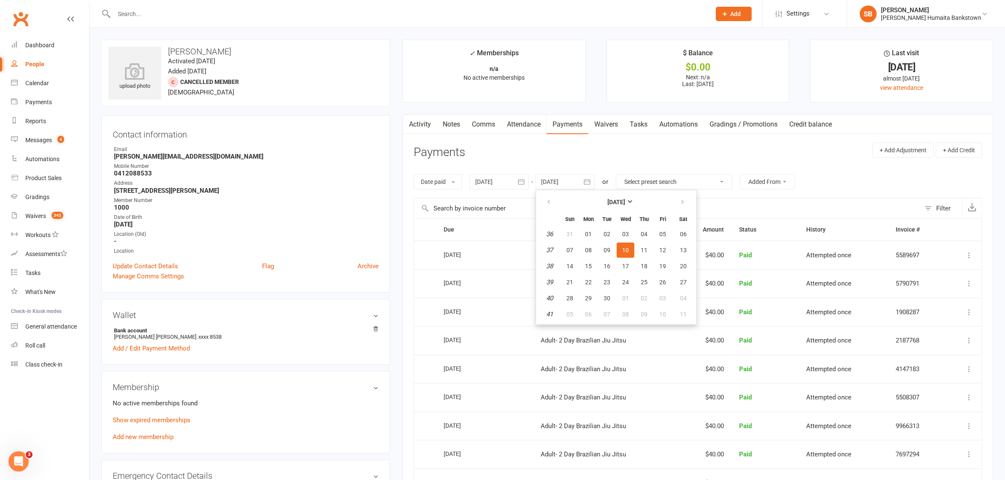
click at [838, 202] on input "text" at bounding box center [667, 208] width 506 height 20
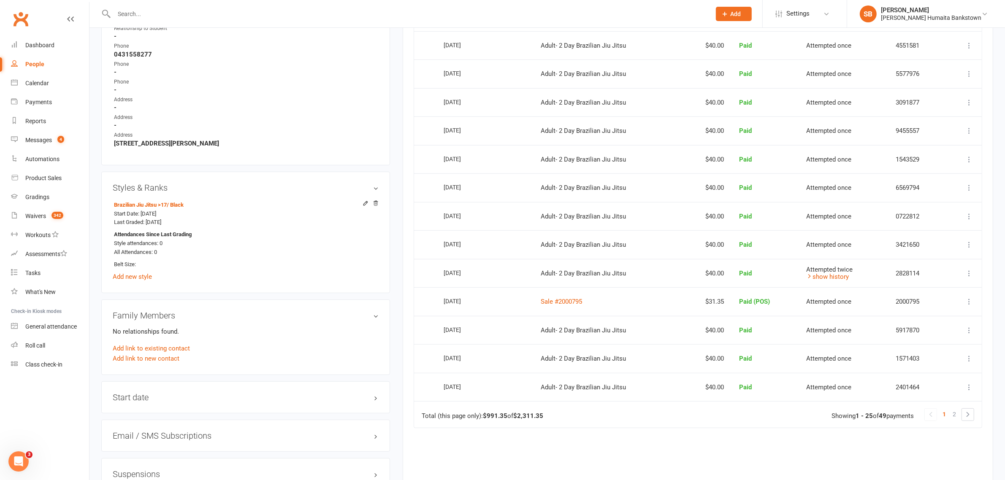
scroll to position [633, 0]
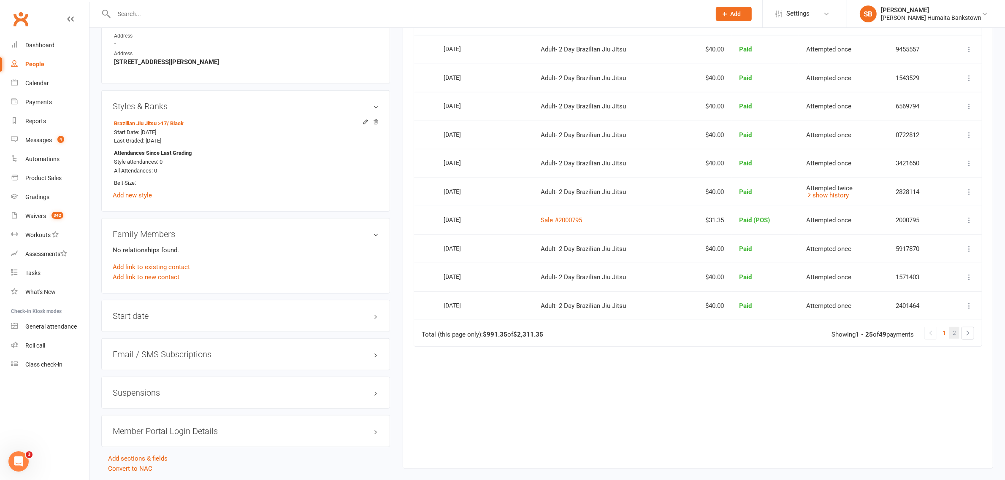
click at [949, 339] on link "2" at bounding box center [954, 333] width 10 height 12
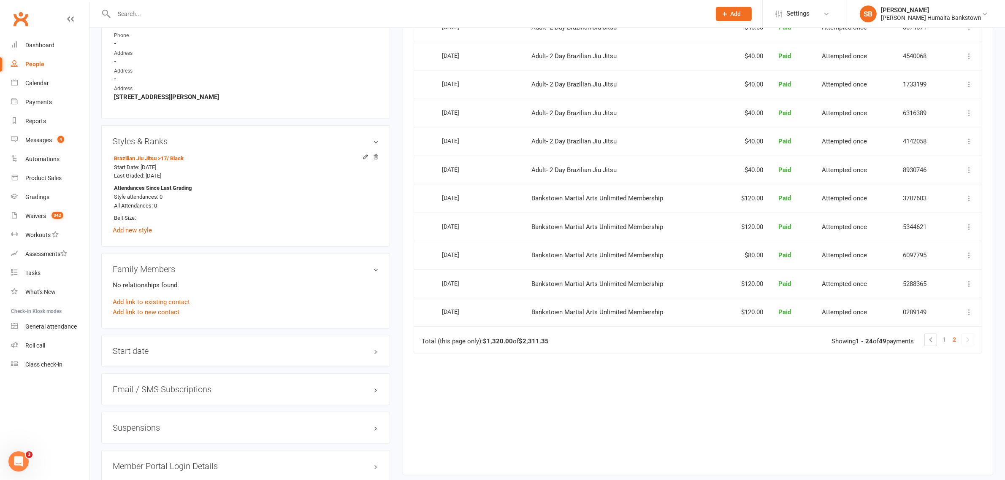
scroll to position [580, 0]
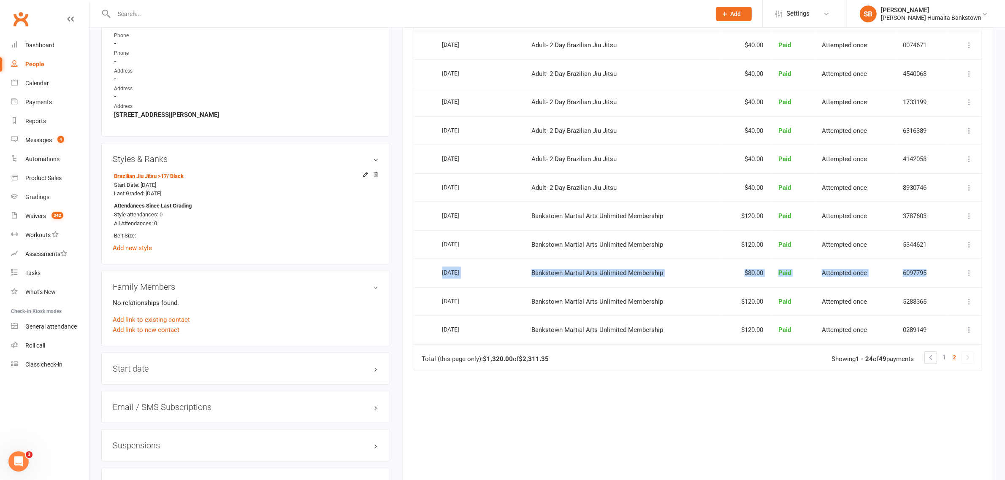
drag, startPoint x: 439, startPoint y: 282, endPoint x: 934, endPoint y: 285, distance: 494.8
click at [934, 285] on tr "Select this 04 Aug 2022 Felix Chow Bankstown Martial Arts Unlimited Membership …" at bounding box center [698, 273] width 568 height 29
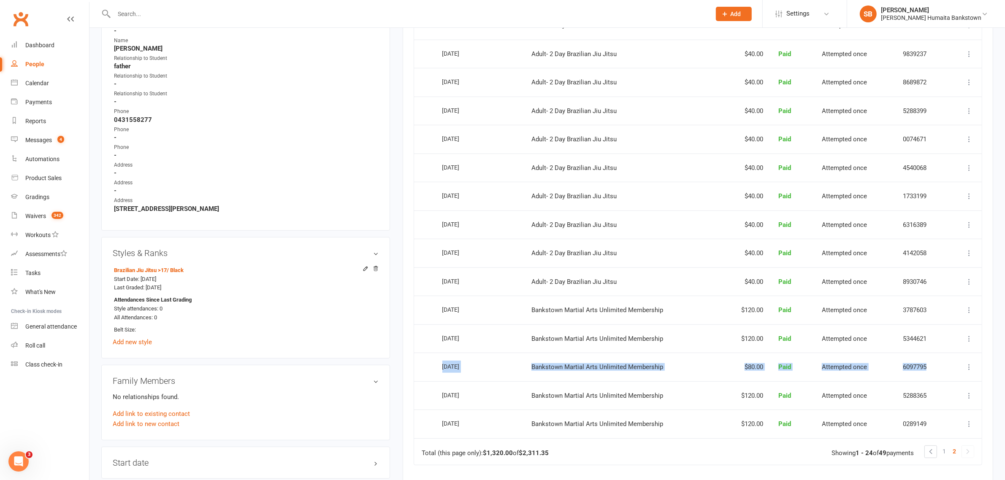
scroll to position [475, 0]
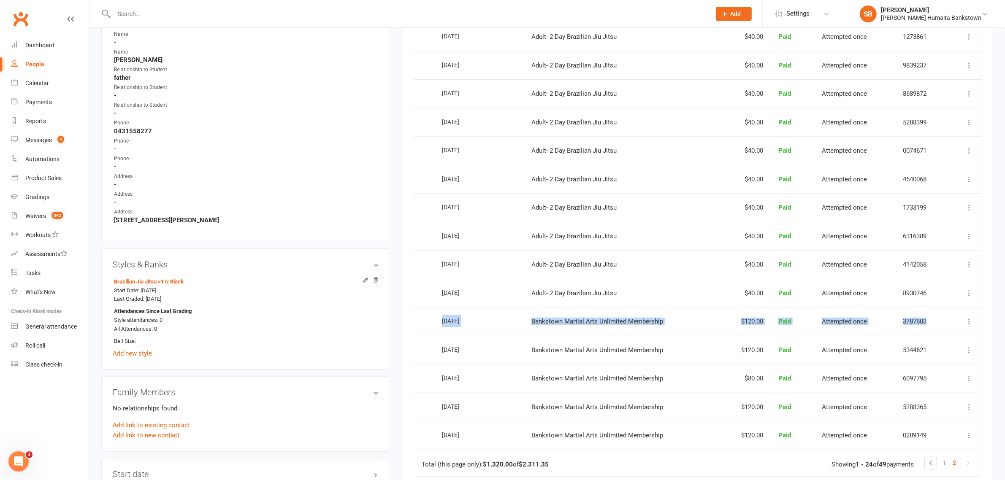
drag, startPoint x: 442, startPoint y: 330, endPoint x: 932, endPoint y: 324, distance: 489.7
click at [932, 324] on tr "Select this 01 Sep 2022 Felix Chow Bankstown Martial Arts Unlimited Membership …" at bounding box center [698, 321] width 568 height 29
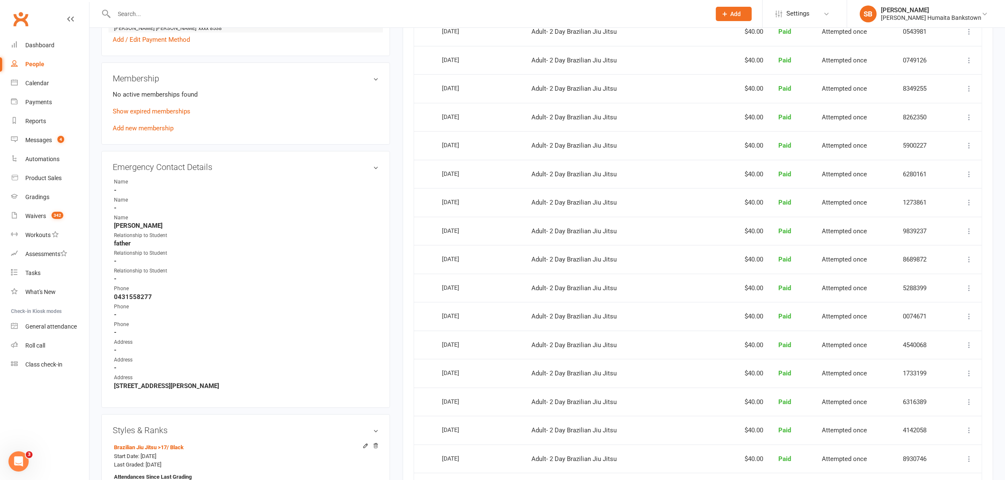
scroll to position [106, 0]
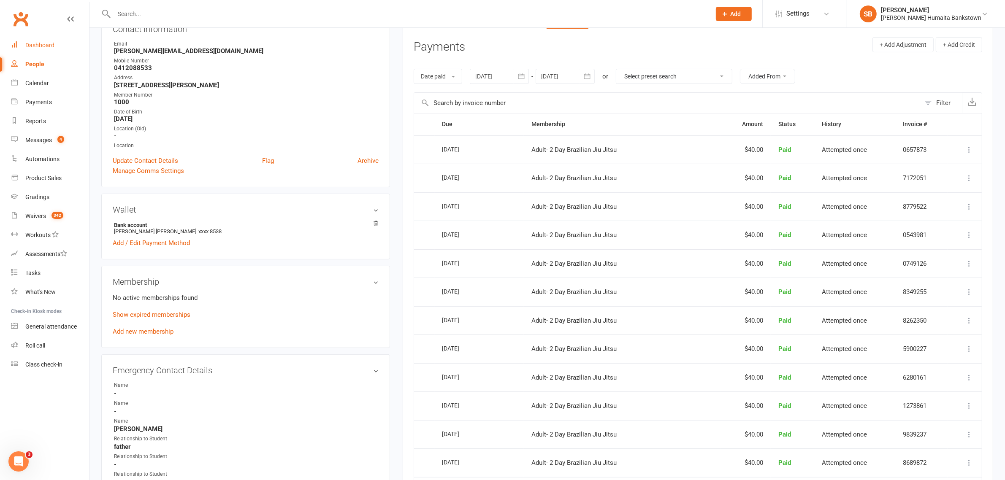
click at [50, 49] on link "Dashboard" at bounding box center [50, 45] width 78 height 19
